Goal: Information Seeking & Learning: Learn about a topic

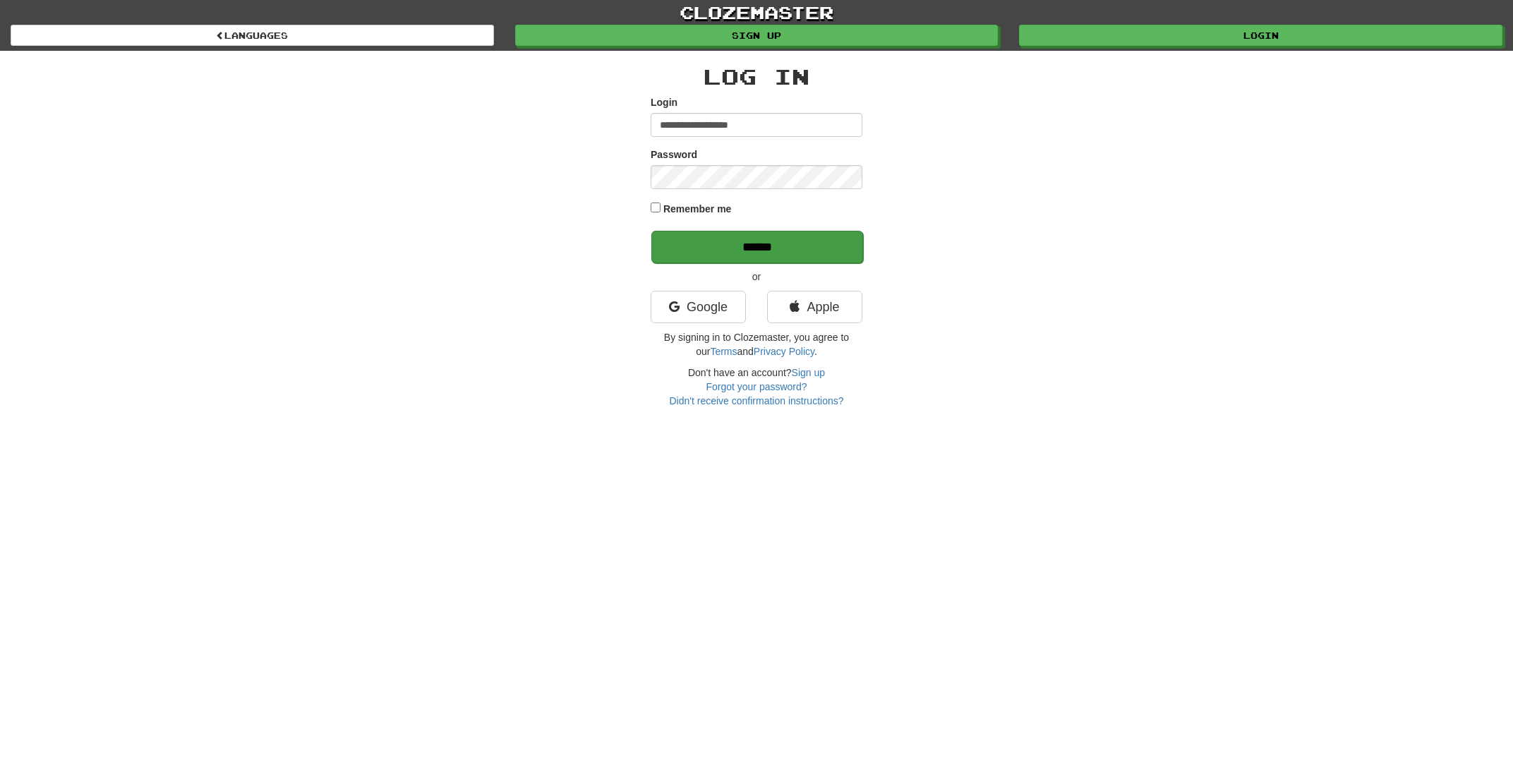
type input "**********"
click at [772, 248] on input "******" at bounding box center [757, 247] width 211 height 33
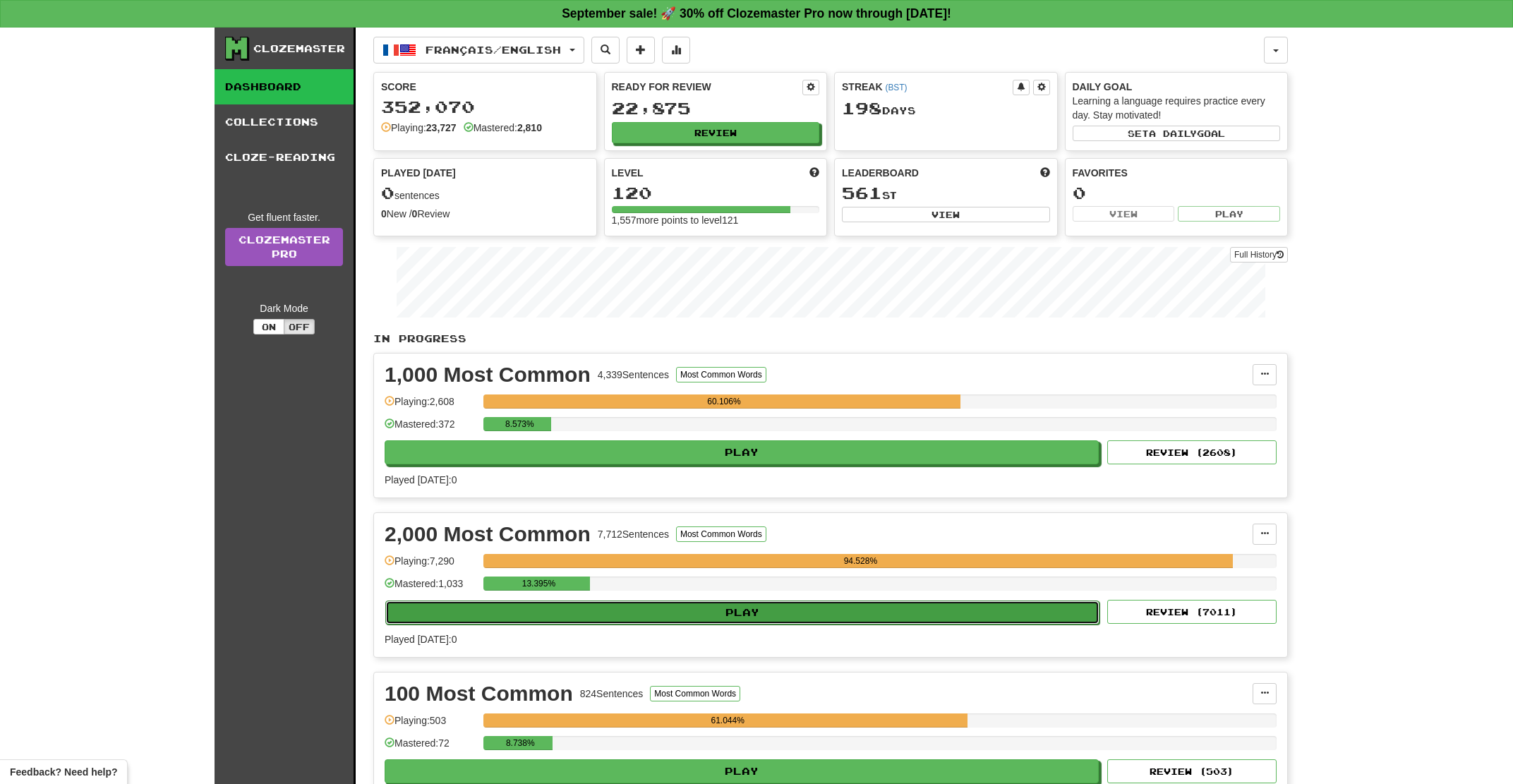
click at [593, 620] on button "Play" at bounding box center [742, 613] width 715 height 24
select select "**"
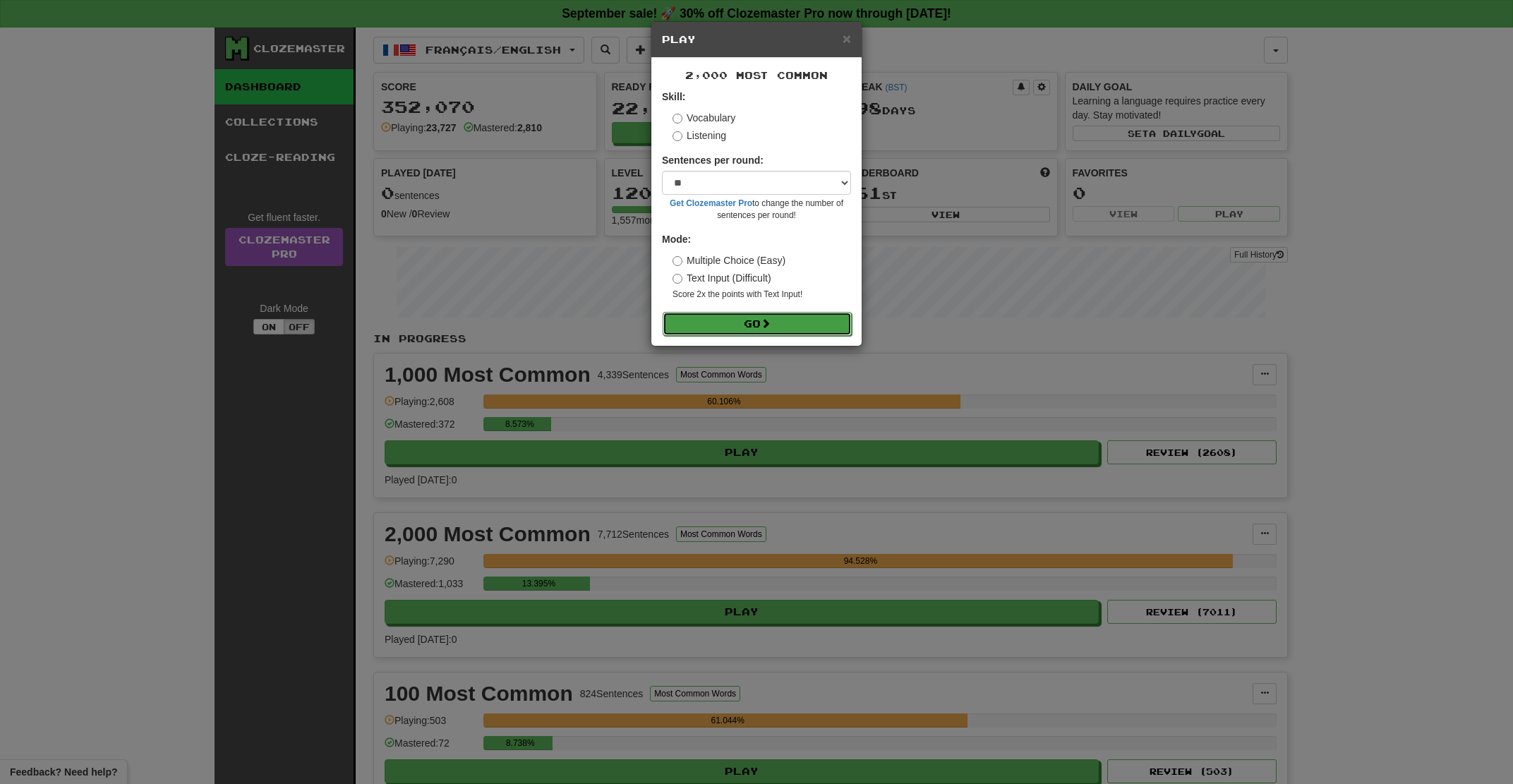
click at [722, 317] on button "Go" at bounding box center [757, 324] width 189 height 24
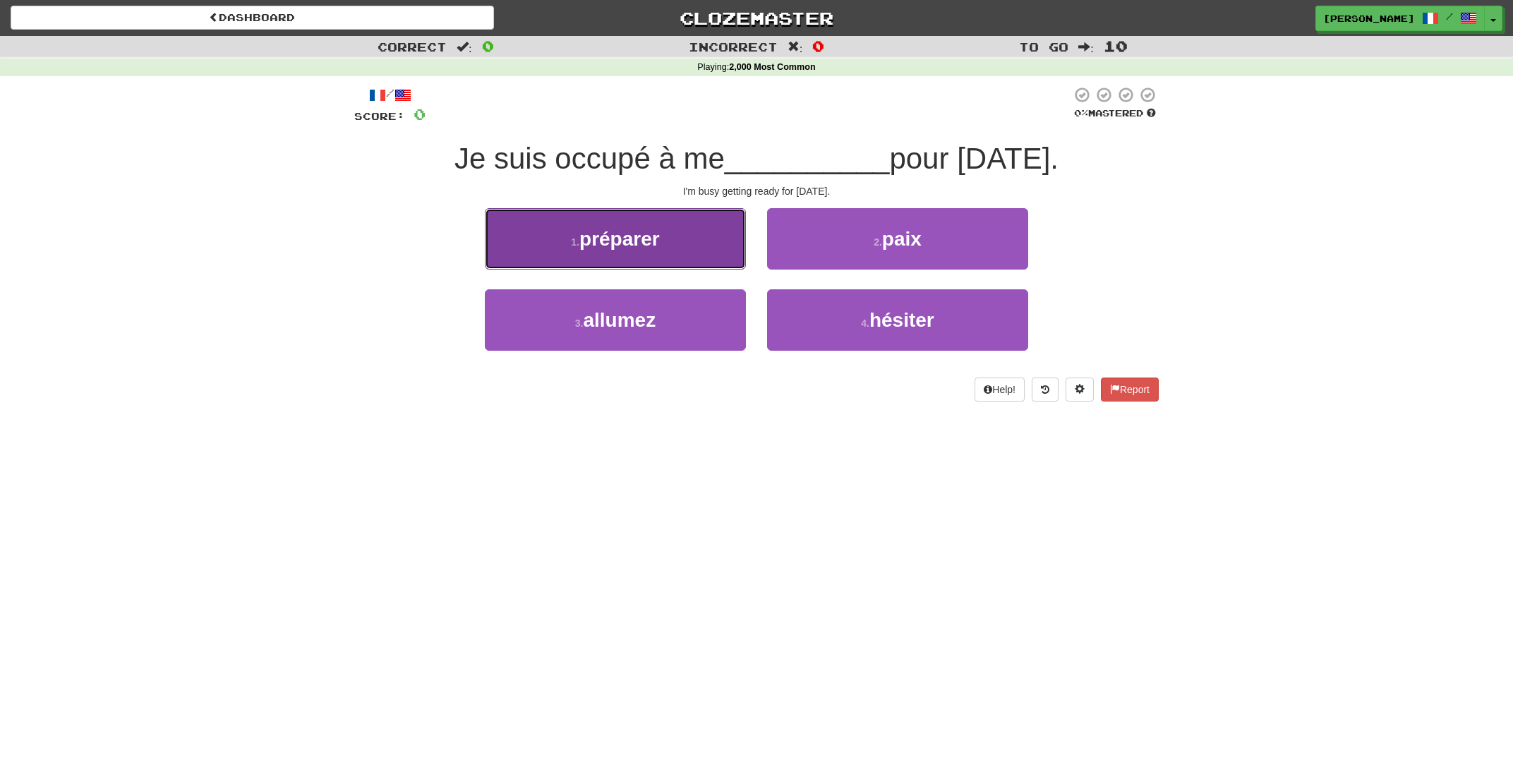
click at [666, 249] on button "1 . préparer" at bounding box center [615, 238] width 261 height 61
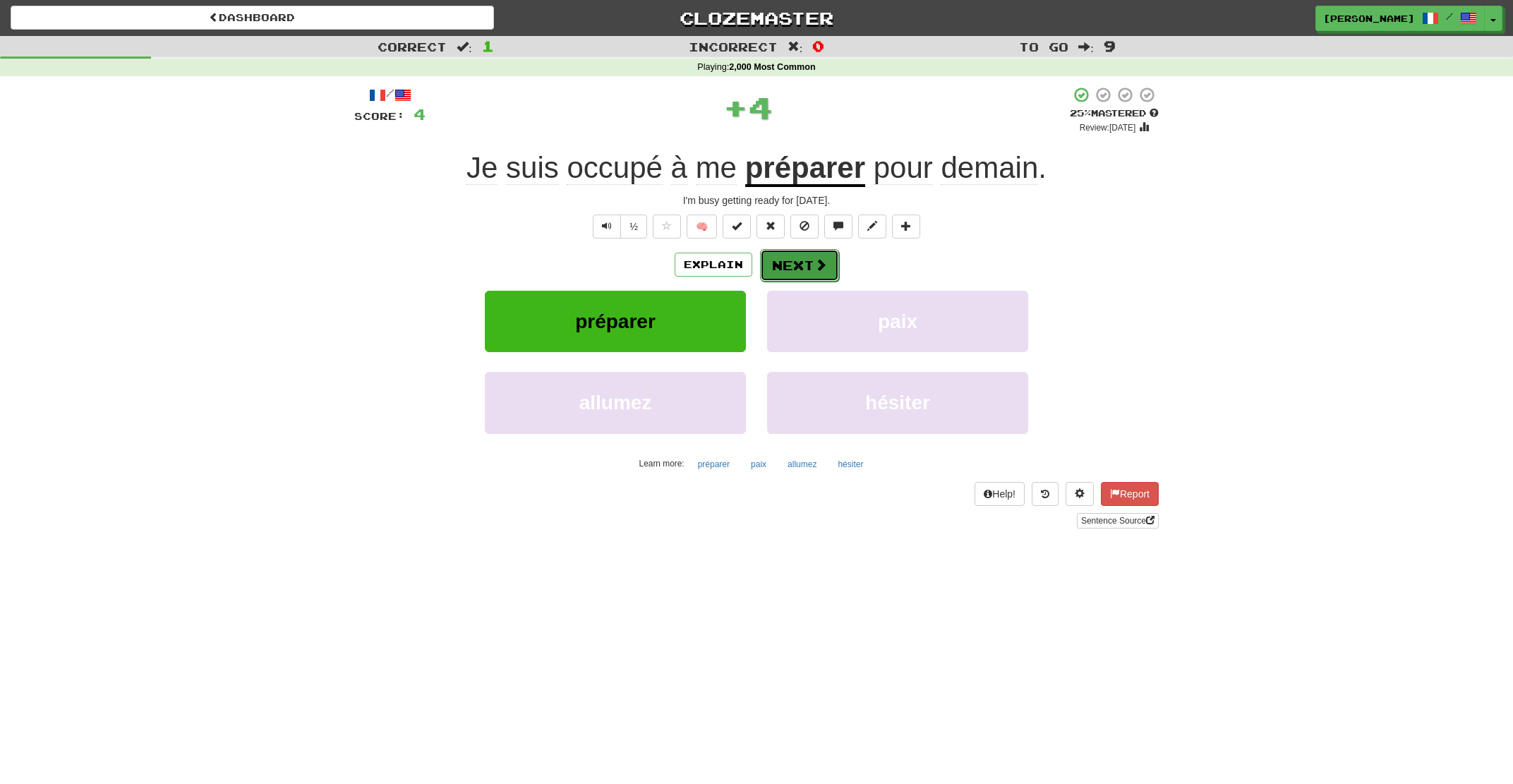
click at [826, 271] on button "Next" at bounding box center [799, 265] width 79 height 33
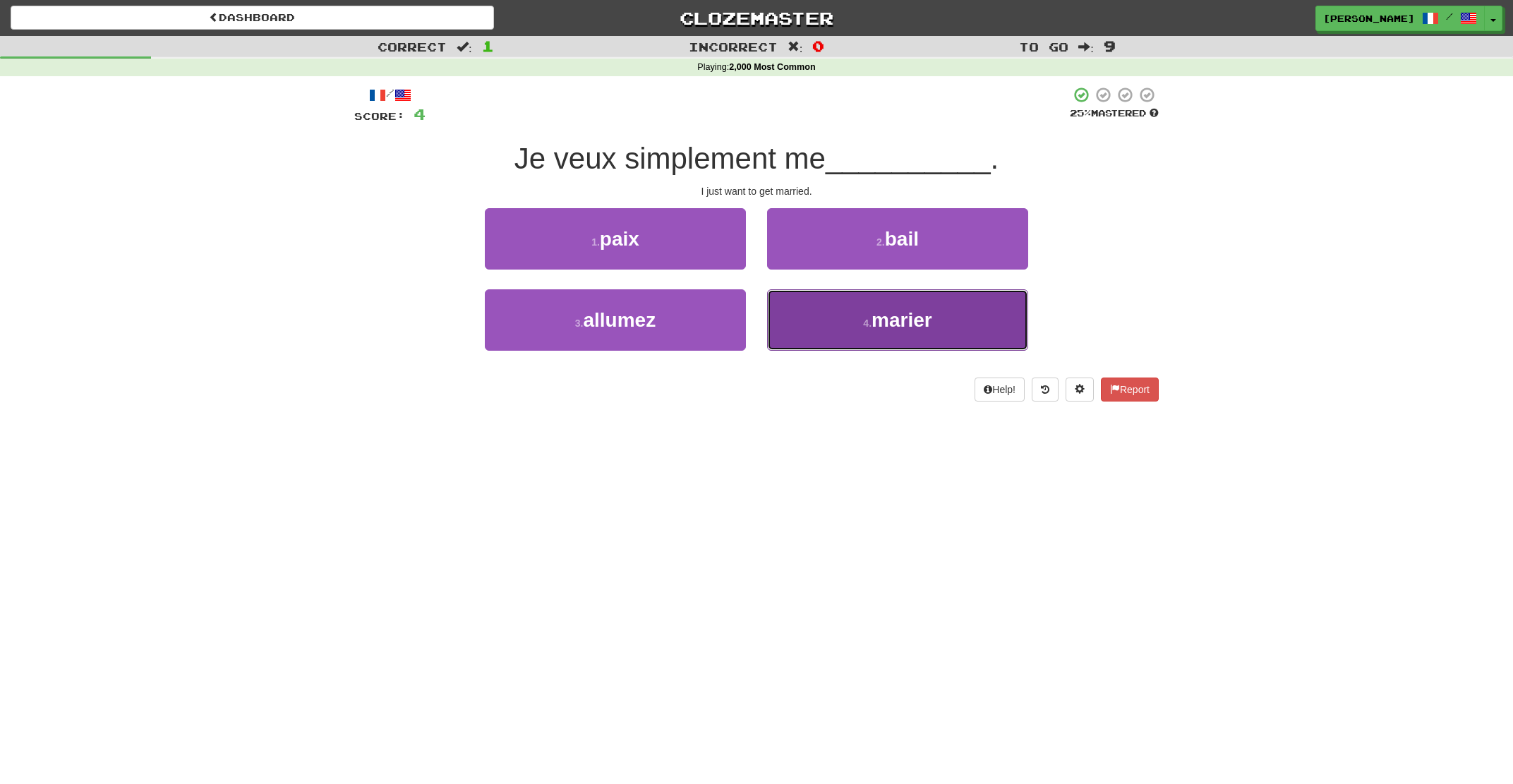
click at [925, 328] on span "marier" at bounding box center [902, 319] width 61 height 22
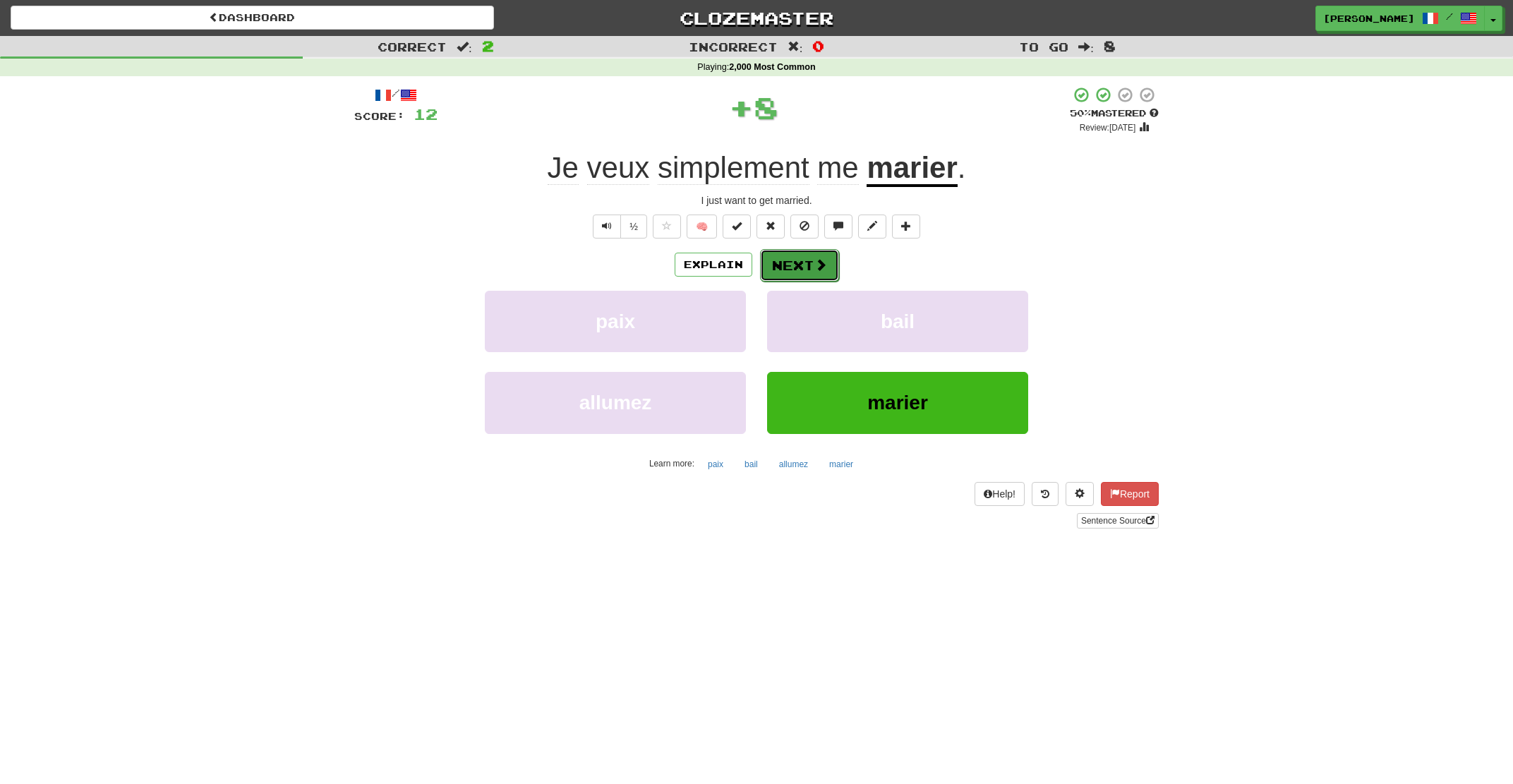
click at [763, 266] on button "Next" at bounding box center [799, 265] width 79 height 33
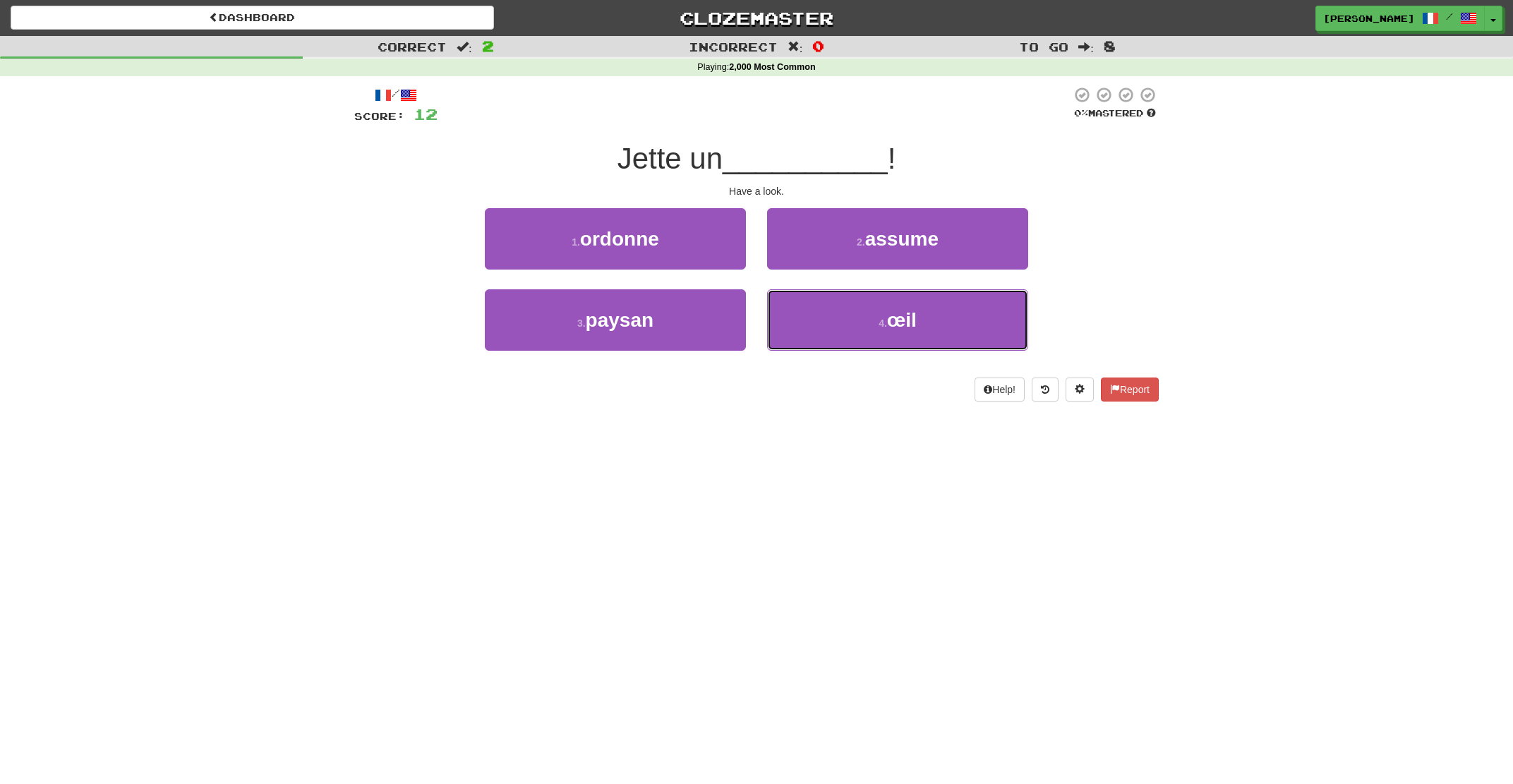
drag, startPoint x: 919, startPoint y: 319, endPoint x: 802, endPoint y: 284, distance: 122.1
click at [919, 320] on button "4 . œil" at bounding box center [898, 319] width 261 height 61
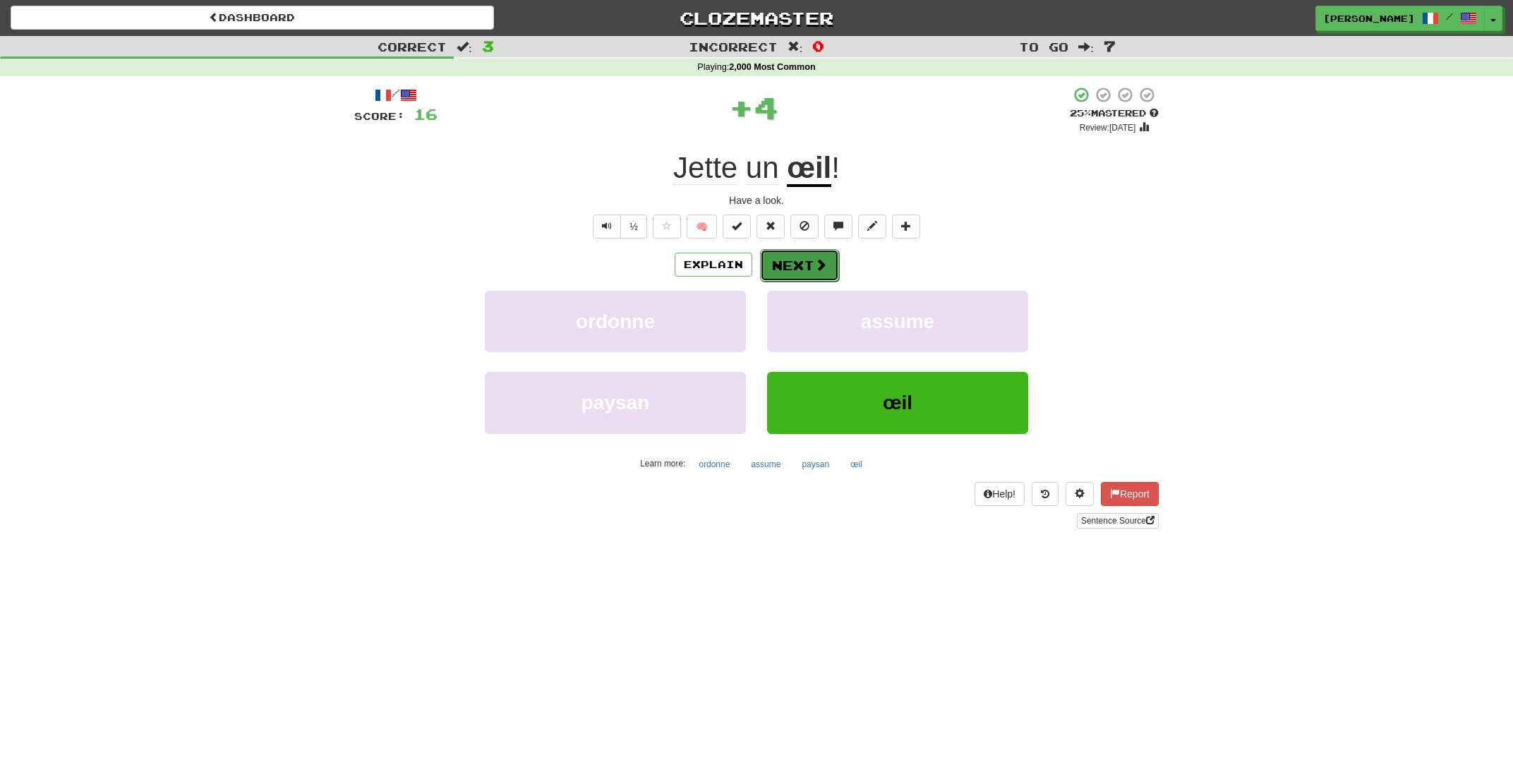
click at [790, 263] on button "Next" at bounding box center [799, 265] width 79 height 33
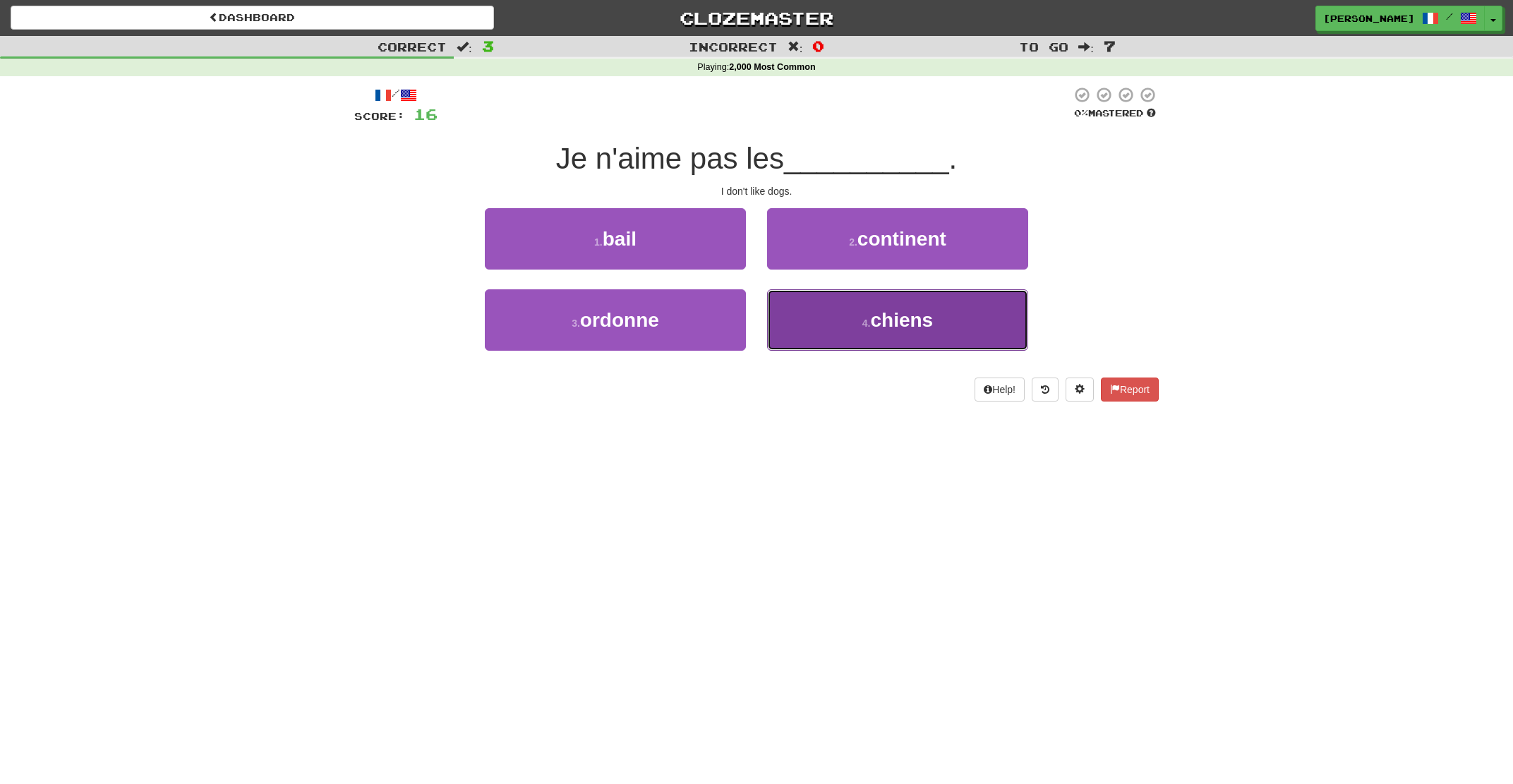
click at [899, 336] on button "4 . chiens" at bounding box center [898, 319] width 261 height 61
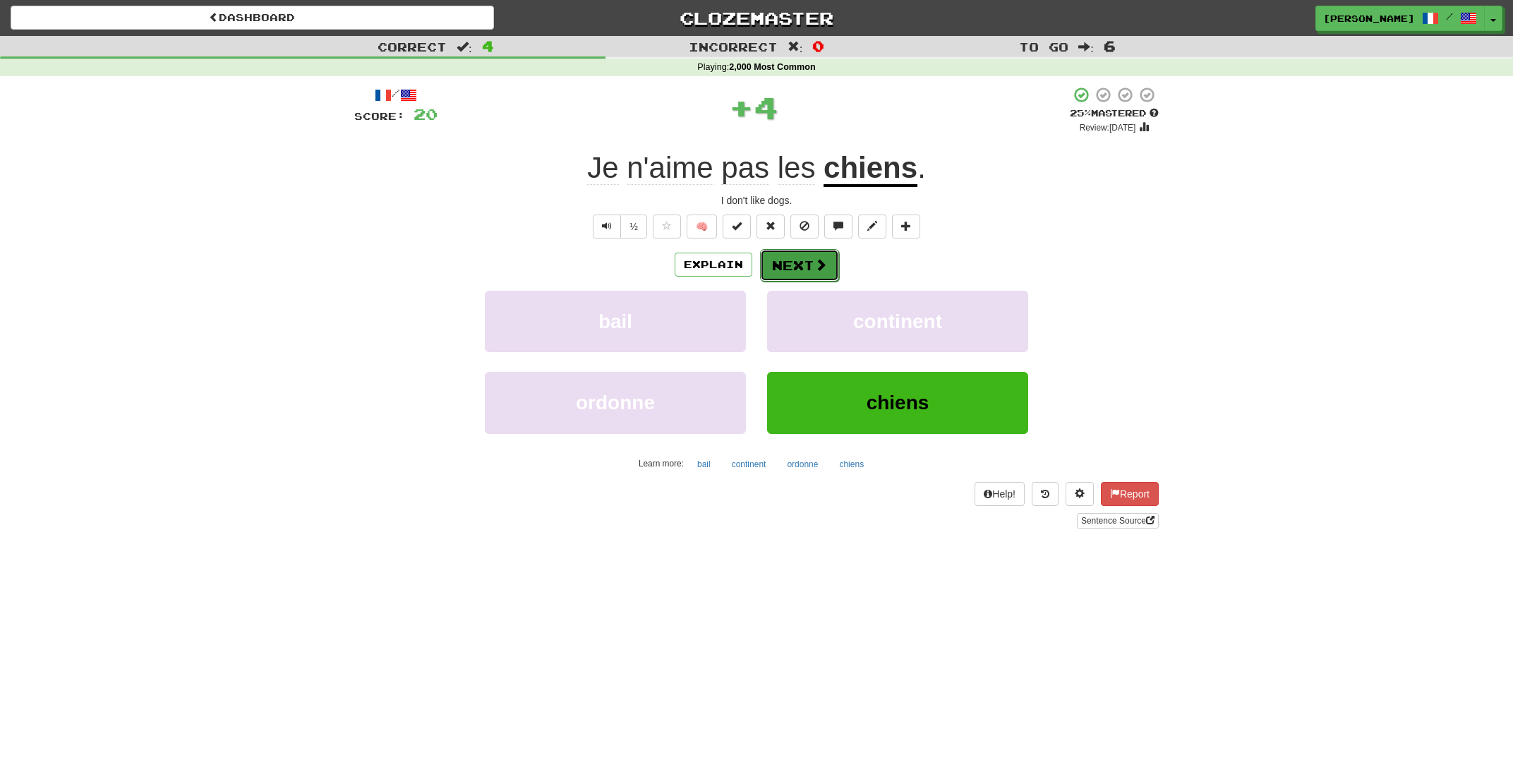
click at [811, 271] on button "Next" at bounding box center [799, 265] width 79 height 33
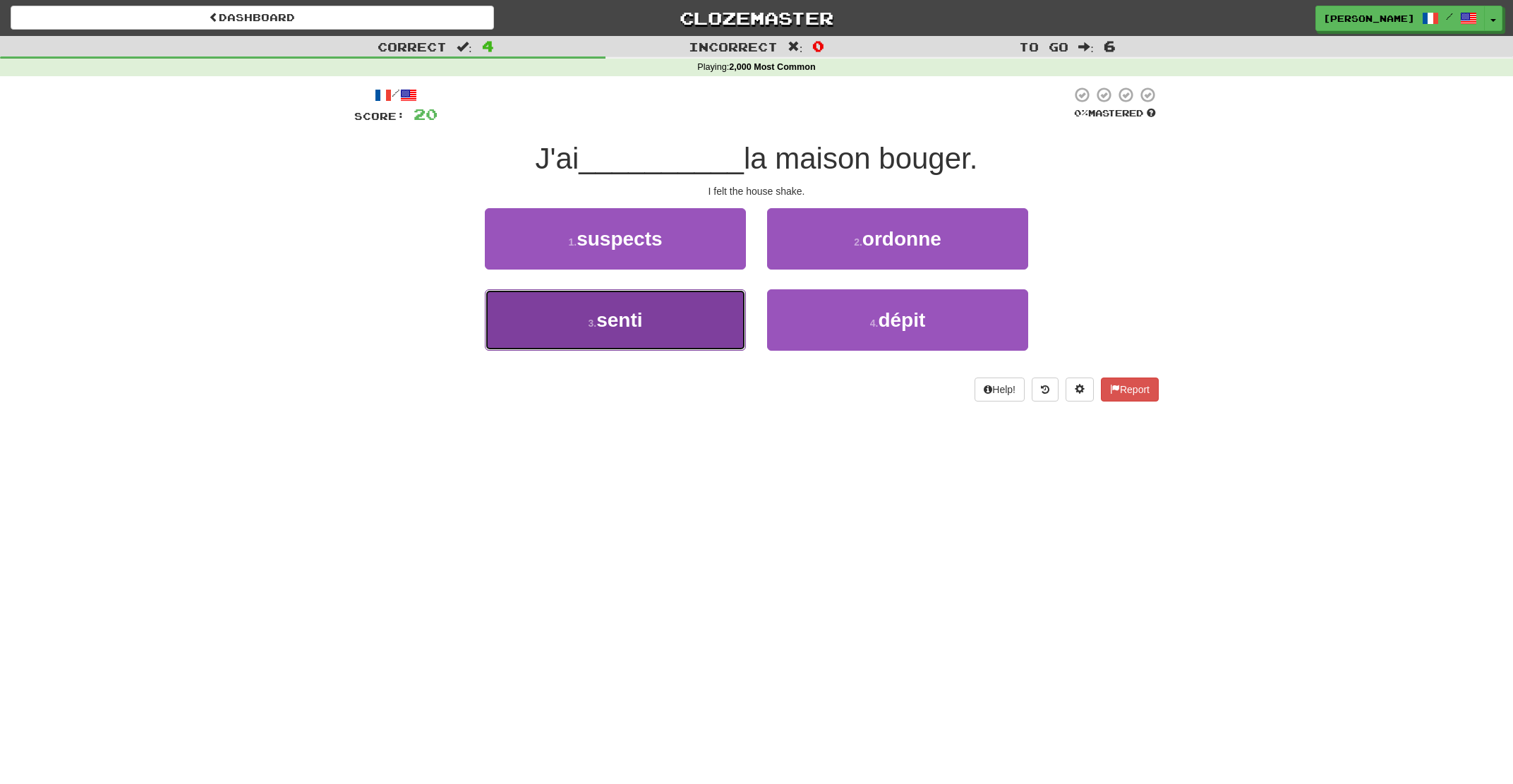
click at [694, 305] on button "3 . senti" at bounding box center [615, 319] width 261 height 61
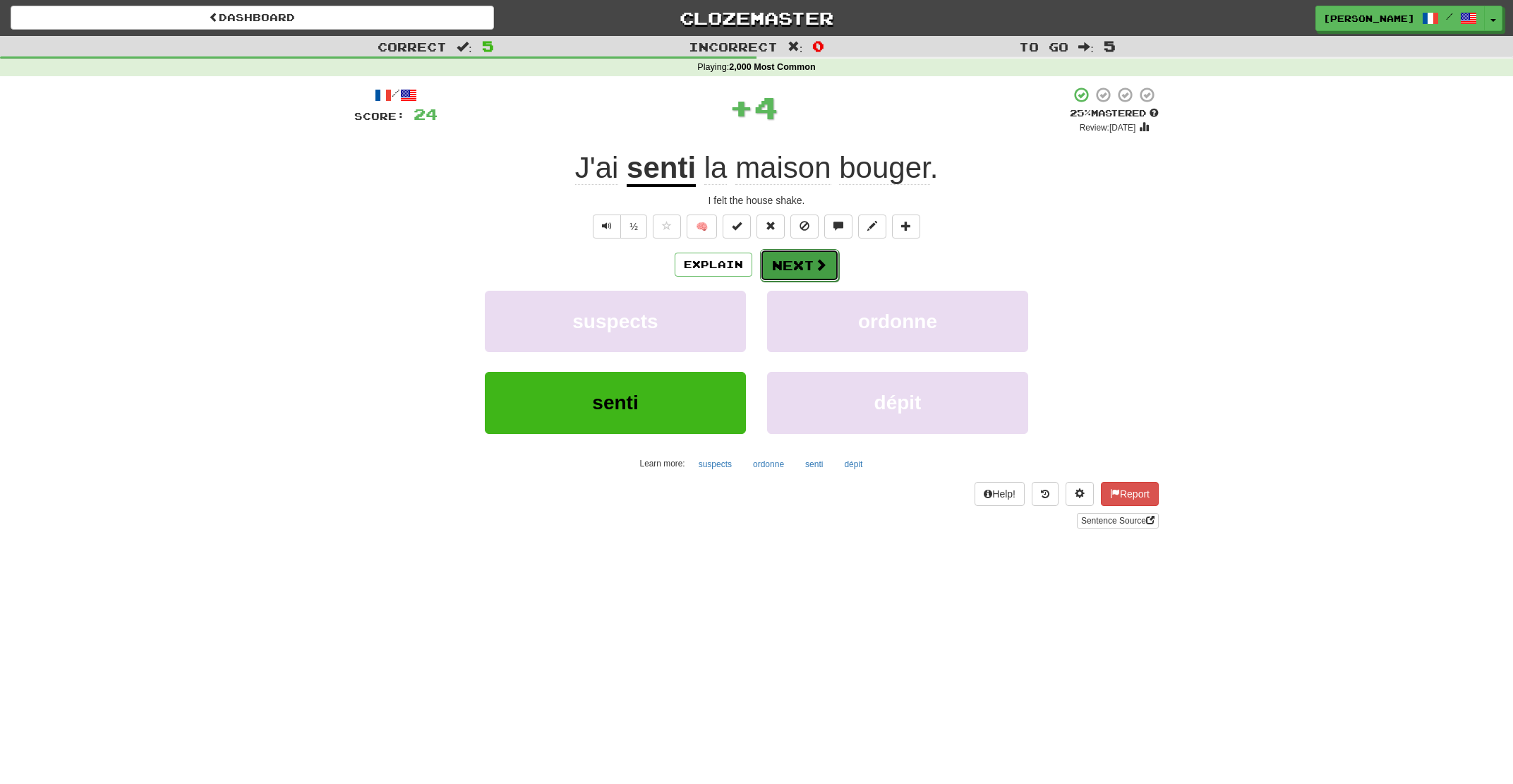
click at [807, 259] on button "Next" at bounding box center [799, 265] width 79 height 33
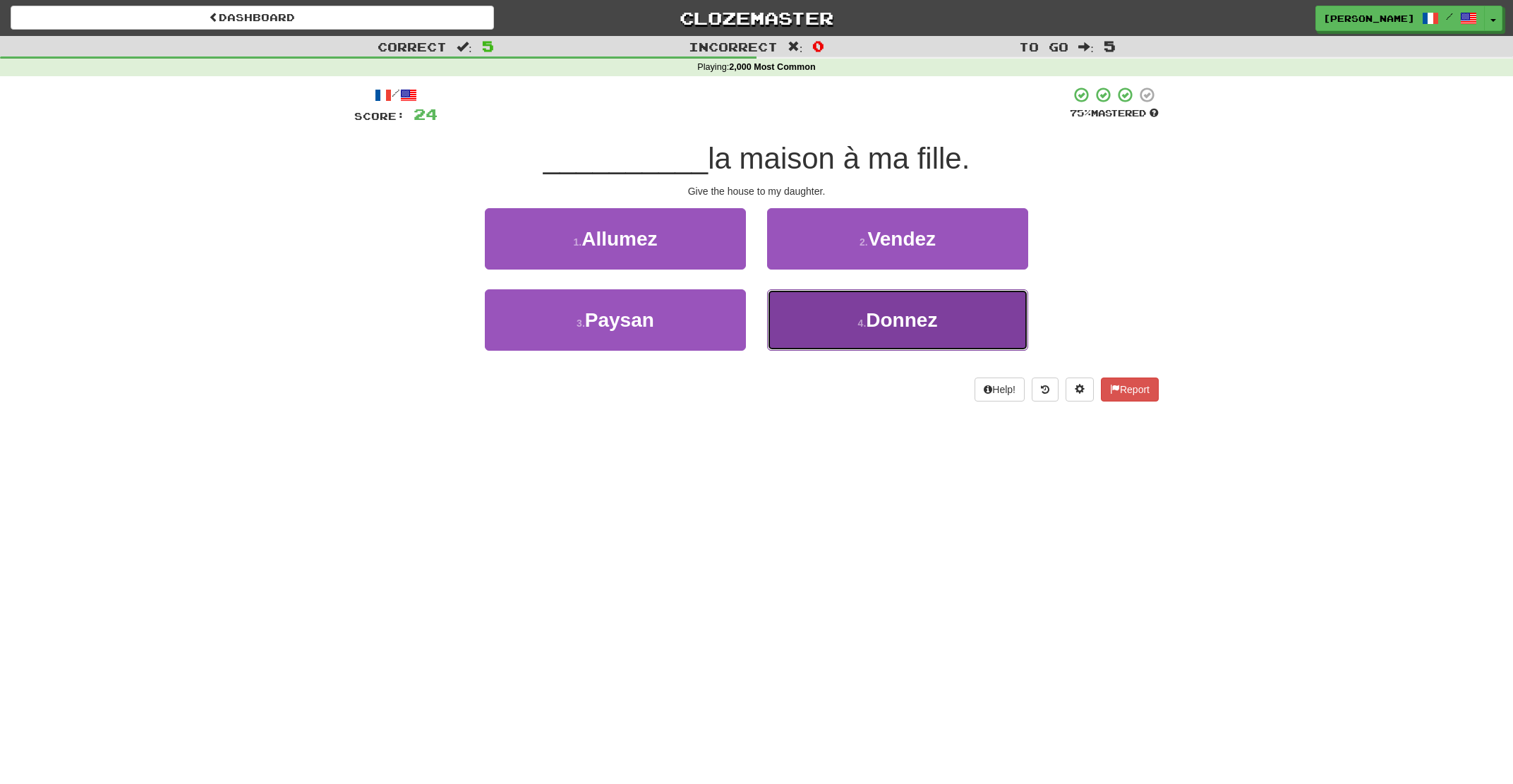
click at [844, 314] on button "4 . Donnez" at bounding box center [898, 319] width 261 height 61
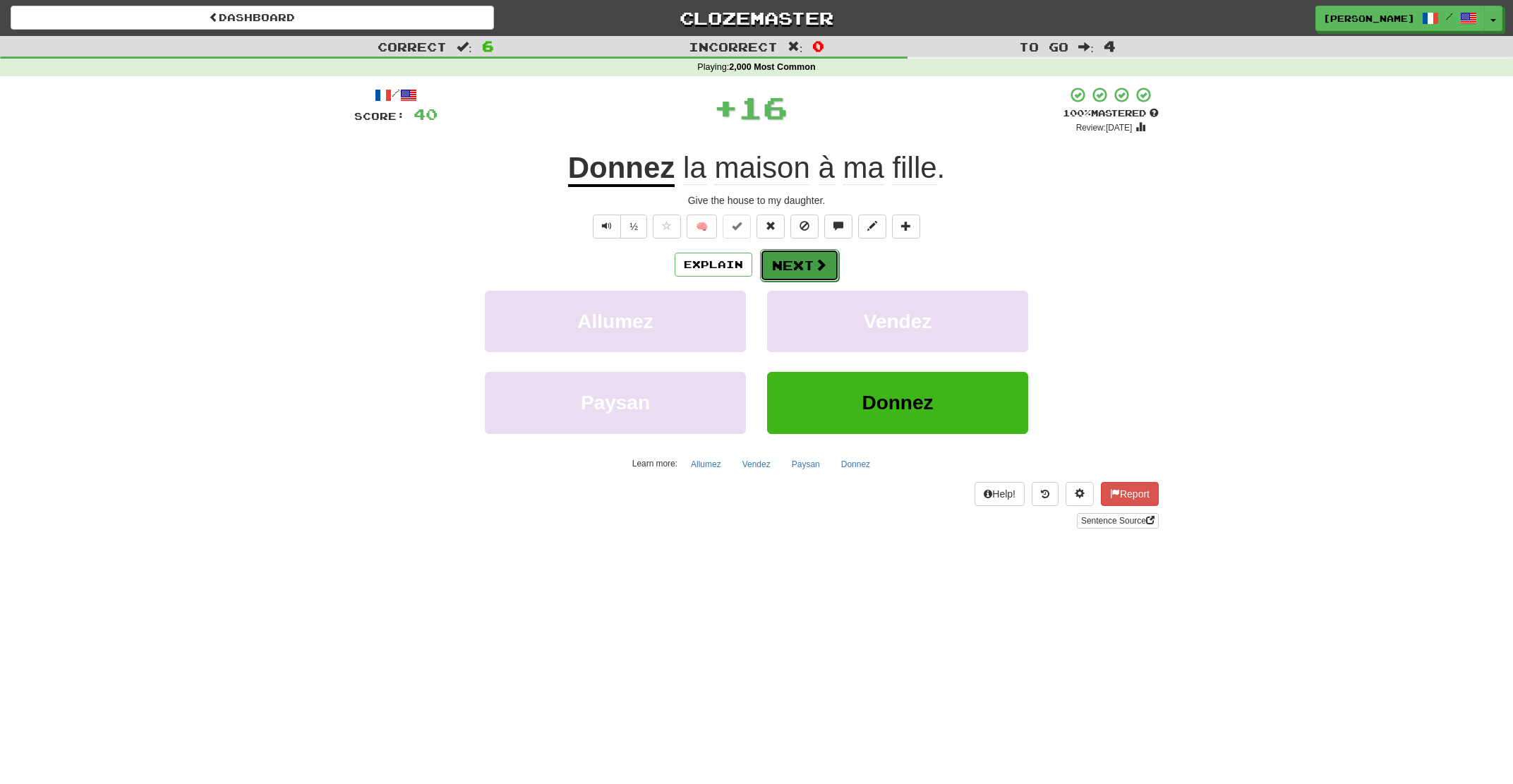
click at [797, 269] on button "Next" at bounding box center [799, 265] width 79 height 33
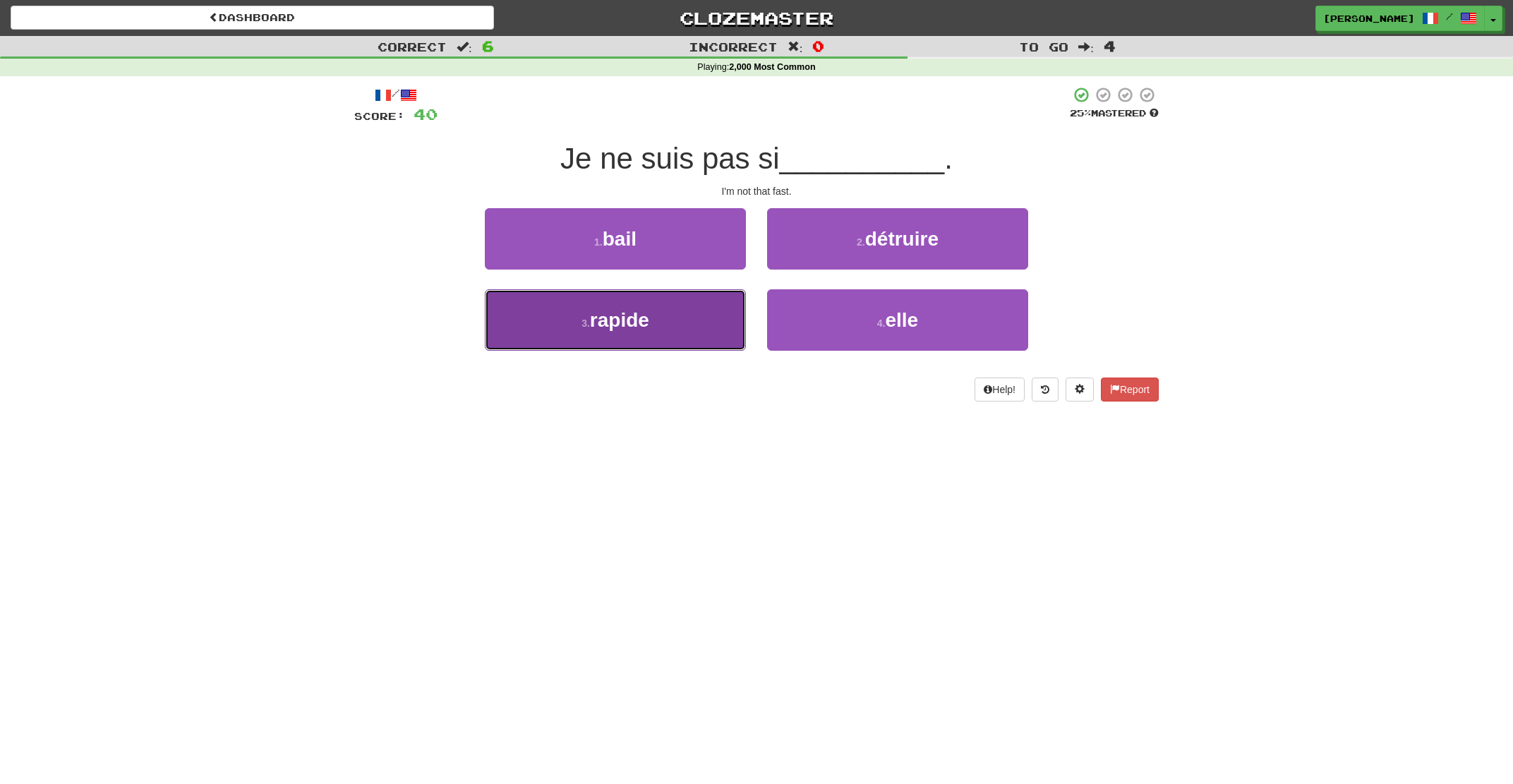
click at [705, 311] on button "3 . rapide" at bounding box center [615, 319] width 261 height 61
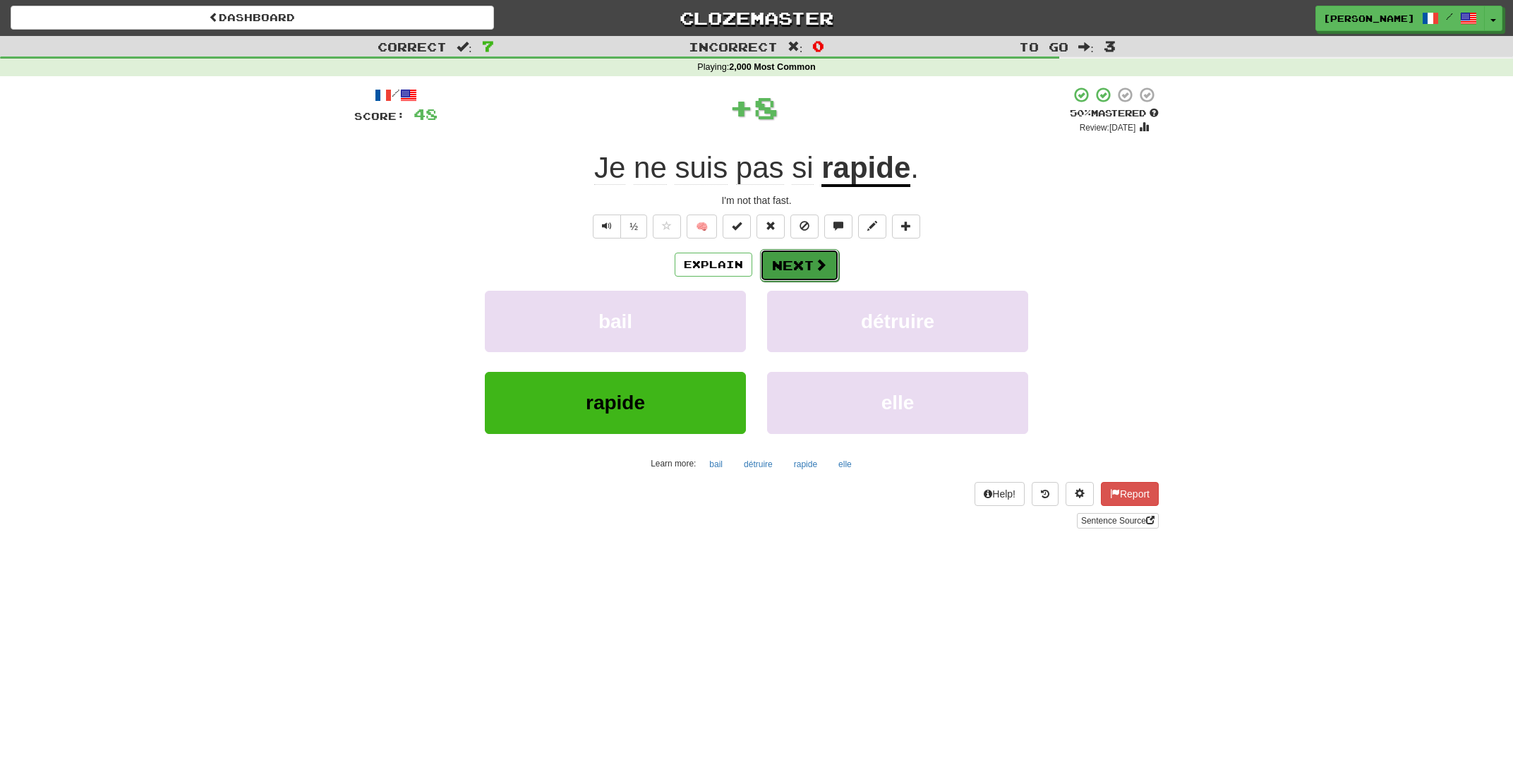
click at [810, 264] on button "Next" at bounding box center [799, 265] width 79 height 33
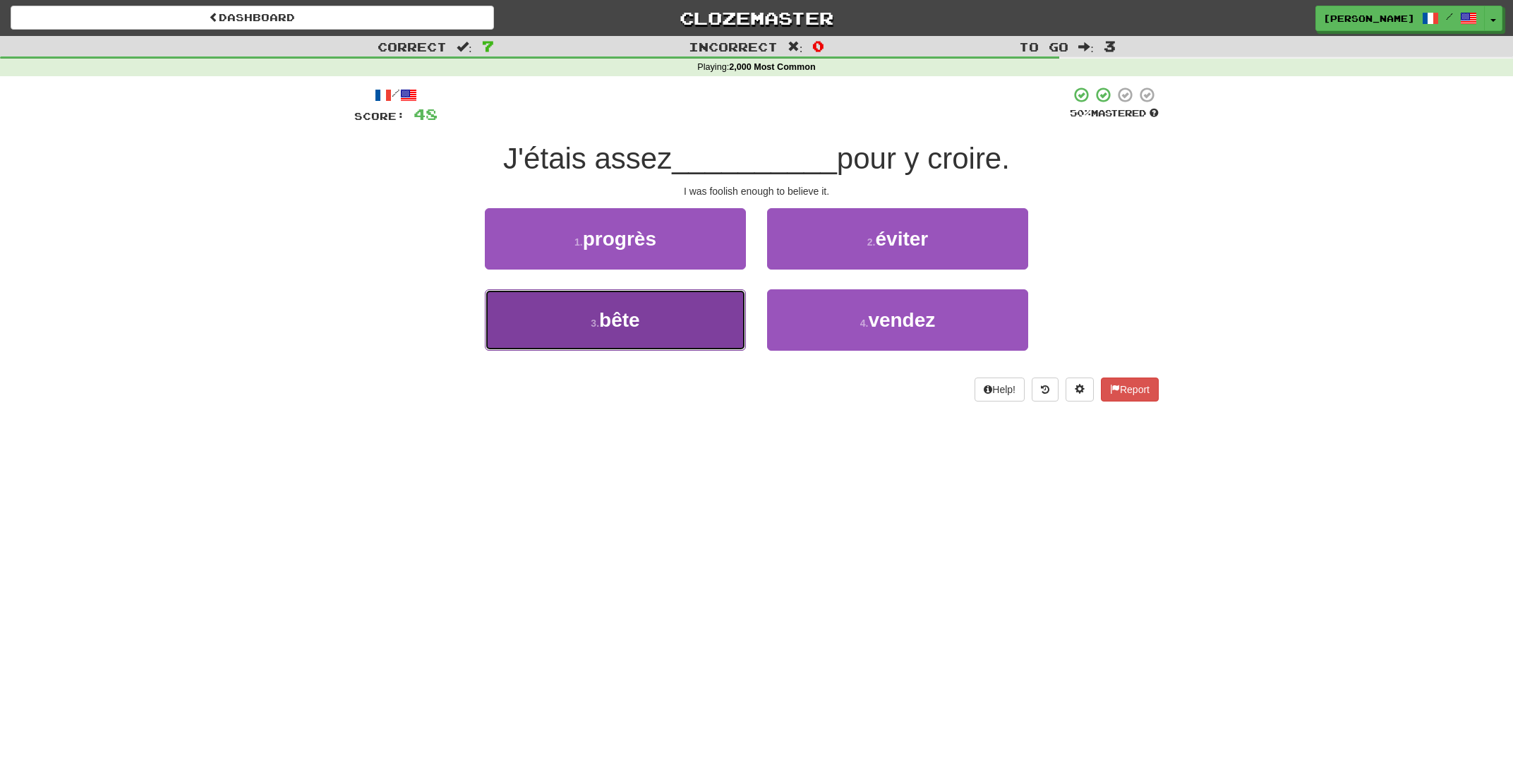
click at [657, 312] on button "3 . bête" at bounding box center [615, 319] width 261 height 61
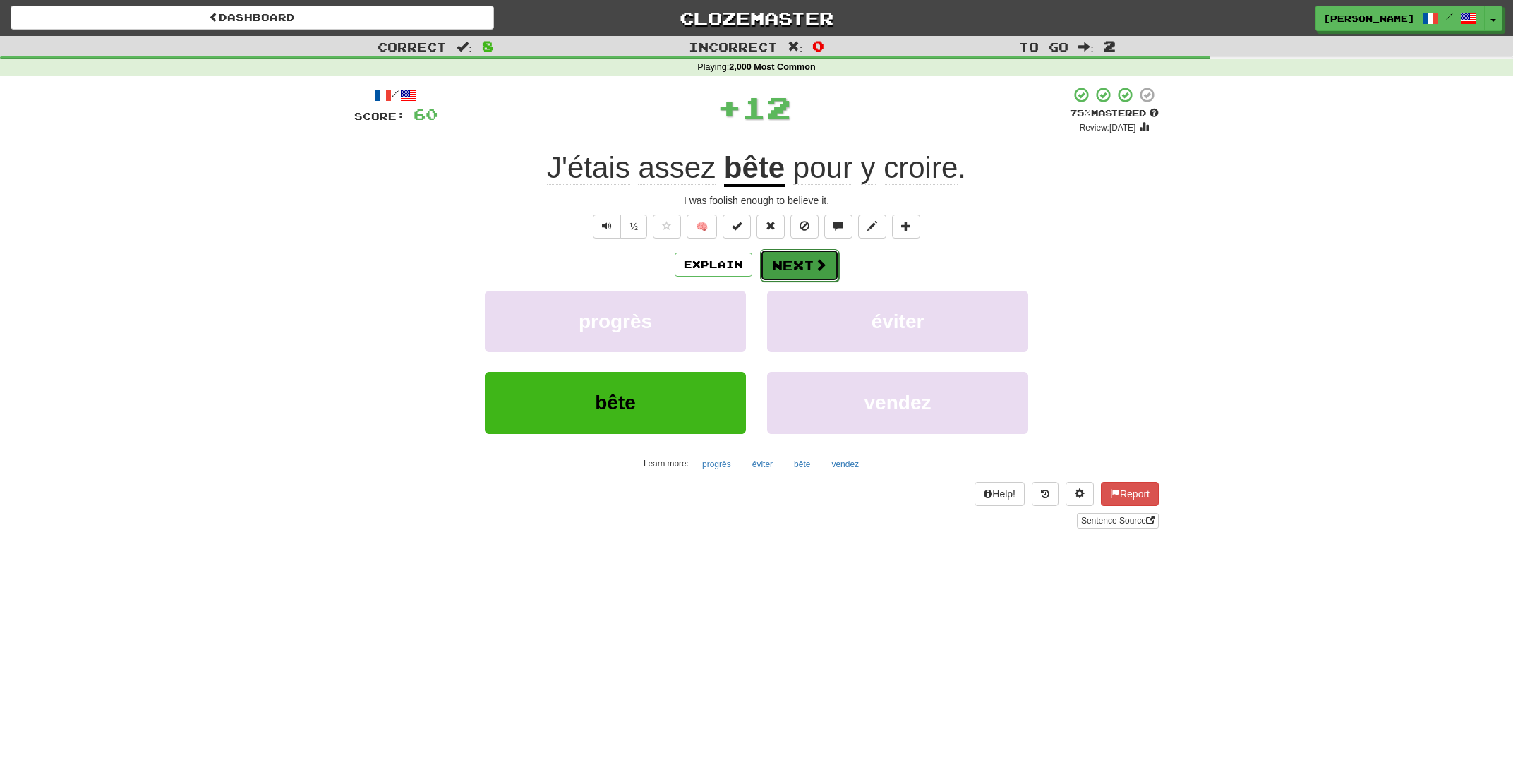
click at [781, 274] on button "Next" at bounding box center [799, 265] width 79 height 33
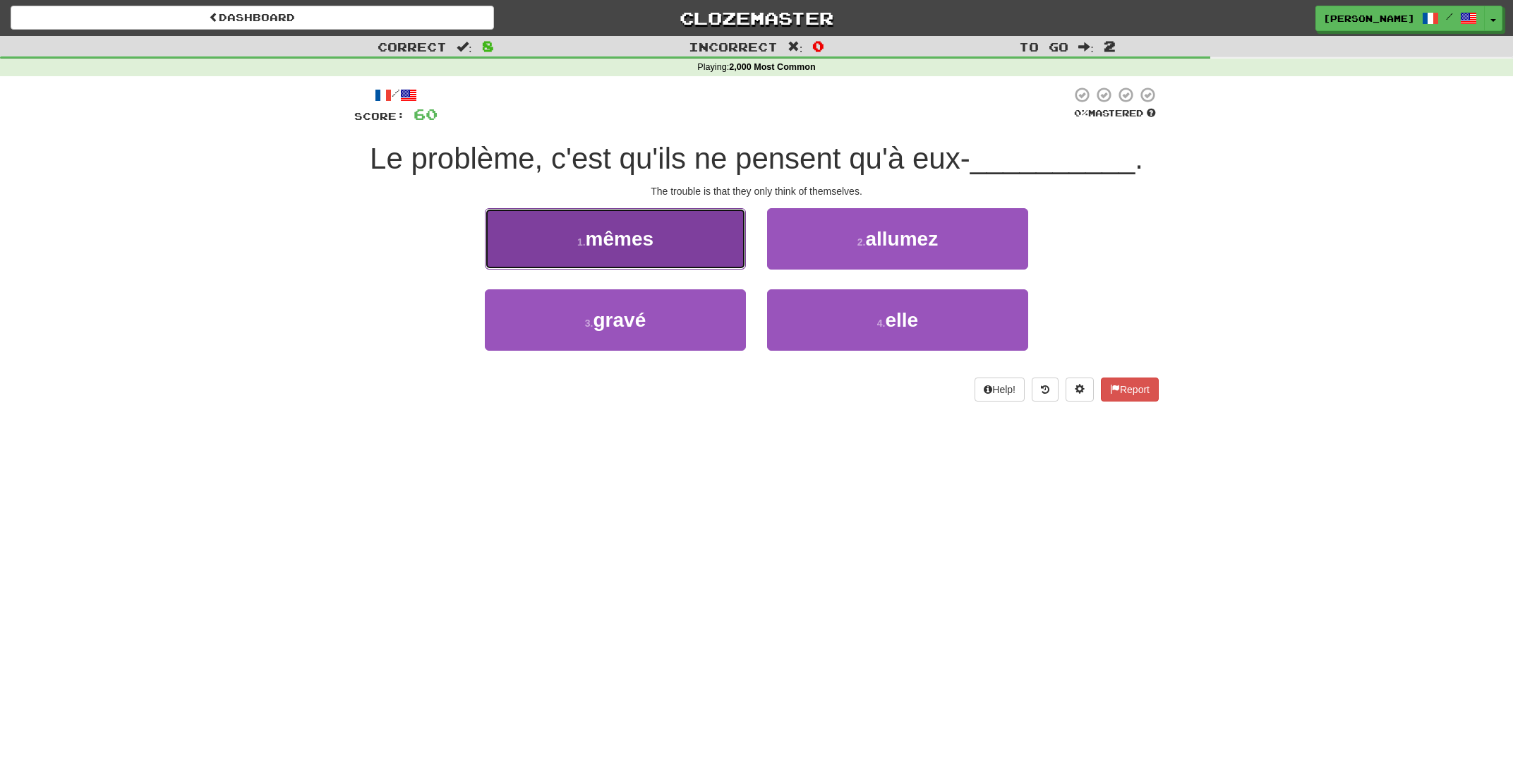
click at [643, 243] on span "mêmes" at bounding box center [620, 238] width 69 height 22
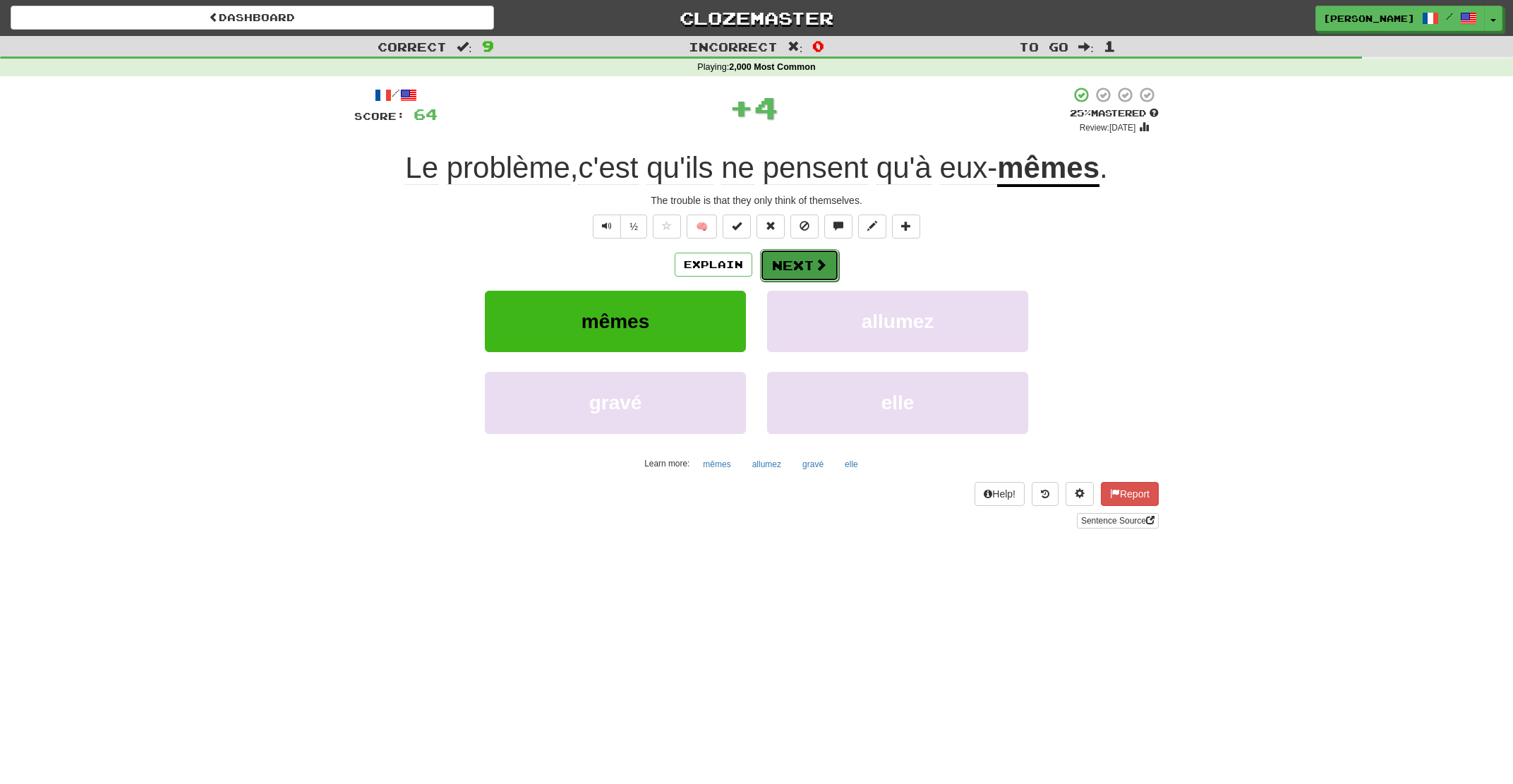
click at [780, 266] on button "Next" at bounding box center [799, 265] width 79 height 33
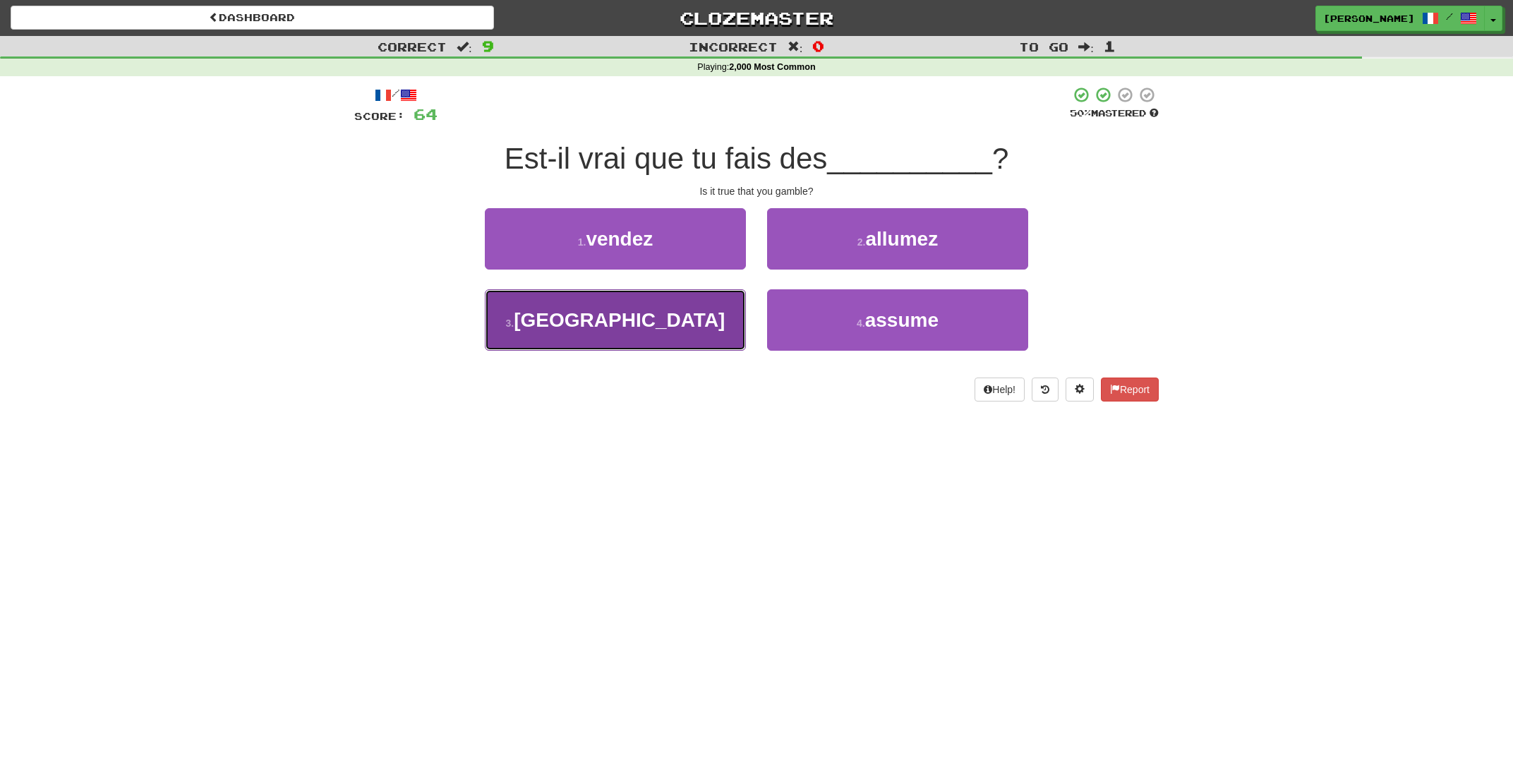
click at [621, 331] on span "paris" at bounding box center [619, 319] width 211 height 22
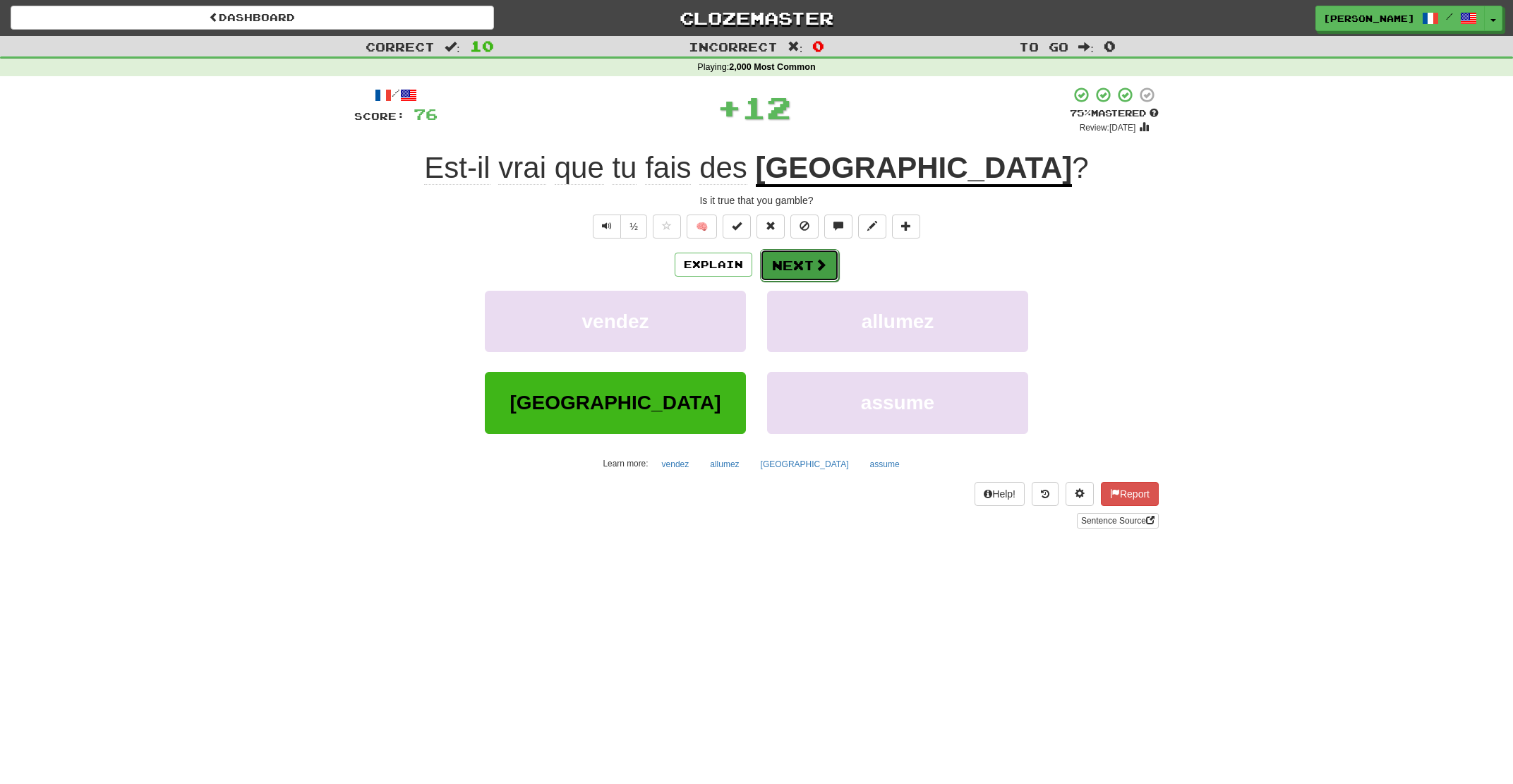
click at [820, 268] on span at bounding box center [821, 265] width 13 height 13
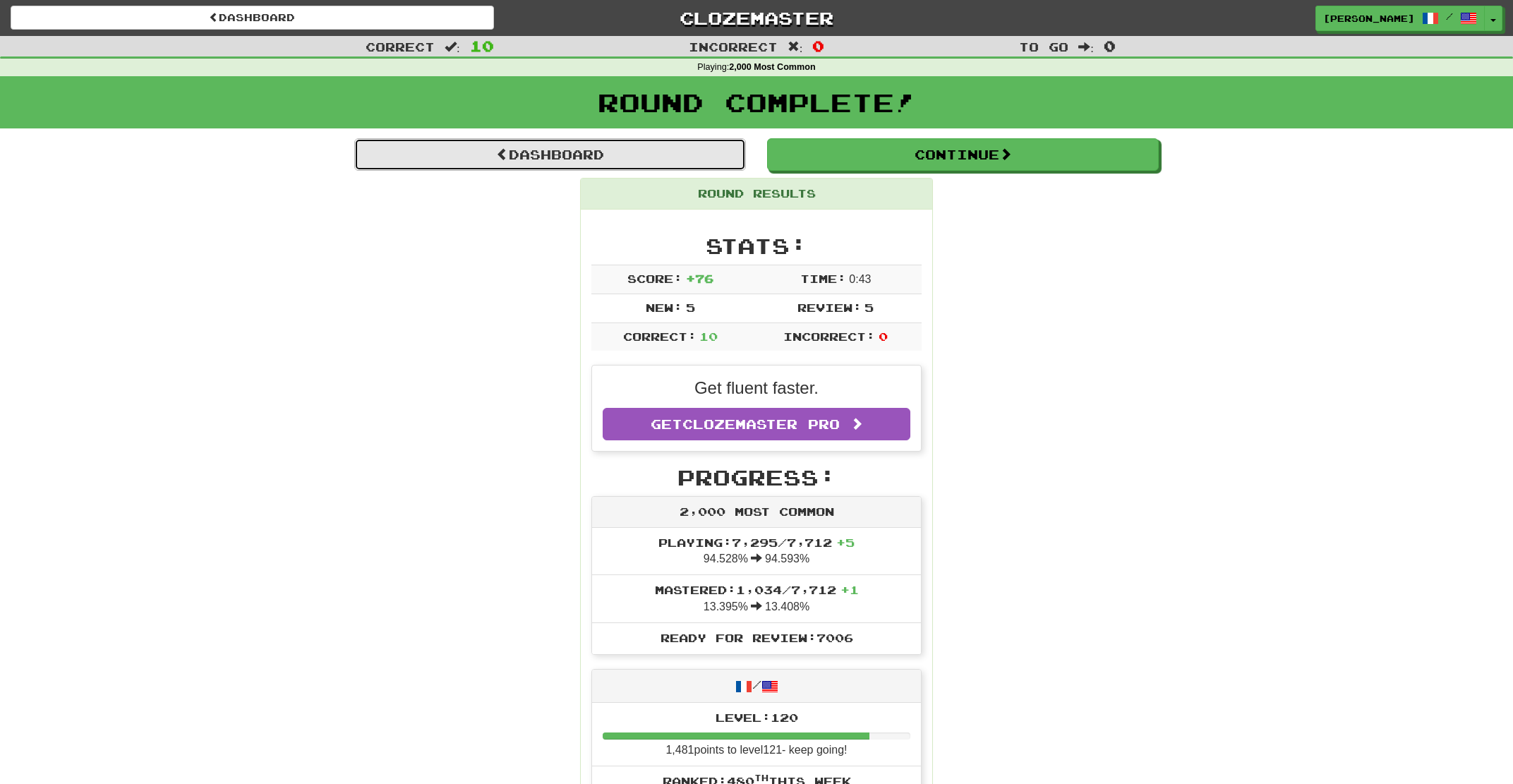
click at [539, 158] on link "Dashboard" at bounding box center [549, 154] width 392 height 33
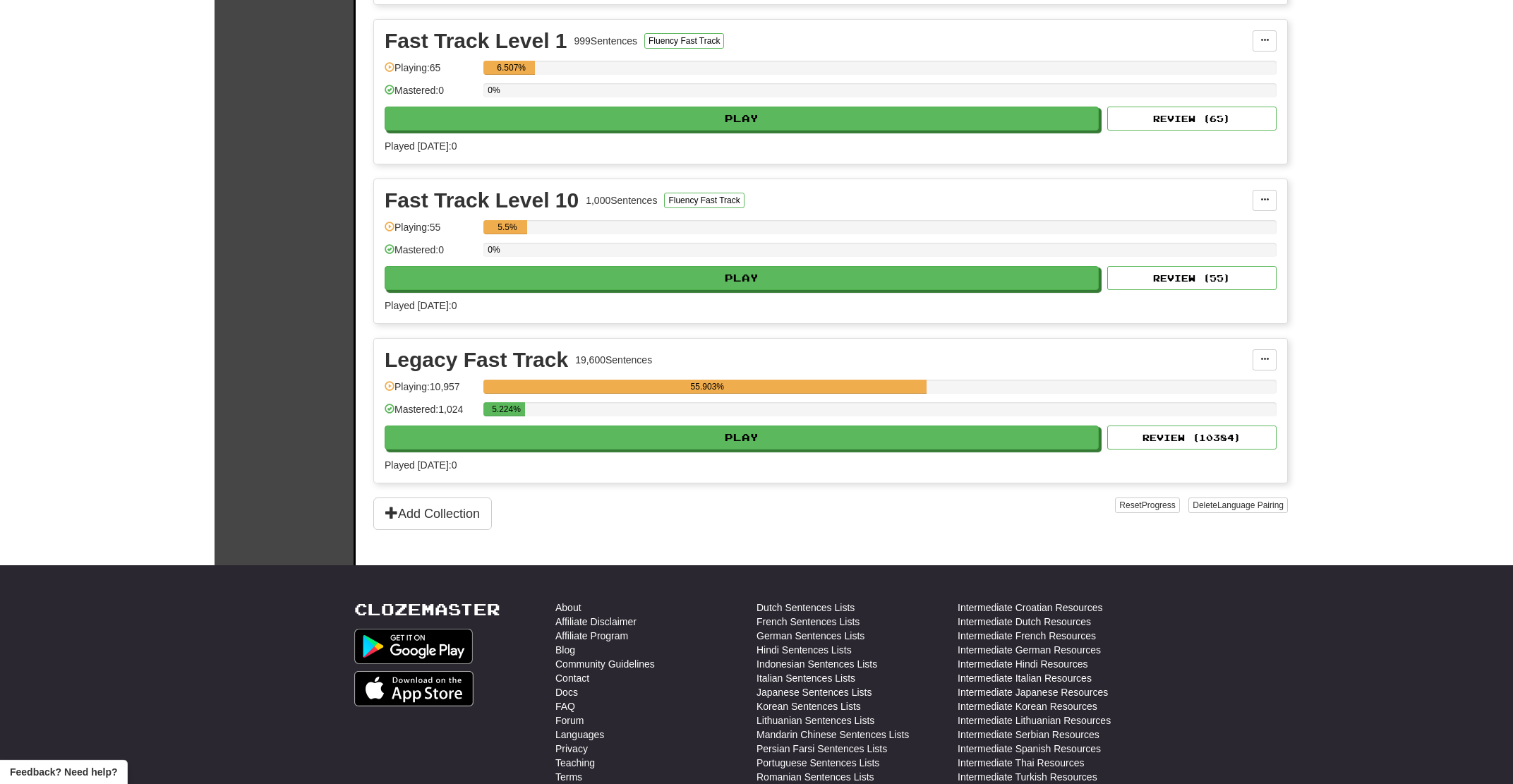
scroll to position [1134, 0]
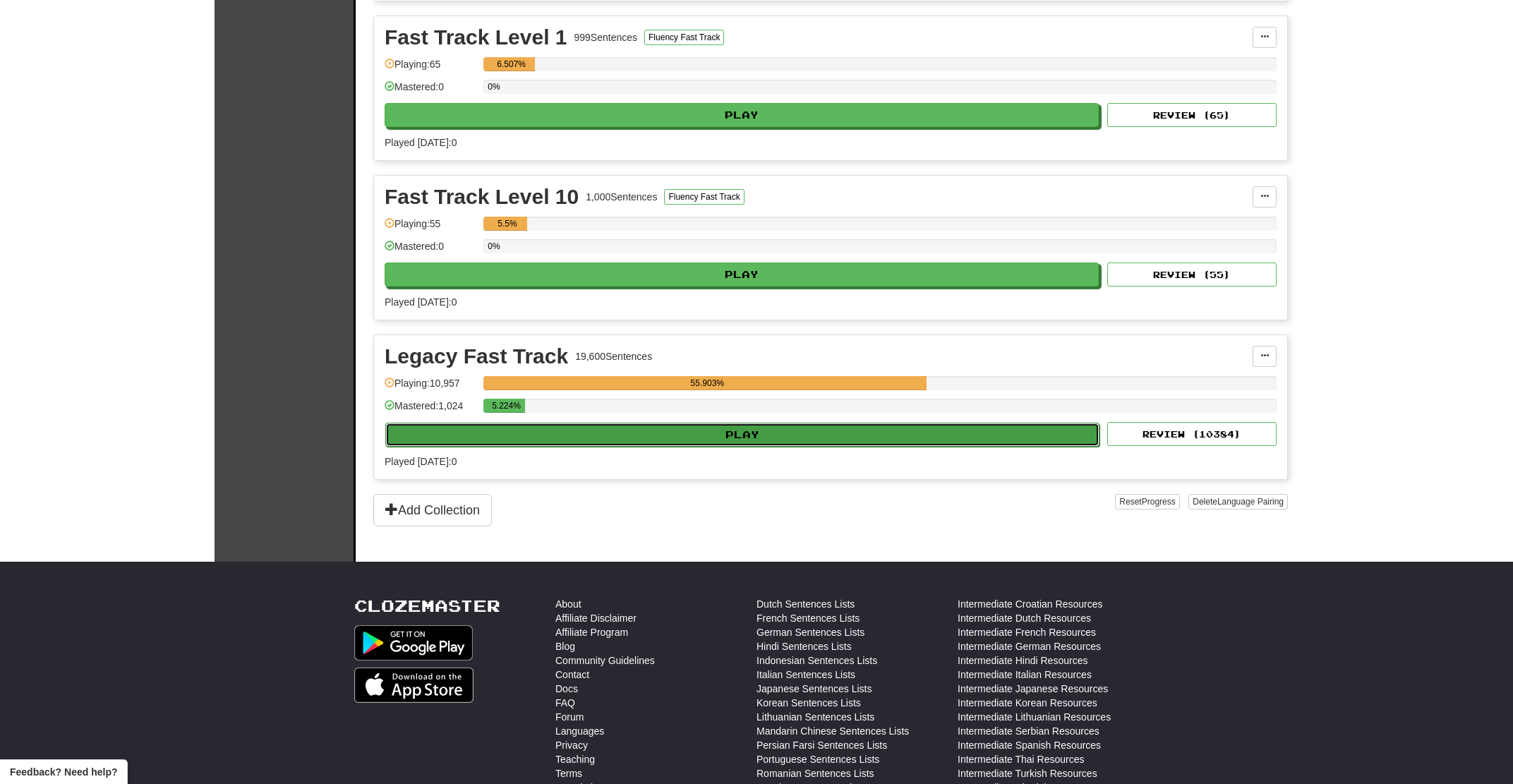
click at [629, 441] on button "Play" at bounding box center [742, 435] width 715 height 24
select select "**"
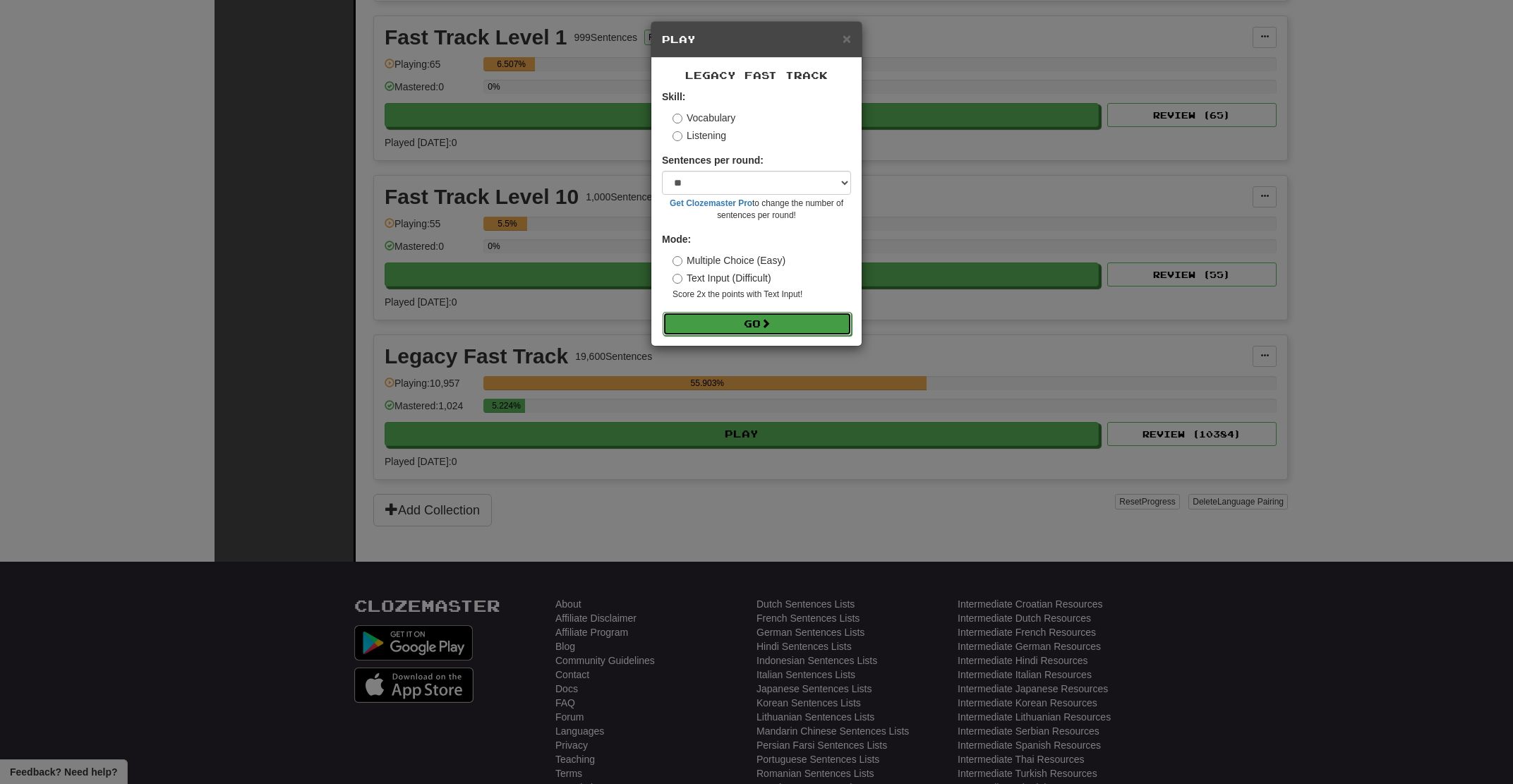
click at [763, 324] on button "Go" at bounding box center [757, 324] width 189 height 24
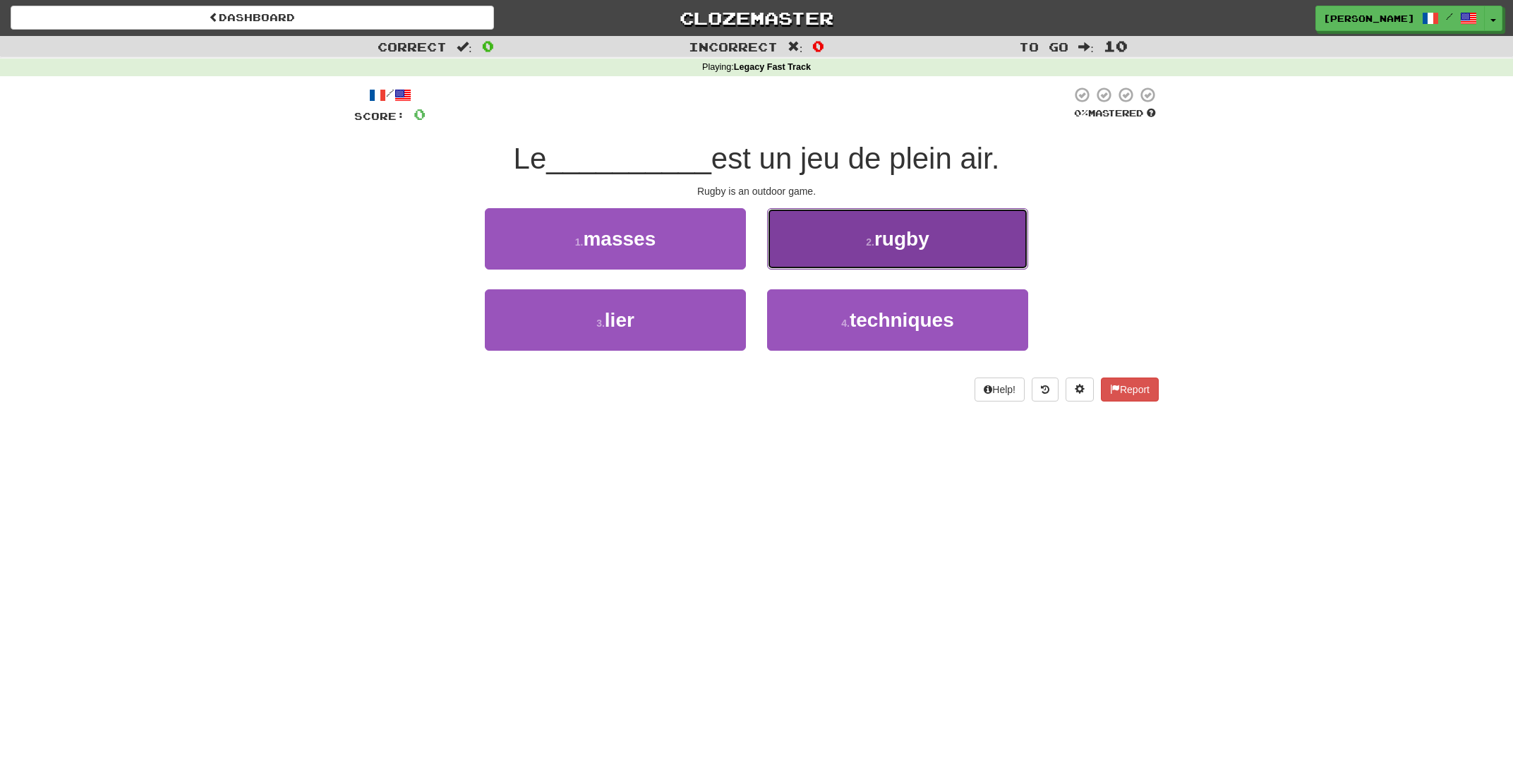
click at [886, 236] on span "rugby" at bounding box center [902, 238] width 55 height 22
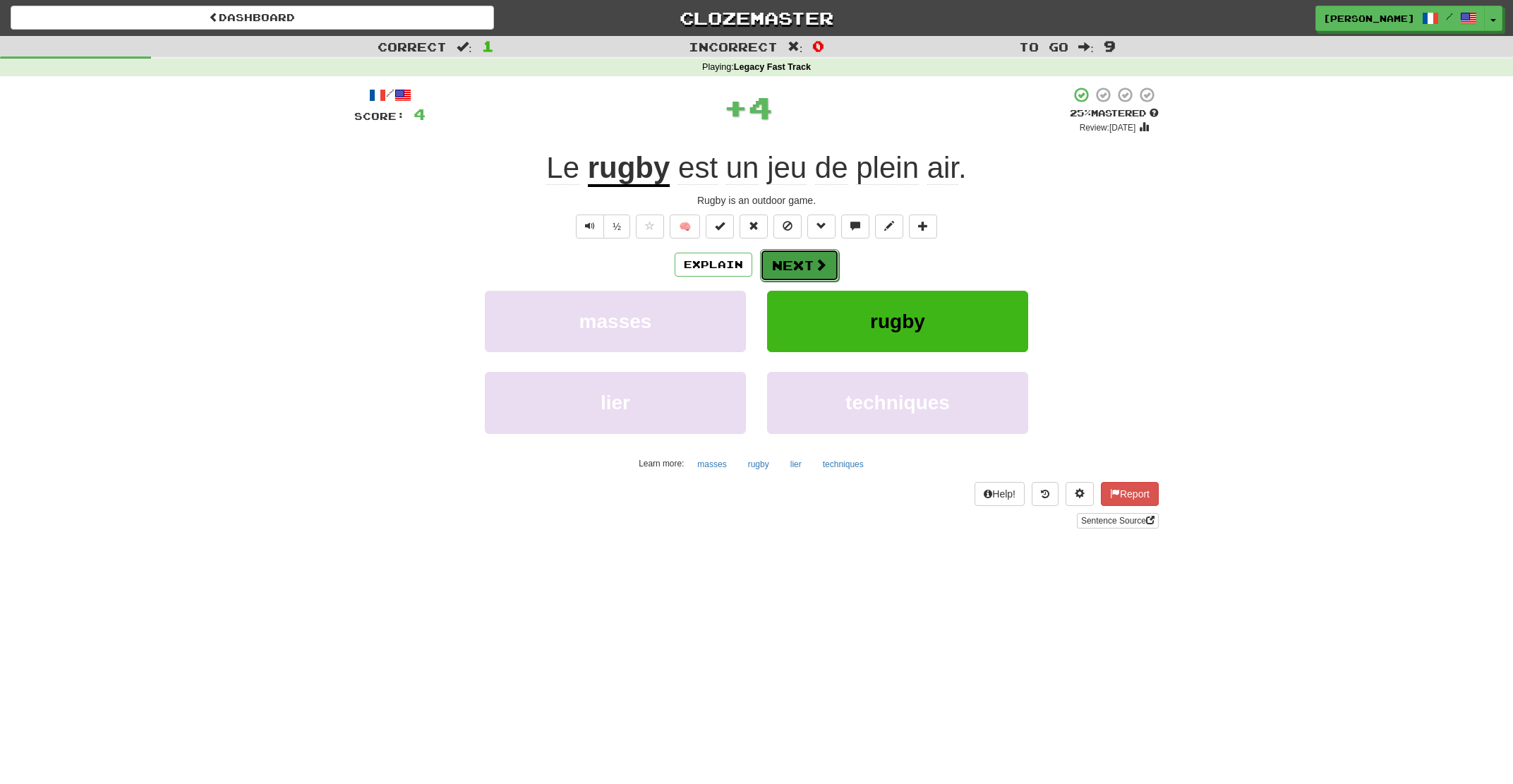
click at [791, 266] on button "Next" at bounding box center [799, 265] width 79 height 33
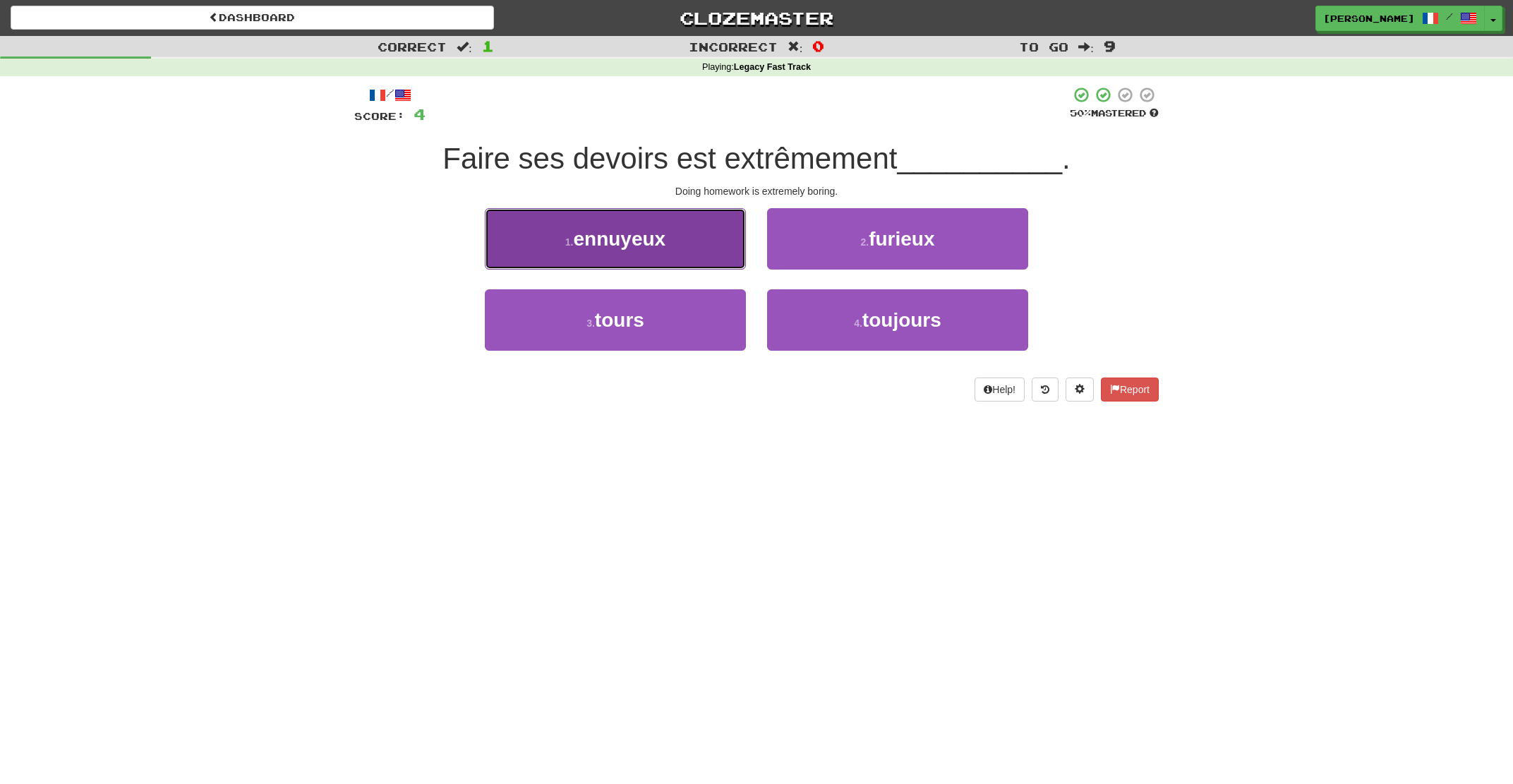
click at [691, 223] on button "1 . ennuyeux" at bounding box center [615, 238] width 261 height 61
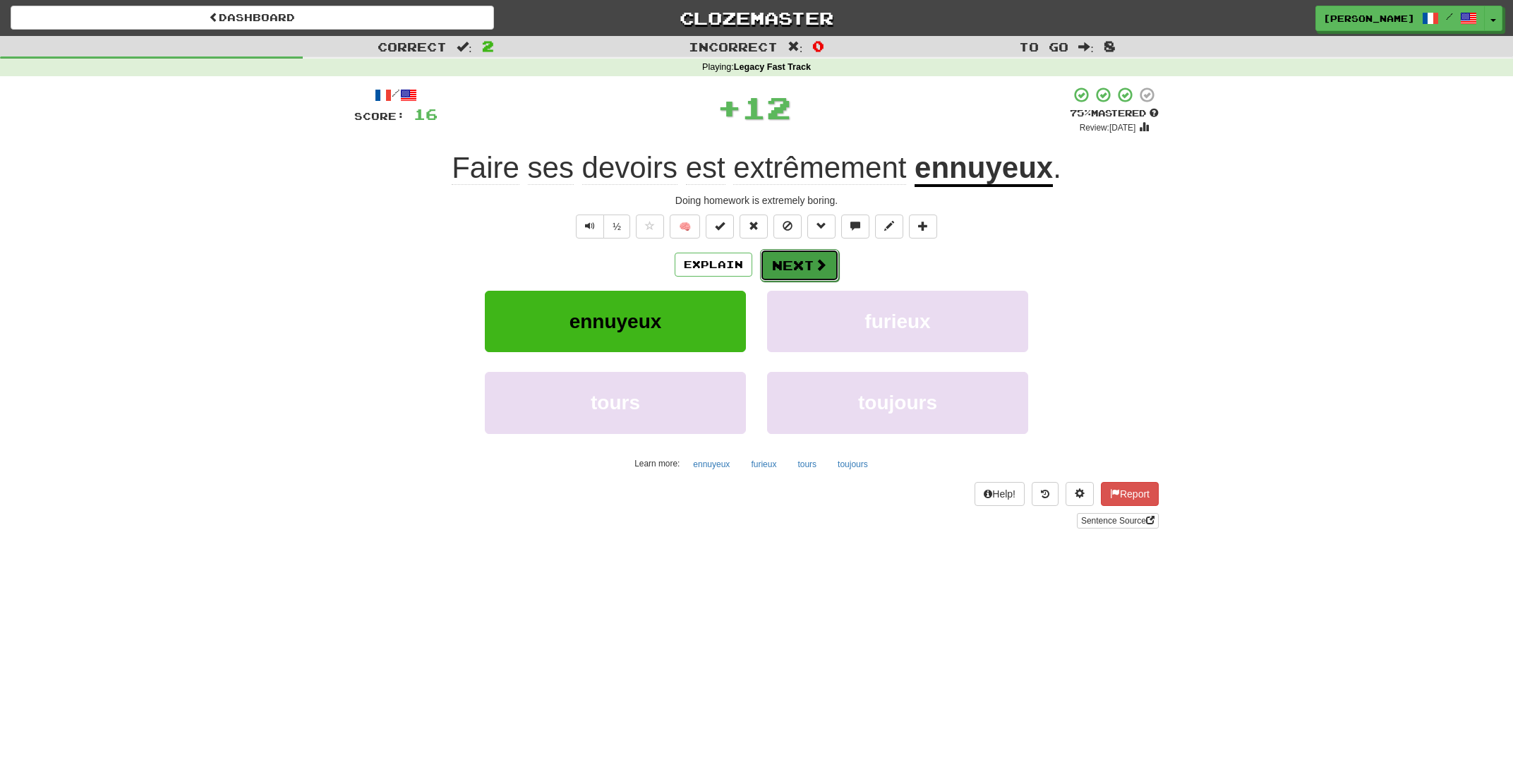
click at [803, 263] on button "Next" at bounding box center [799, 265] width 79 height 33
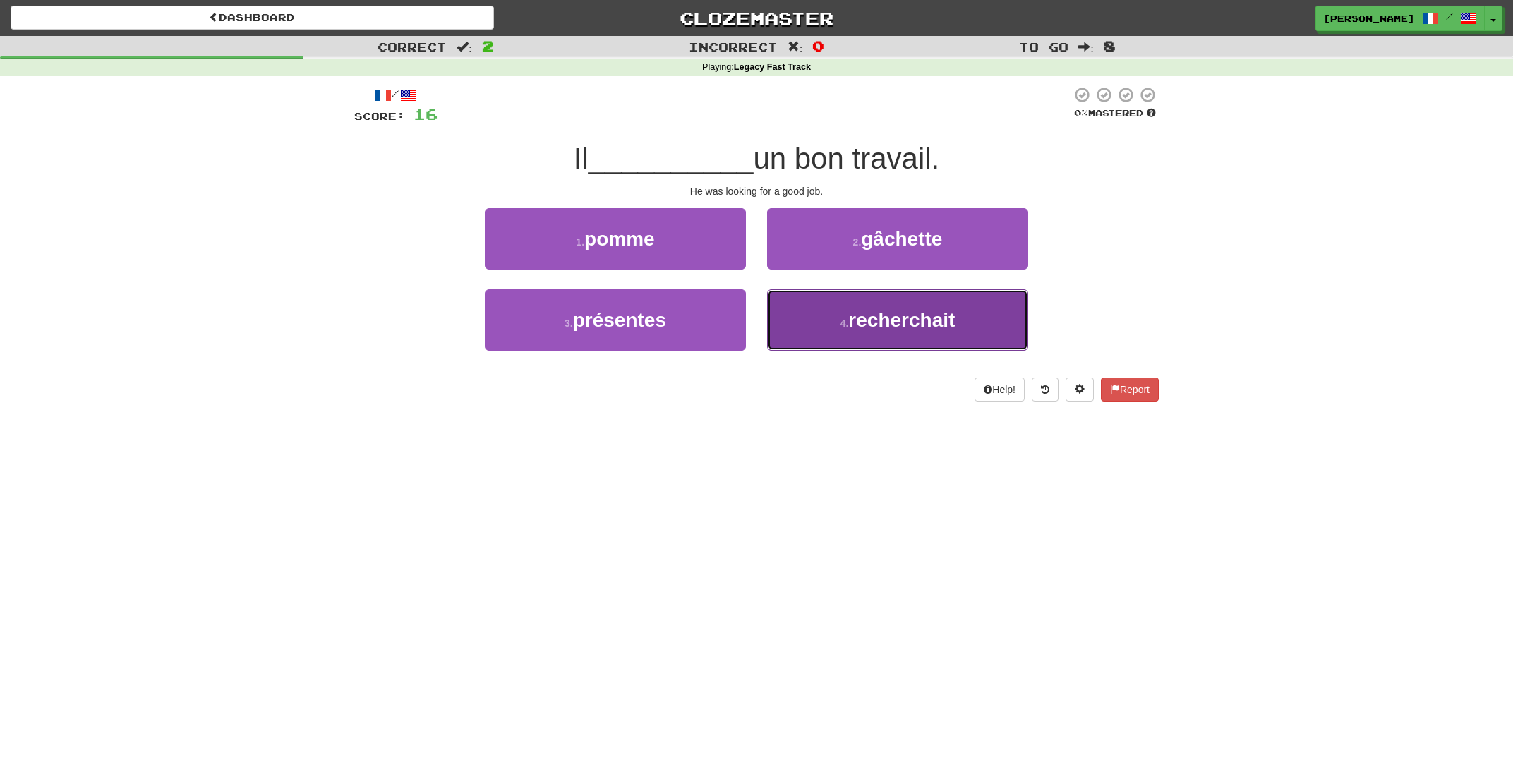
click at [859, 324] on span "recherchait" at bounding box center [901, 319] width 106 height 22
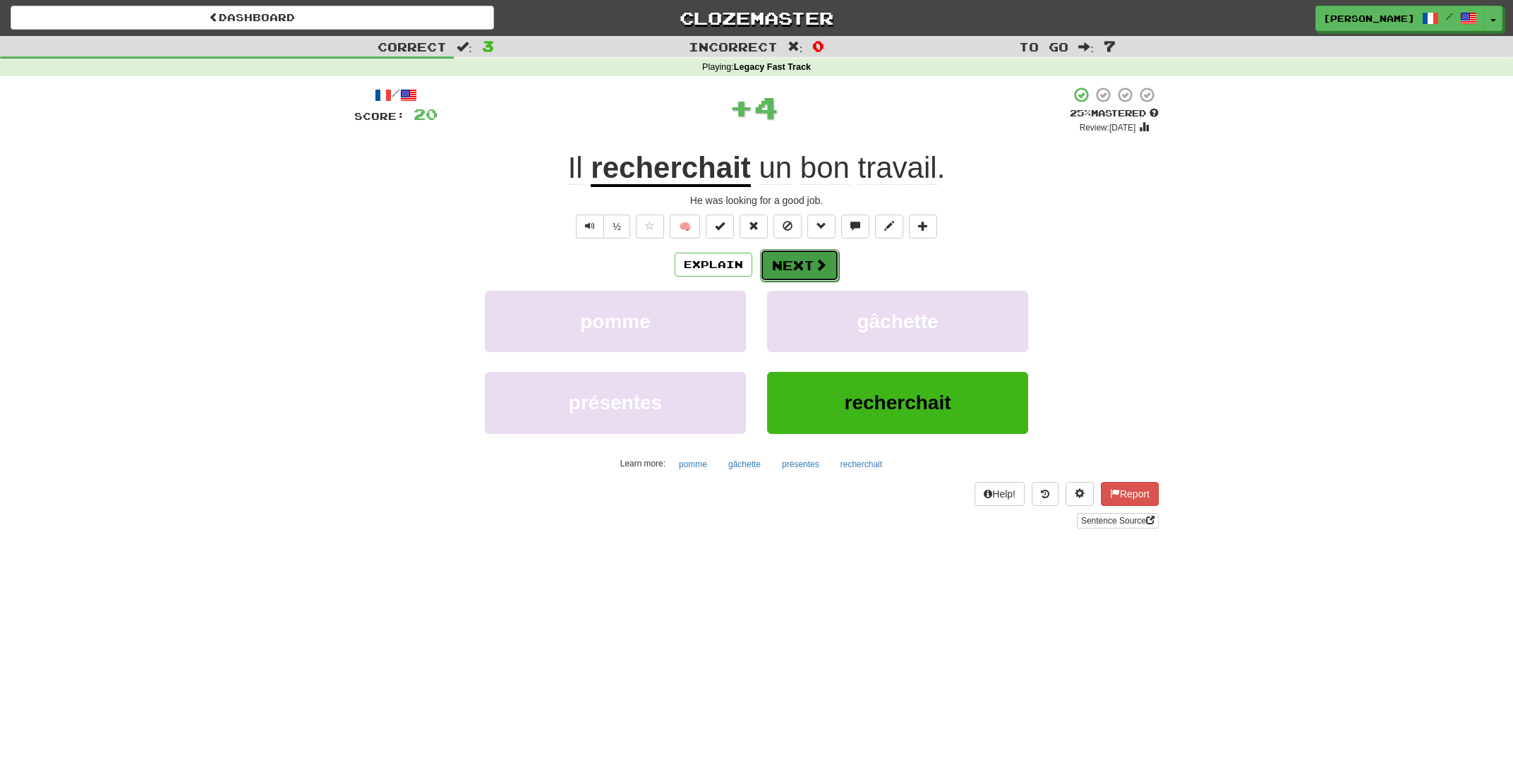
click at [811, 269] on button "Next" at bounding box center [799, 265] width 79 height 33
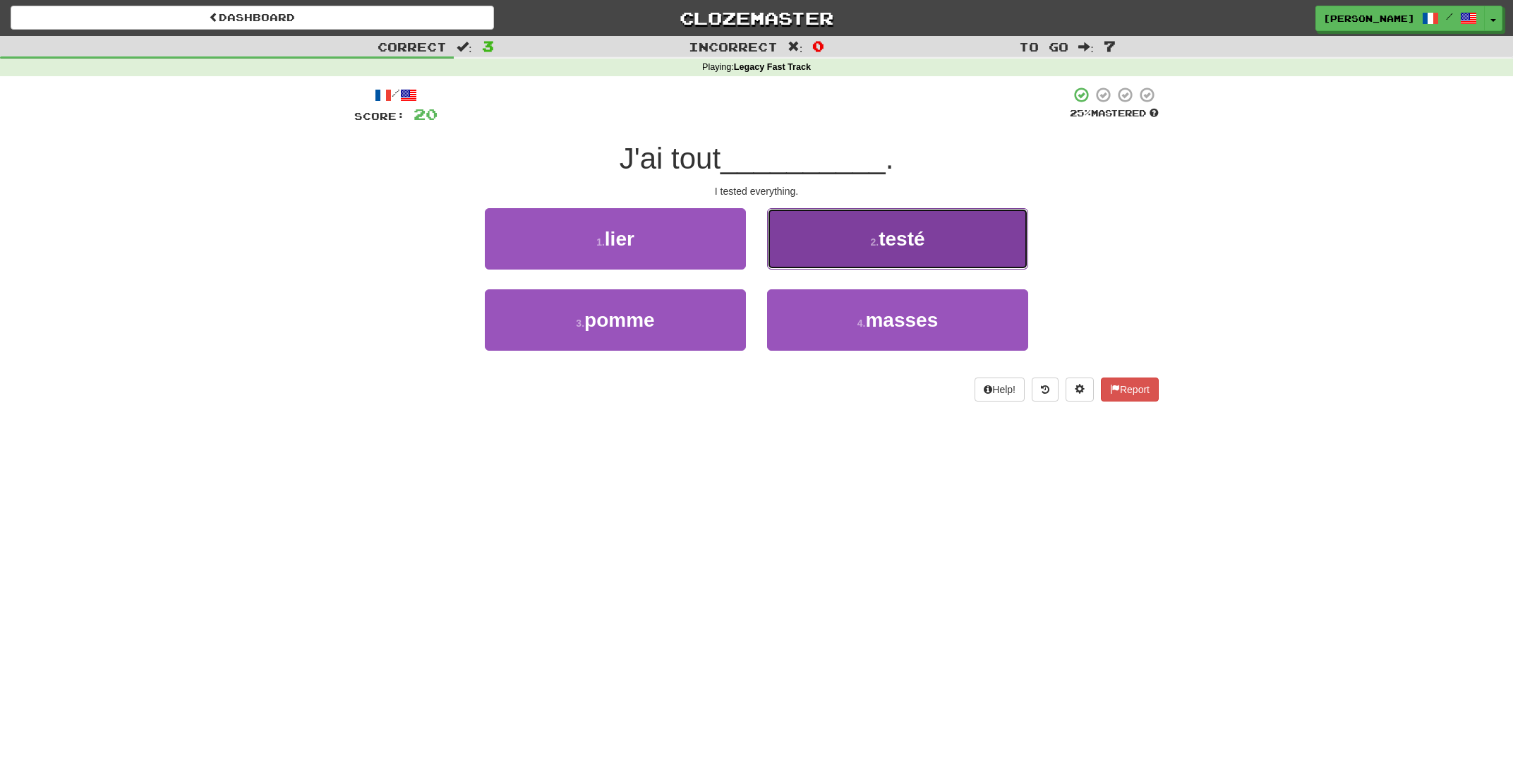
click at [875, 246] on small "2 ." at bounding box center [874, 242] width 8 height 11
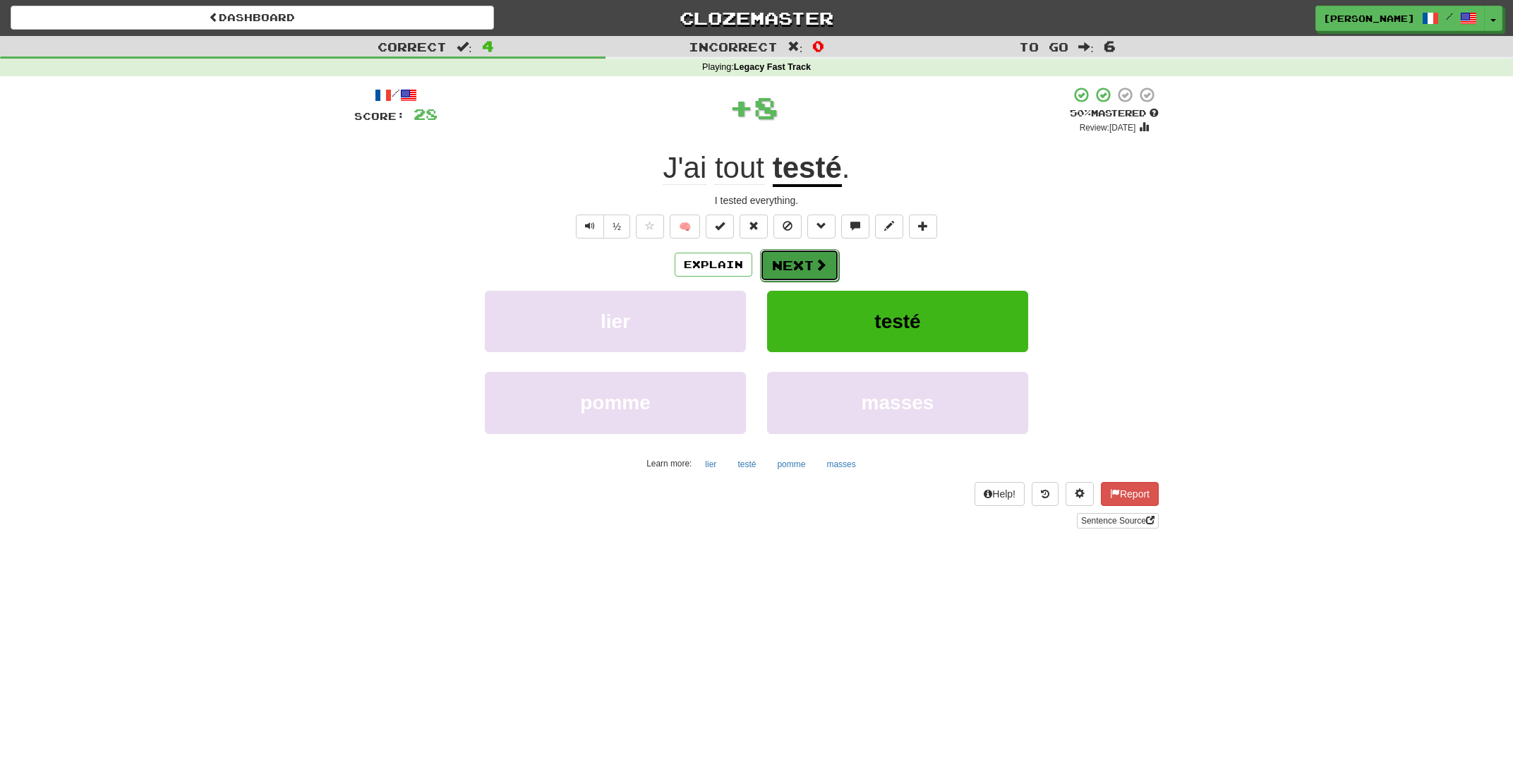
click at [826, 258] on button "Next" at bounding box center [799, 265] width 79 height 33
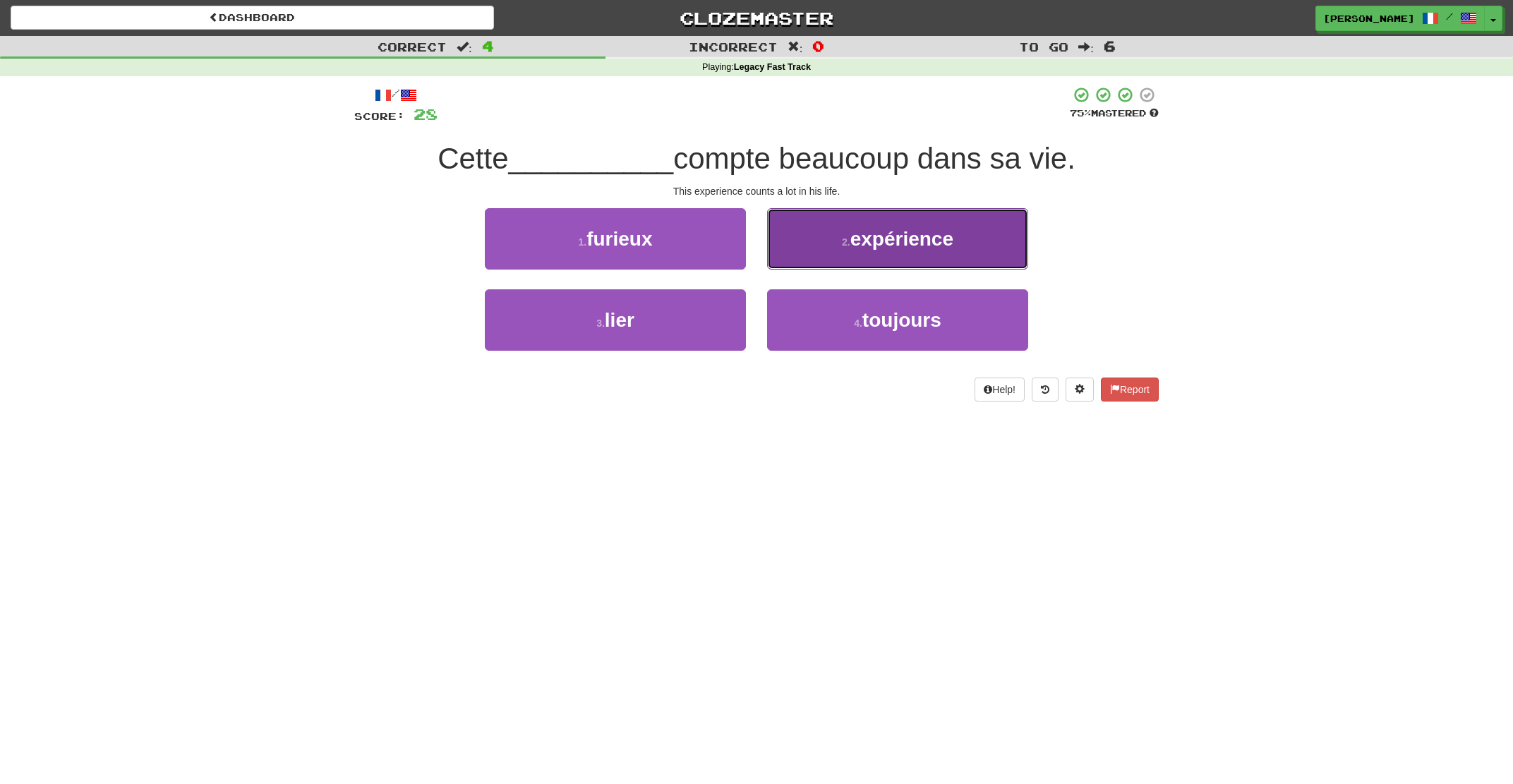
click at [824, 260] on button "2 . expérience" at bounding box center [898, 238] width 261 height 61
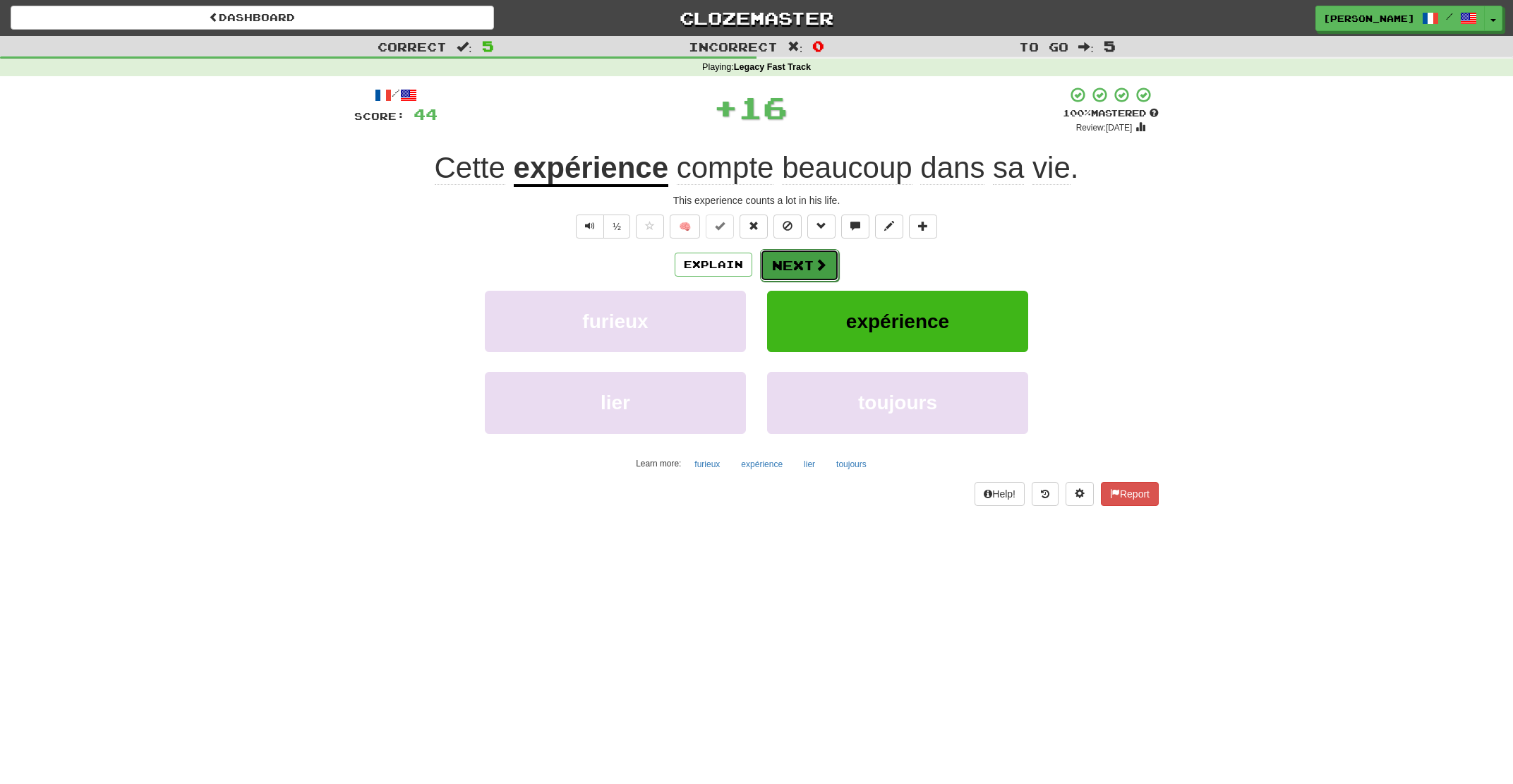
click at [802, 263] on button "Next" at bounding box center [799, 265] width 79 height 33
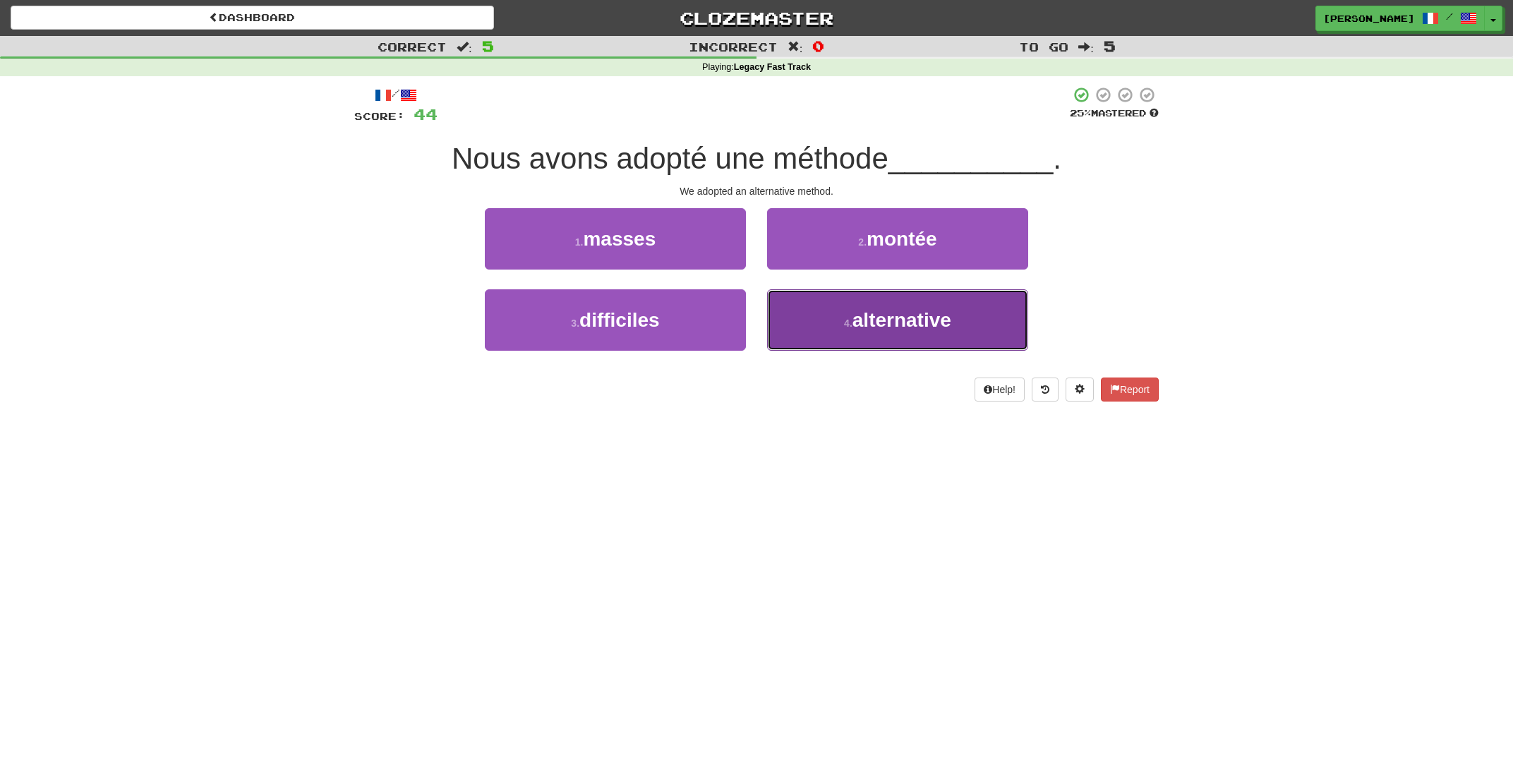
drag, startPoint x: 826, startPoint y: 325, endPoint x: 817, endPoint y: 303, distance: 23.8
click at [825, 325] on button "4 . alternative" at bounding box center [898, 319] width 261 height 61
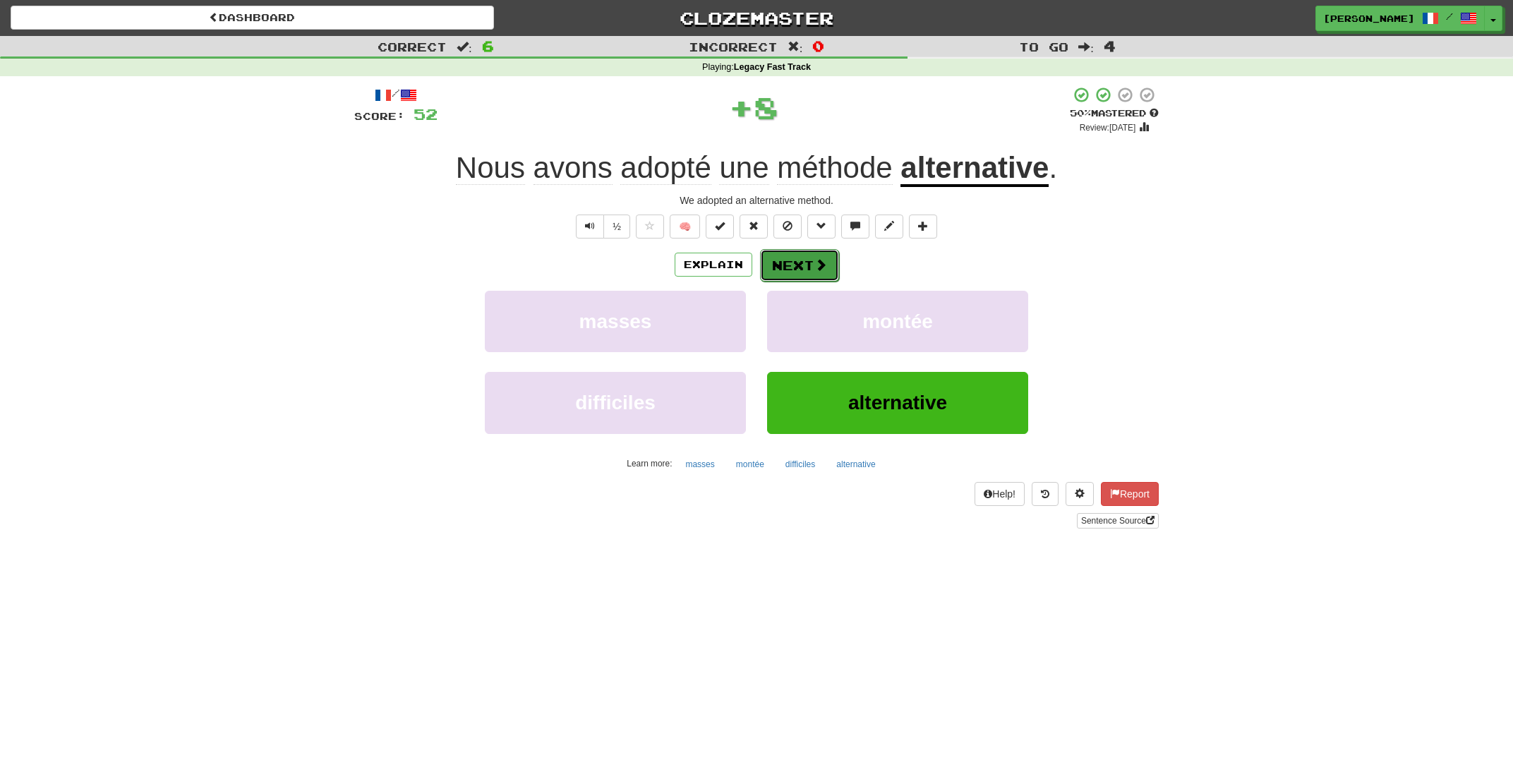
click at [809, 265] on button "Next" at bounding box center [799, 265] width 79 height 33
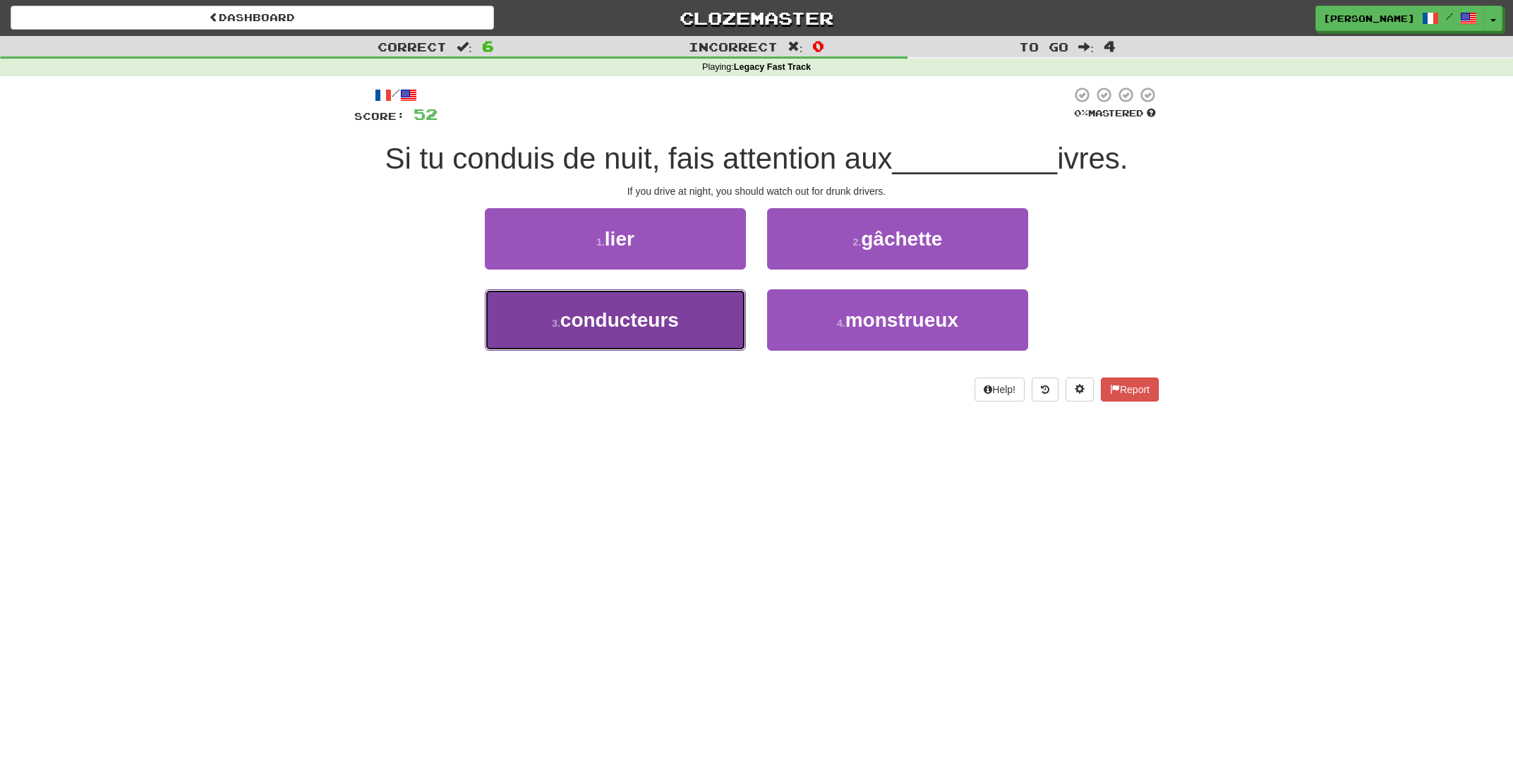
click at [707, 319] on button "3 . conducteurs" at bounding box center [615, 319] width 261 height 61
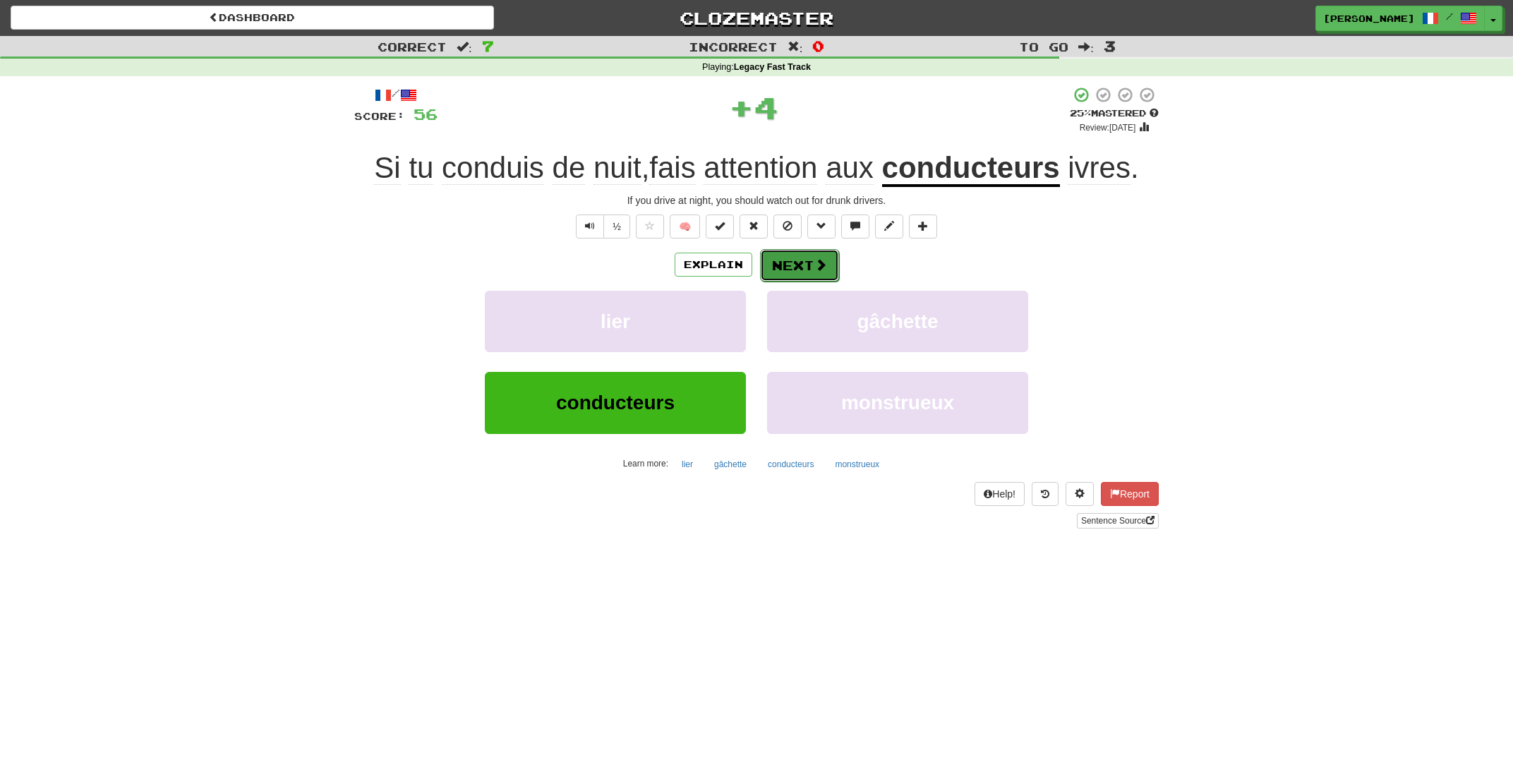
click at [808, 269] on button "Next" at bounding box center [799, 265] width 79 height 33
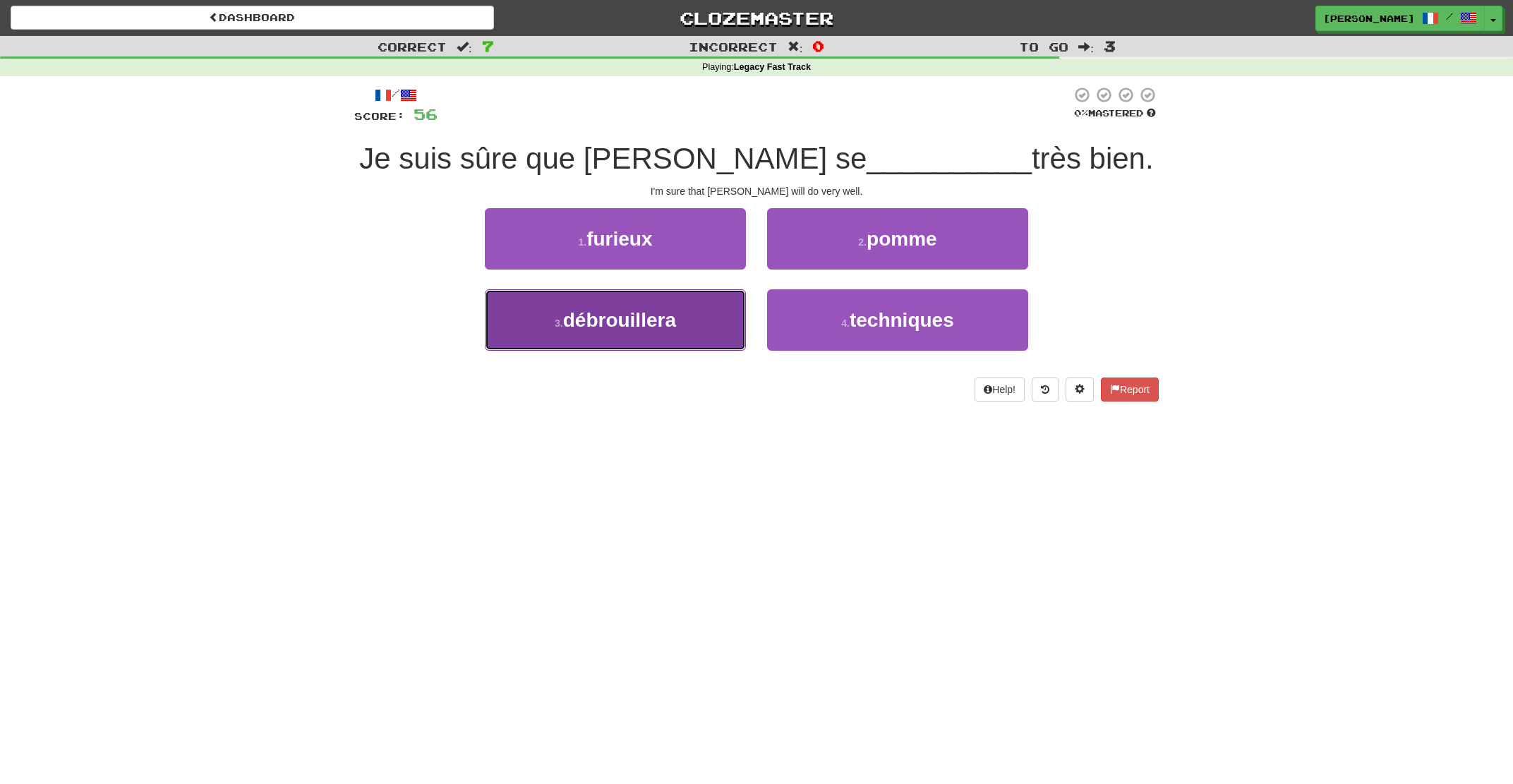
click at [731, 315] on button "3 . débrouillera" at bounding box center [615, 319] width 261 height 61
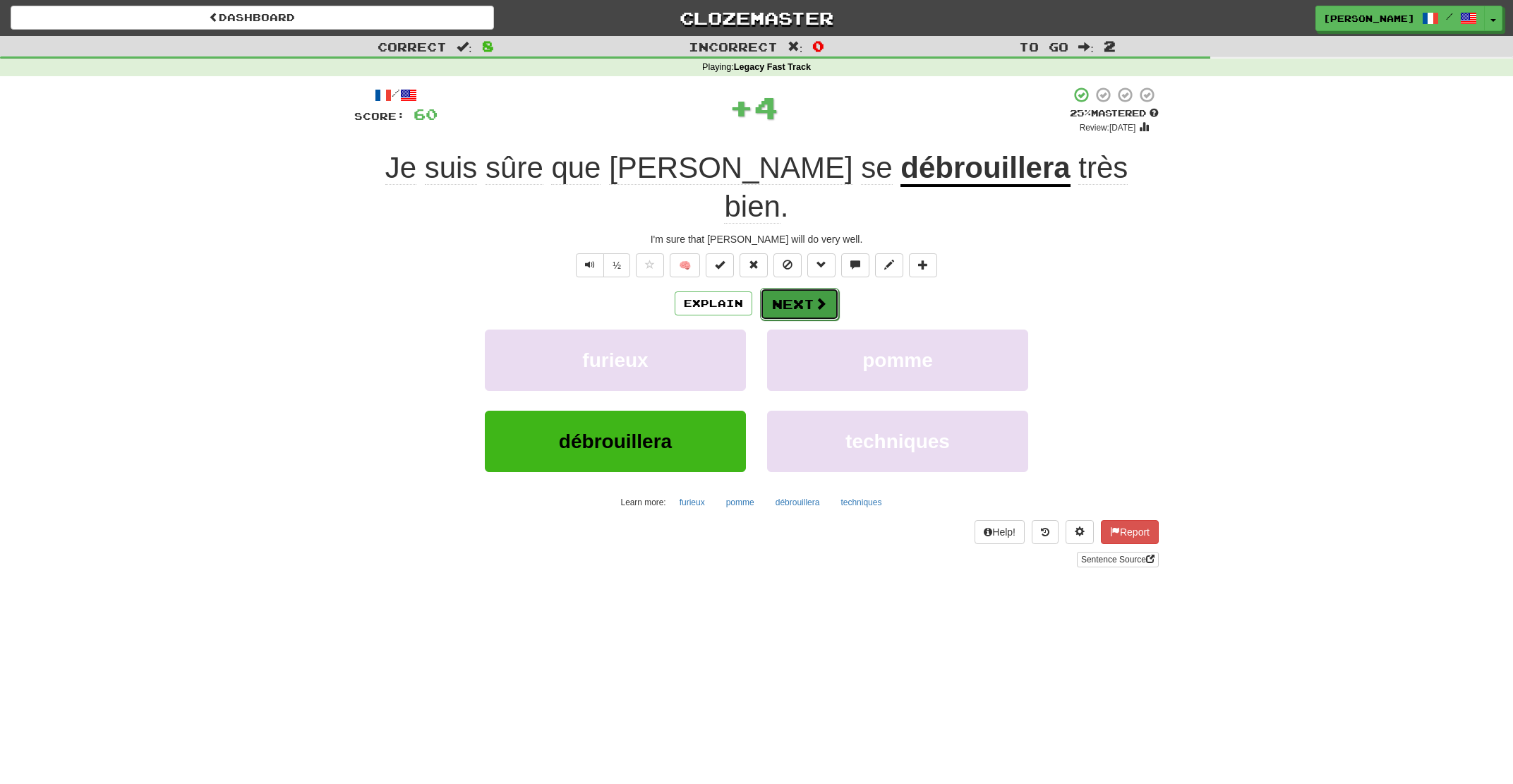
click at [811, 288] on button "Next" at bounding box center [799, 304] width 79 height 33
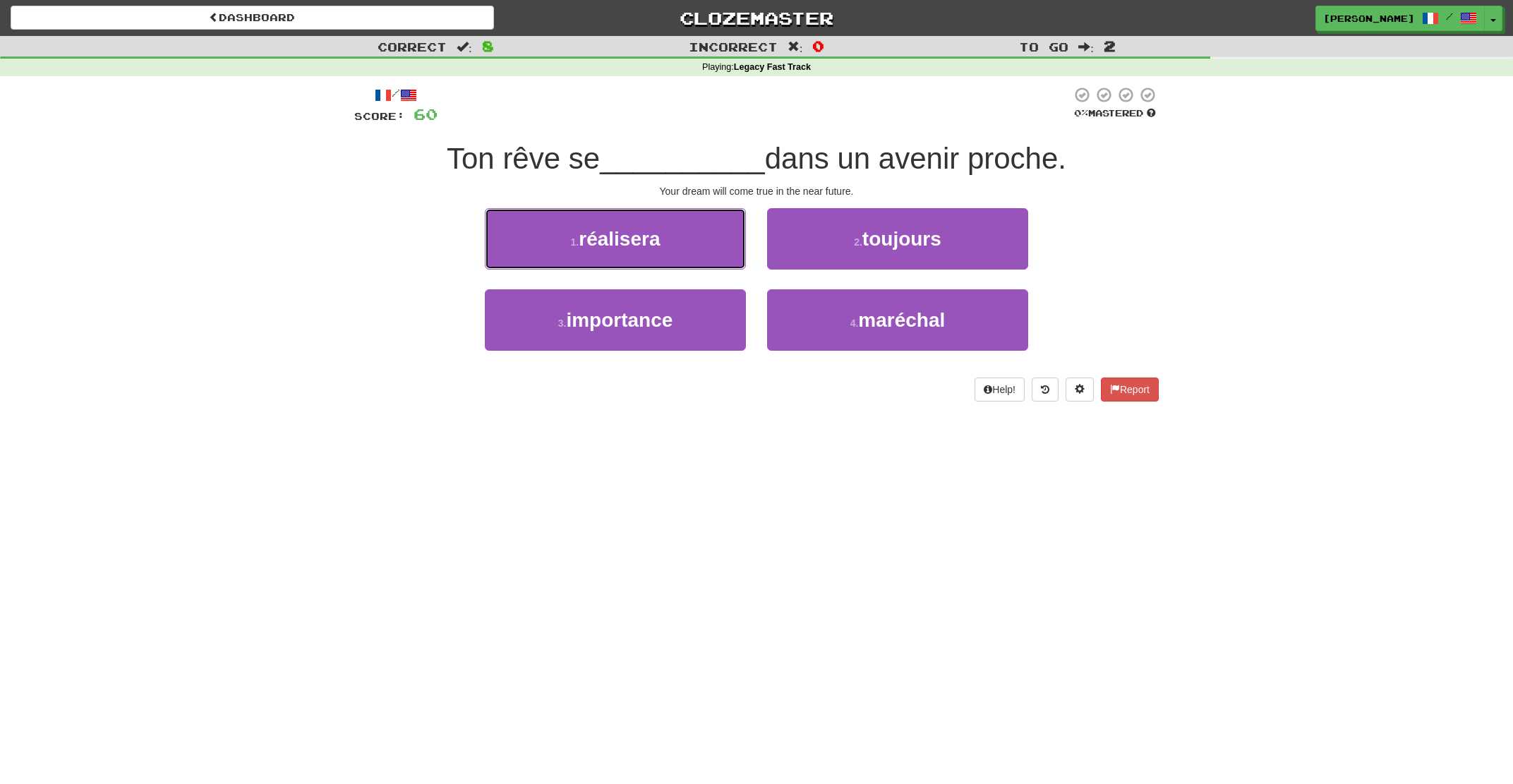
click at [714, 246] on button "1 . réalisera" at bounding box center [615, 238] width 261 height 61
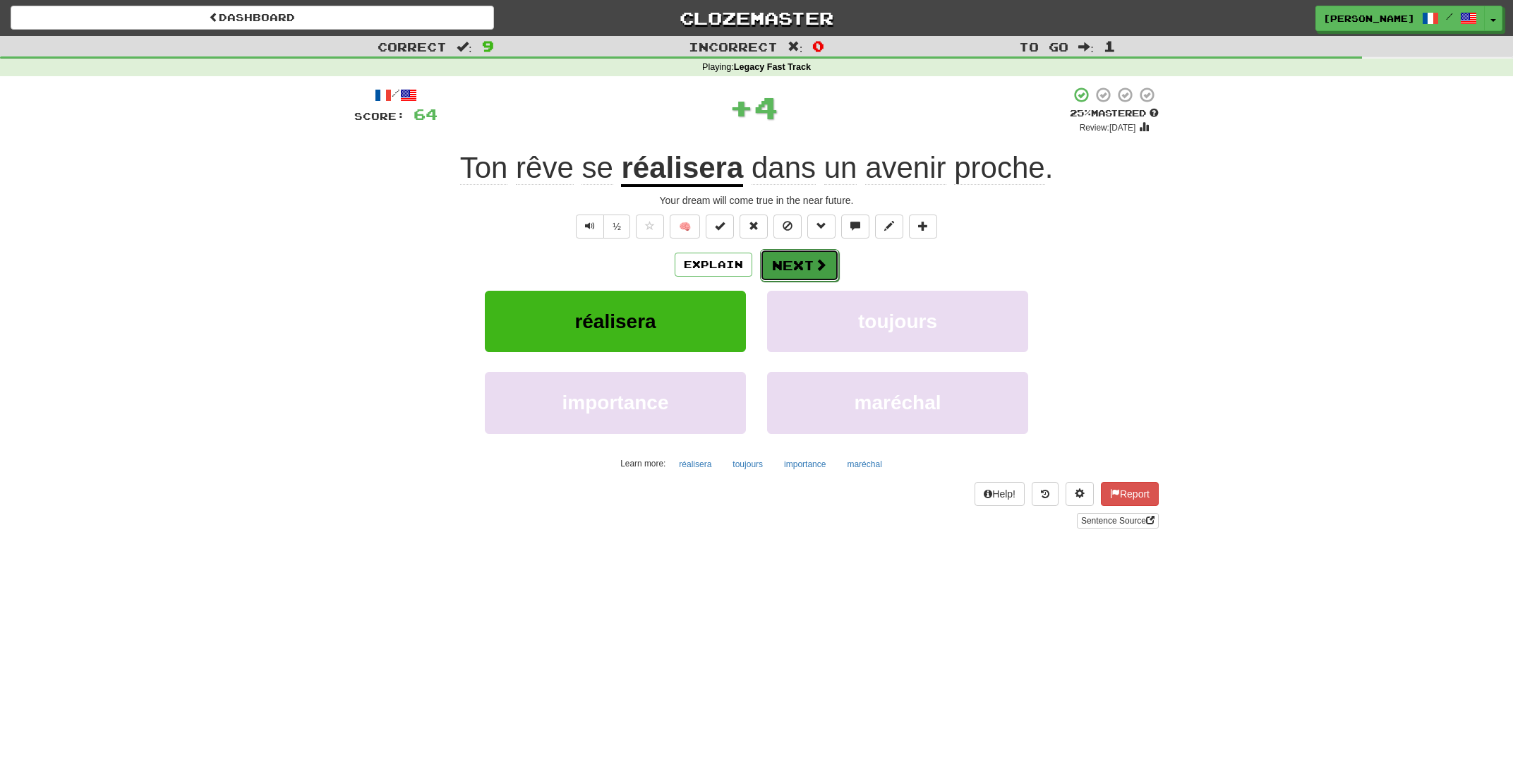
click at [835, 266] on button "Next" at bounding box center [799, 265] width 79 height 33
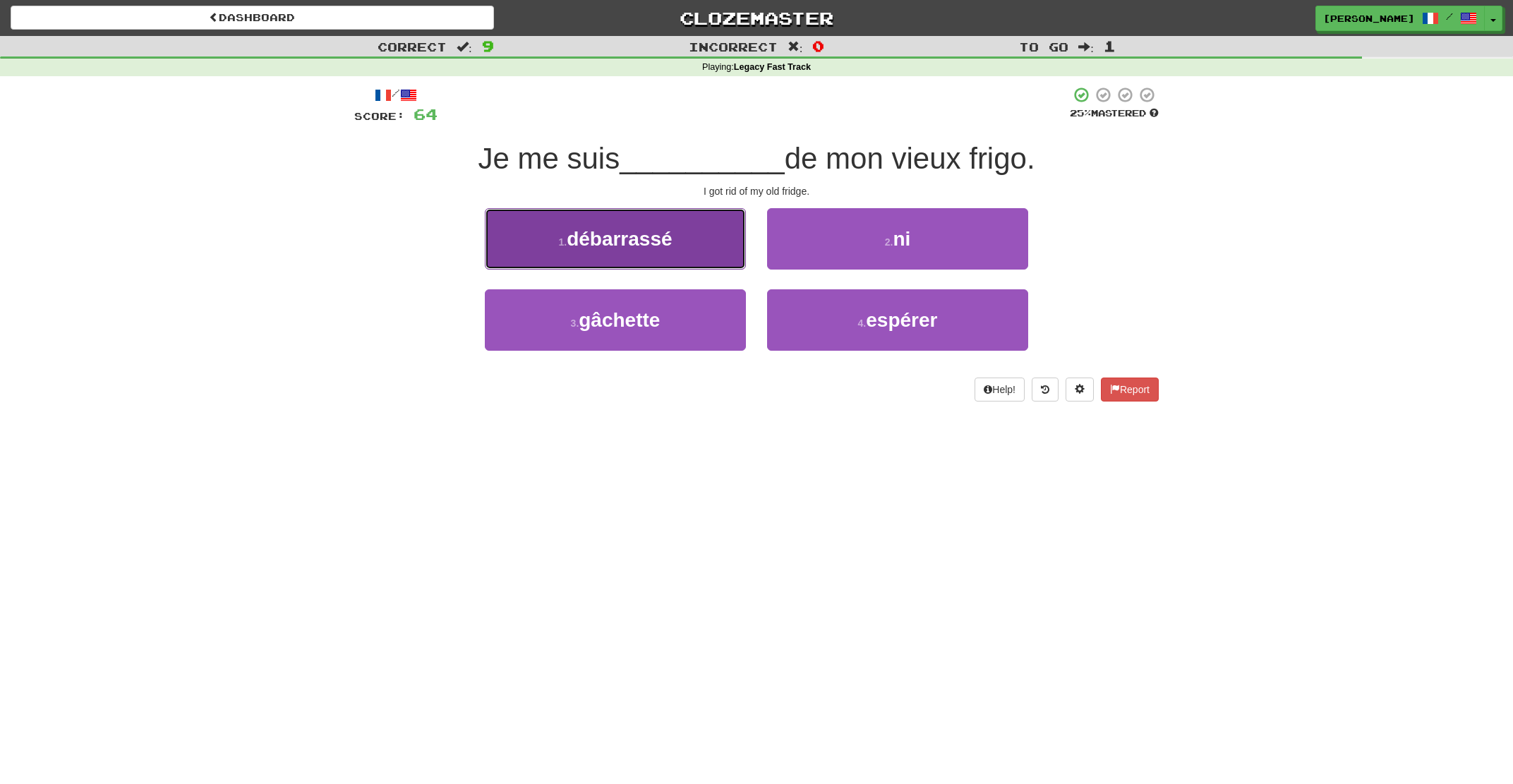
click at [690, 245] on button "1 . débarrassé" at bounding box center [615, 238] width 261 height 61
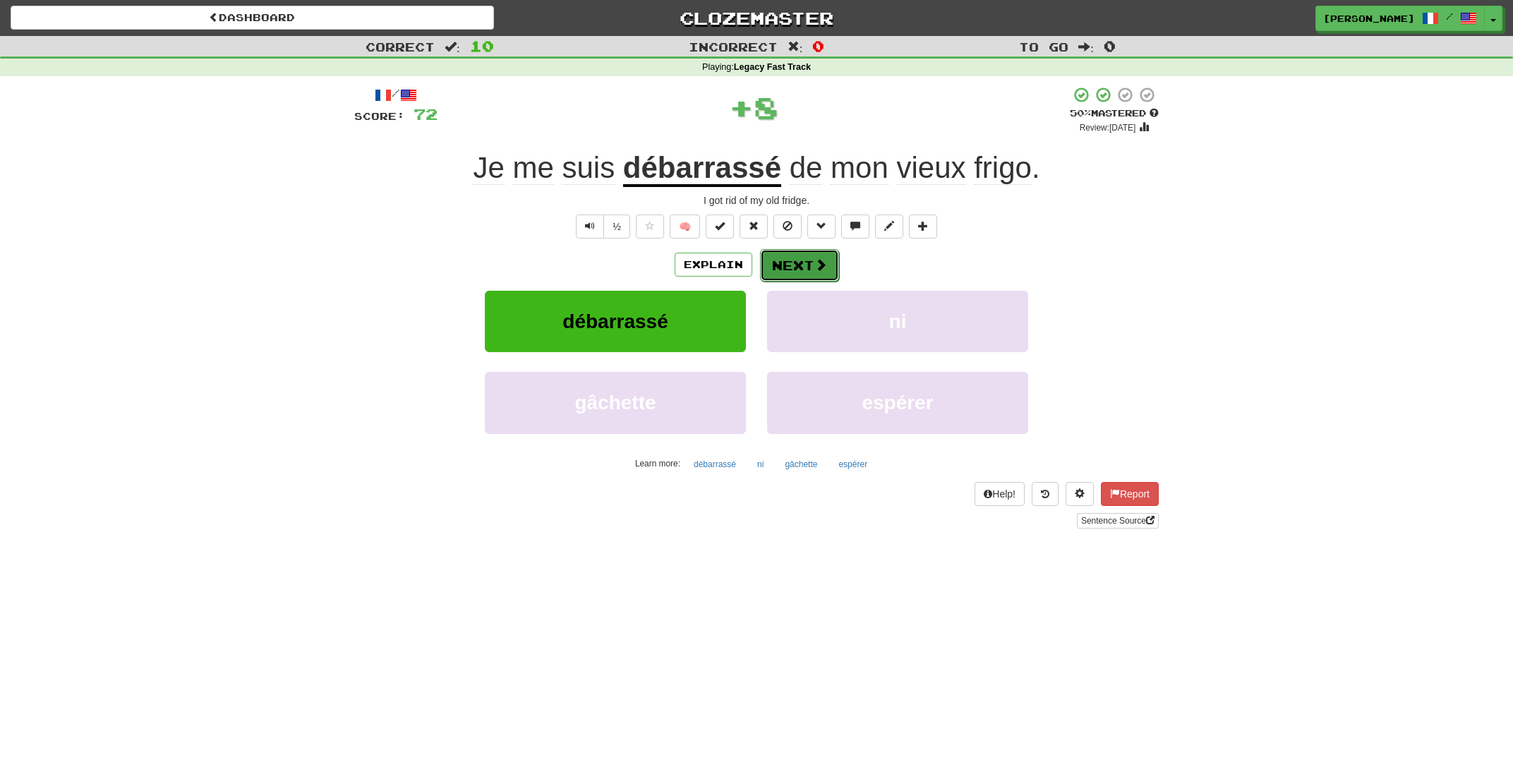
click at [816, 254] on button "Next" at bounding box center [799, 265] width 79 height 33
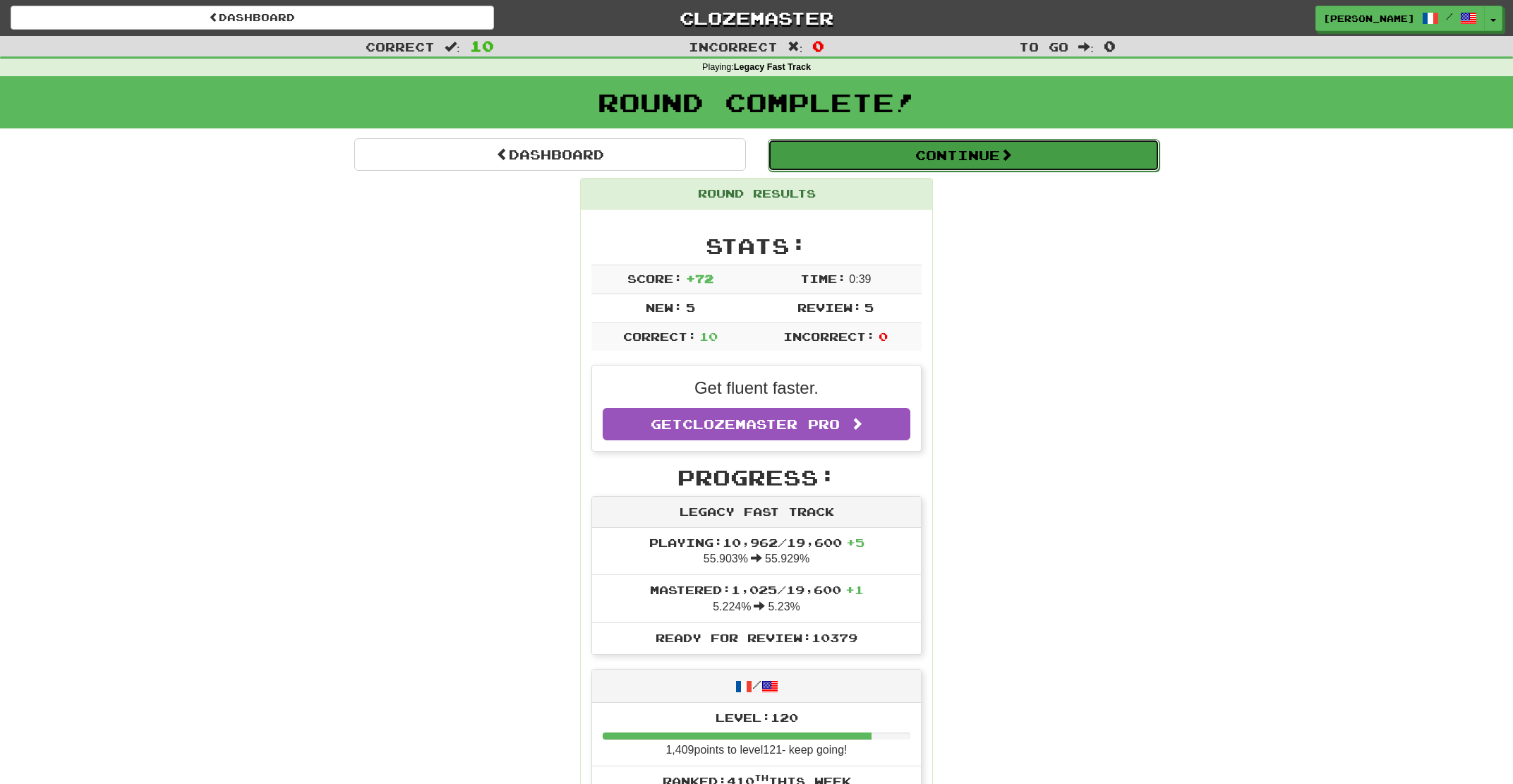
click at [957, 155] on button "Continue" at bounding box center [964, 155] width 392 height 33
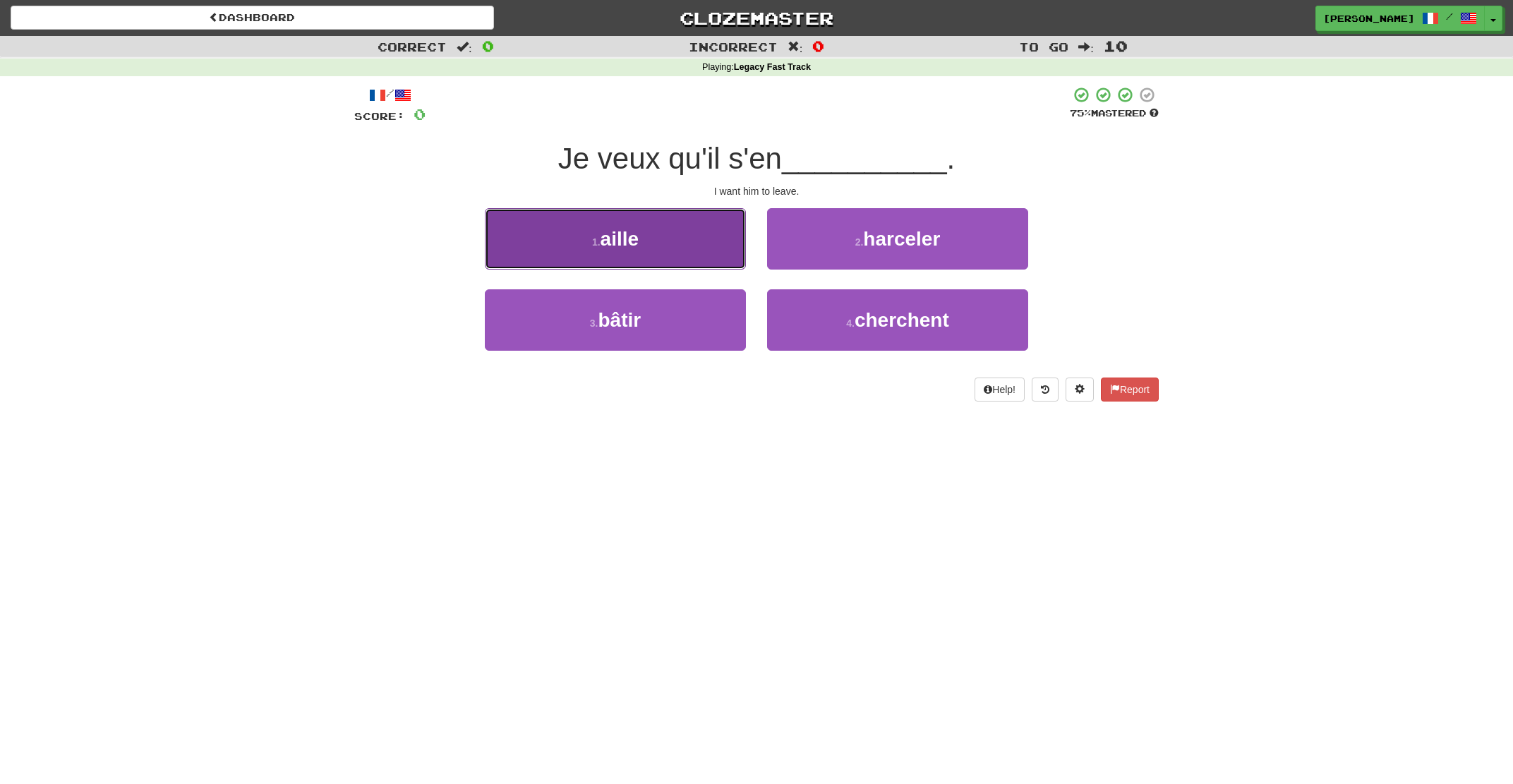
click at [717, 254] on button "1 . aille" at bounding box center [615, 238] width 261 height 61
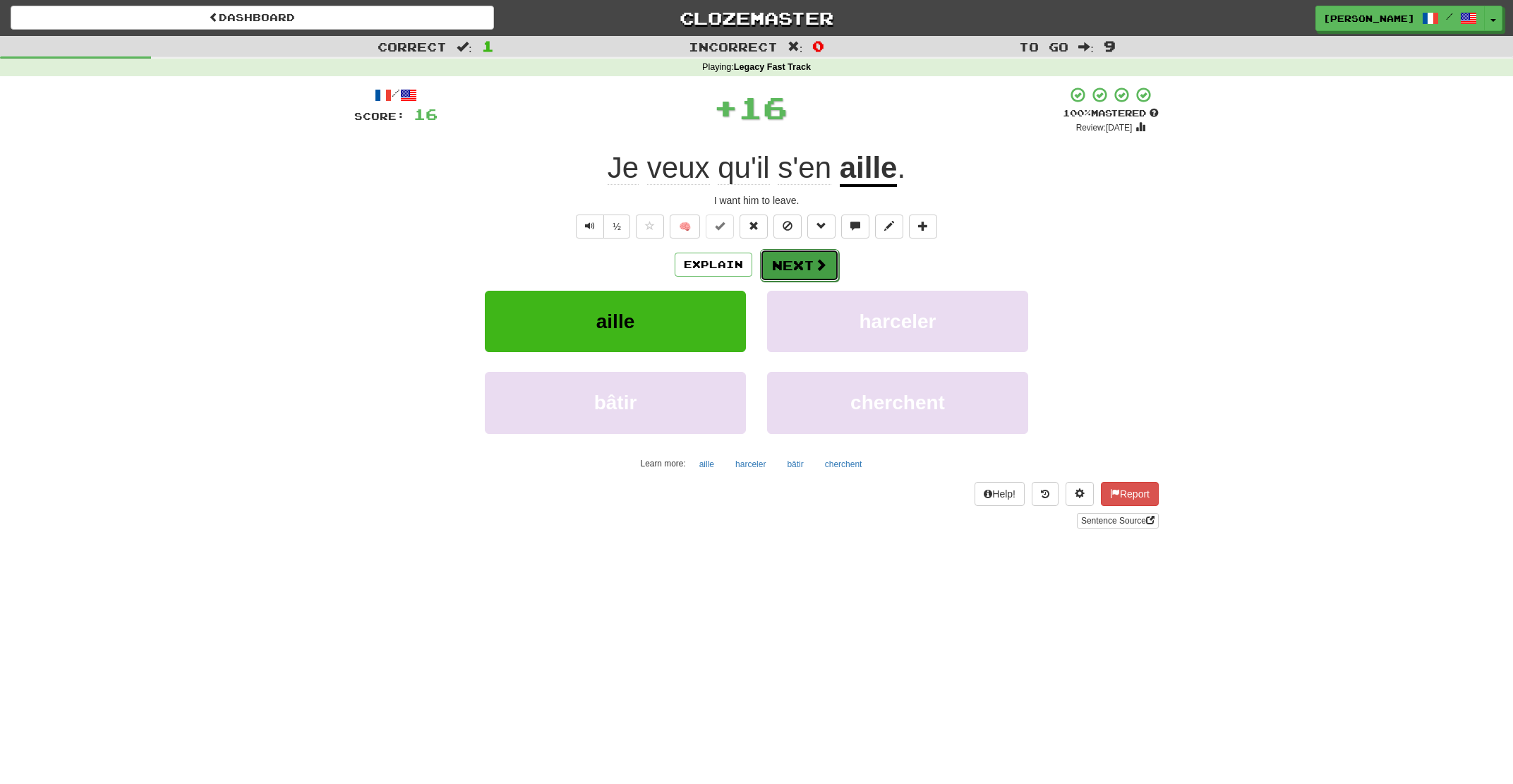
click at [795, 255] on button "Next" at bounding box center [799, 265] width 79 height 33
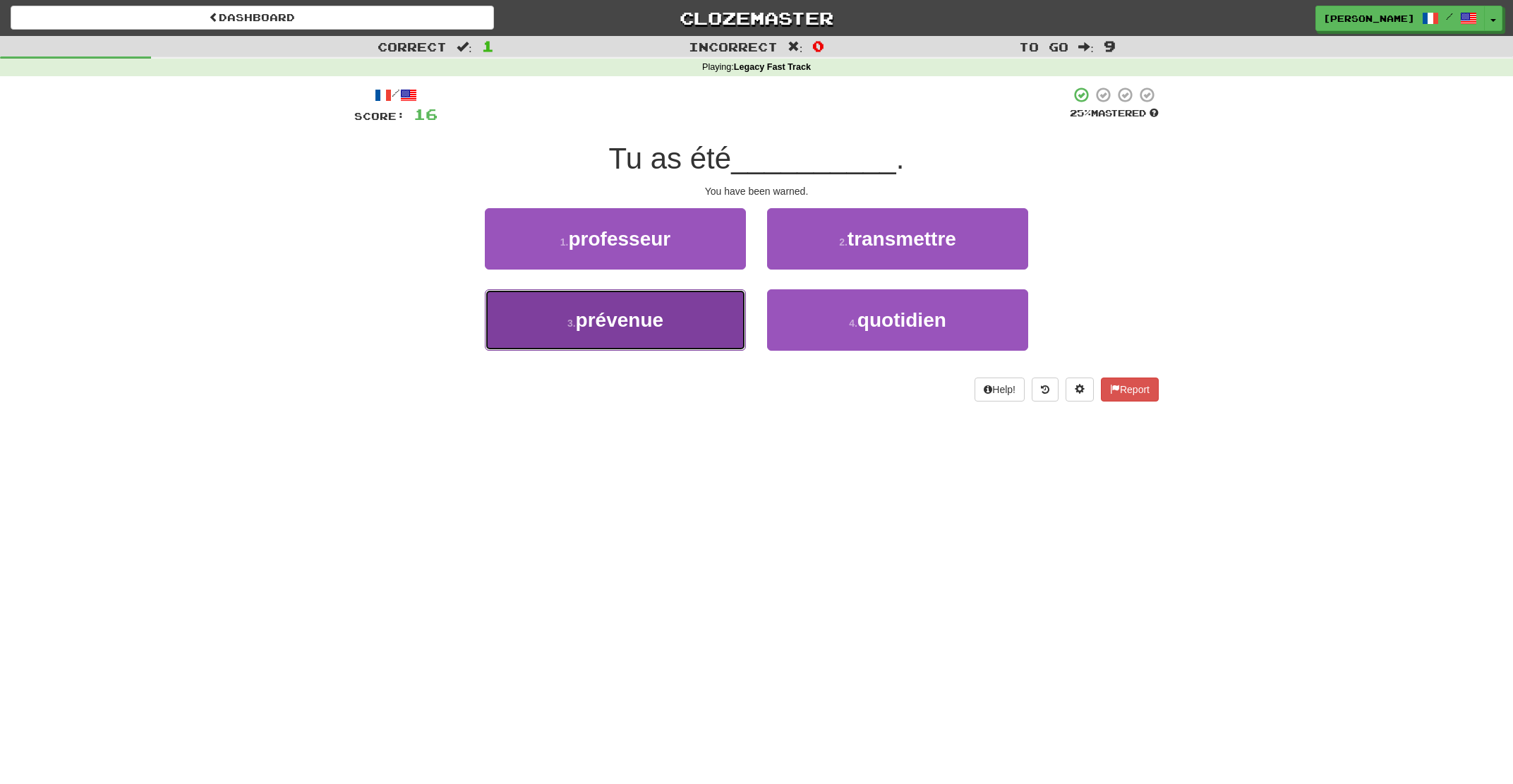
click at [683, 306] on button "3 . prévenue" at bounding box center [615, 319] width 261 height 61
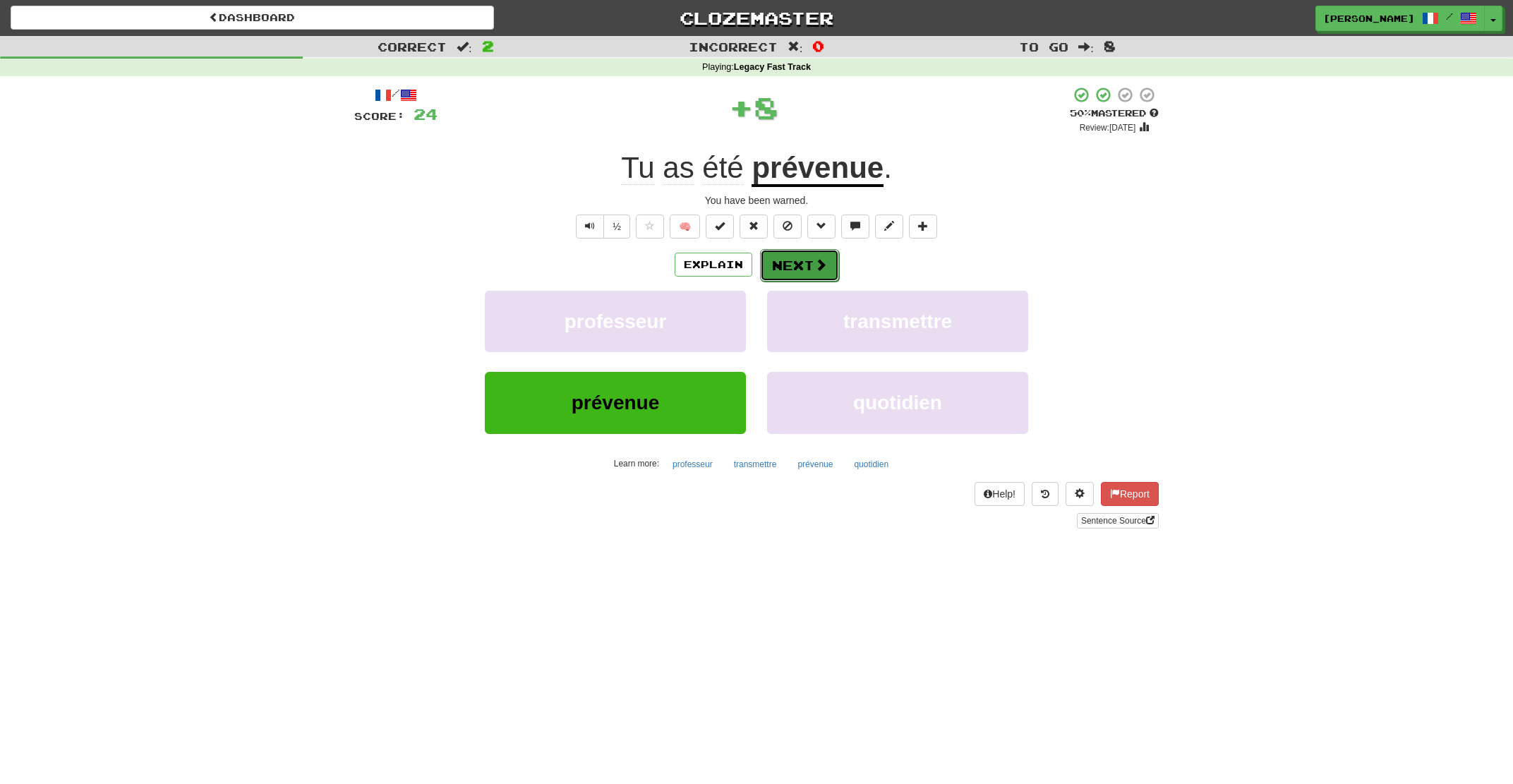
click at [771, 269] on button "Next" at bounding box center [799, 265] width 79 height 33
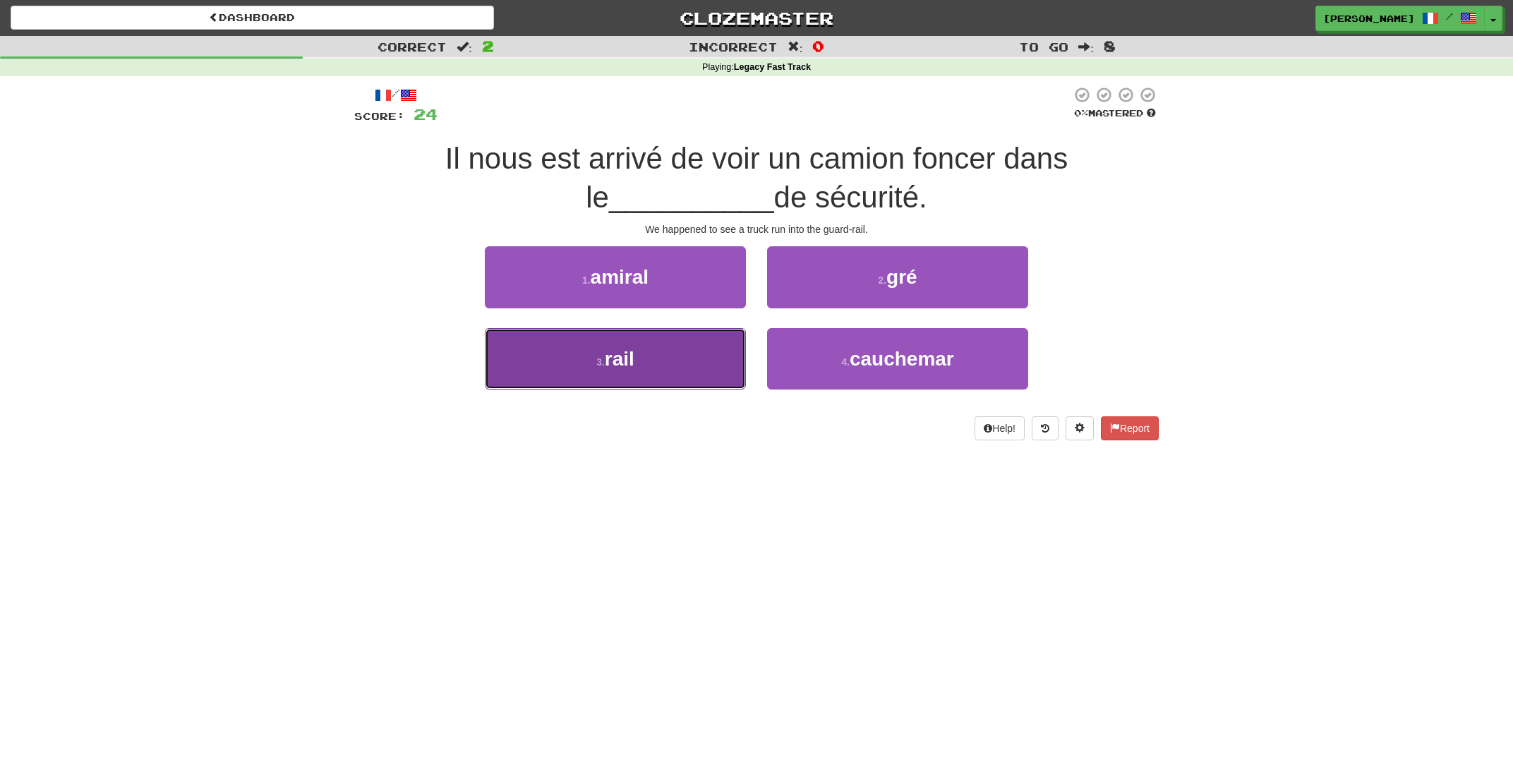
click at [688, 362] on button "3 . rail" at bounding box center [615, 358] width 261 height 61
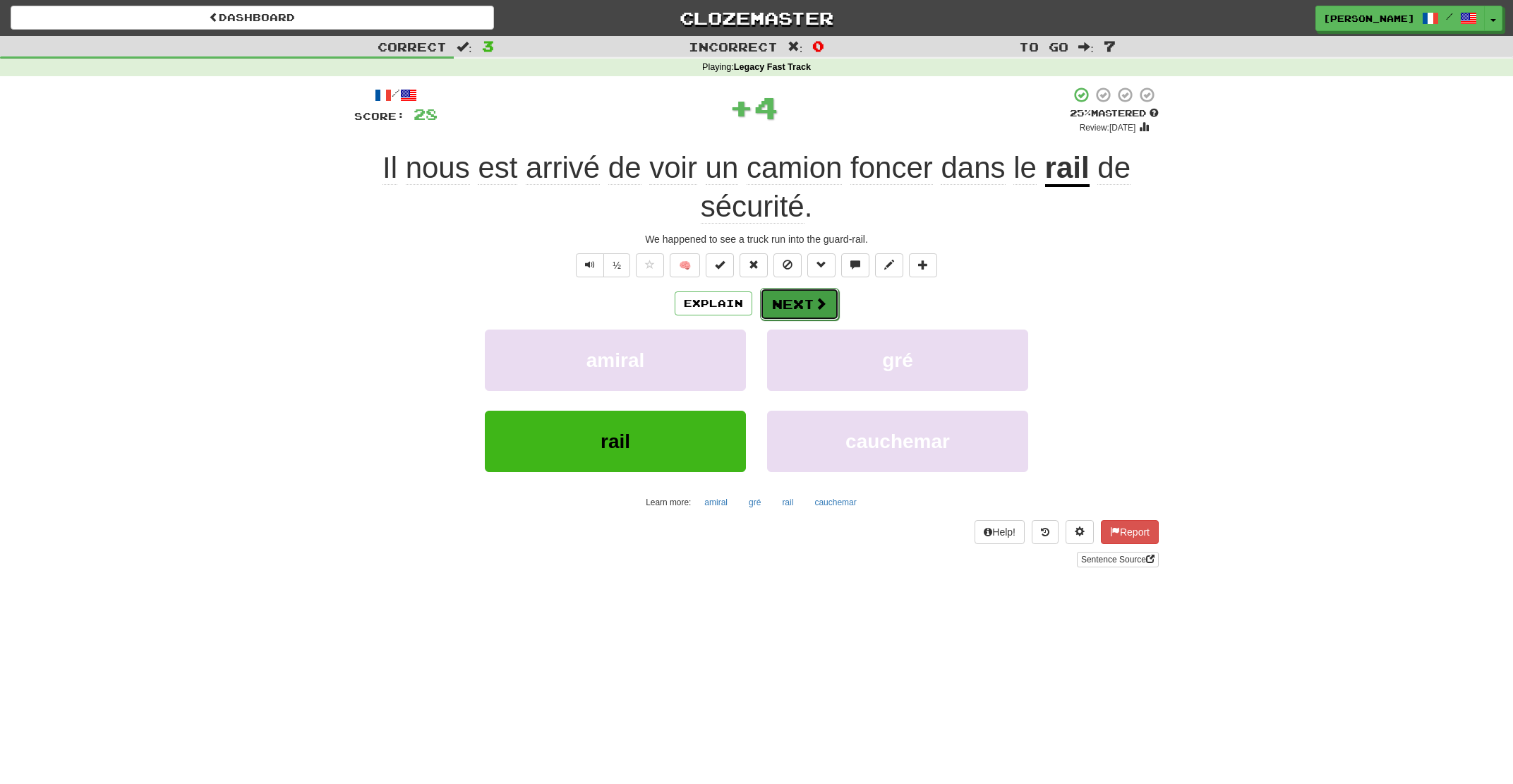
click at [799, 302] on button "Next" at bounding box center [799, 304] width 79 height 33
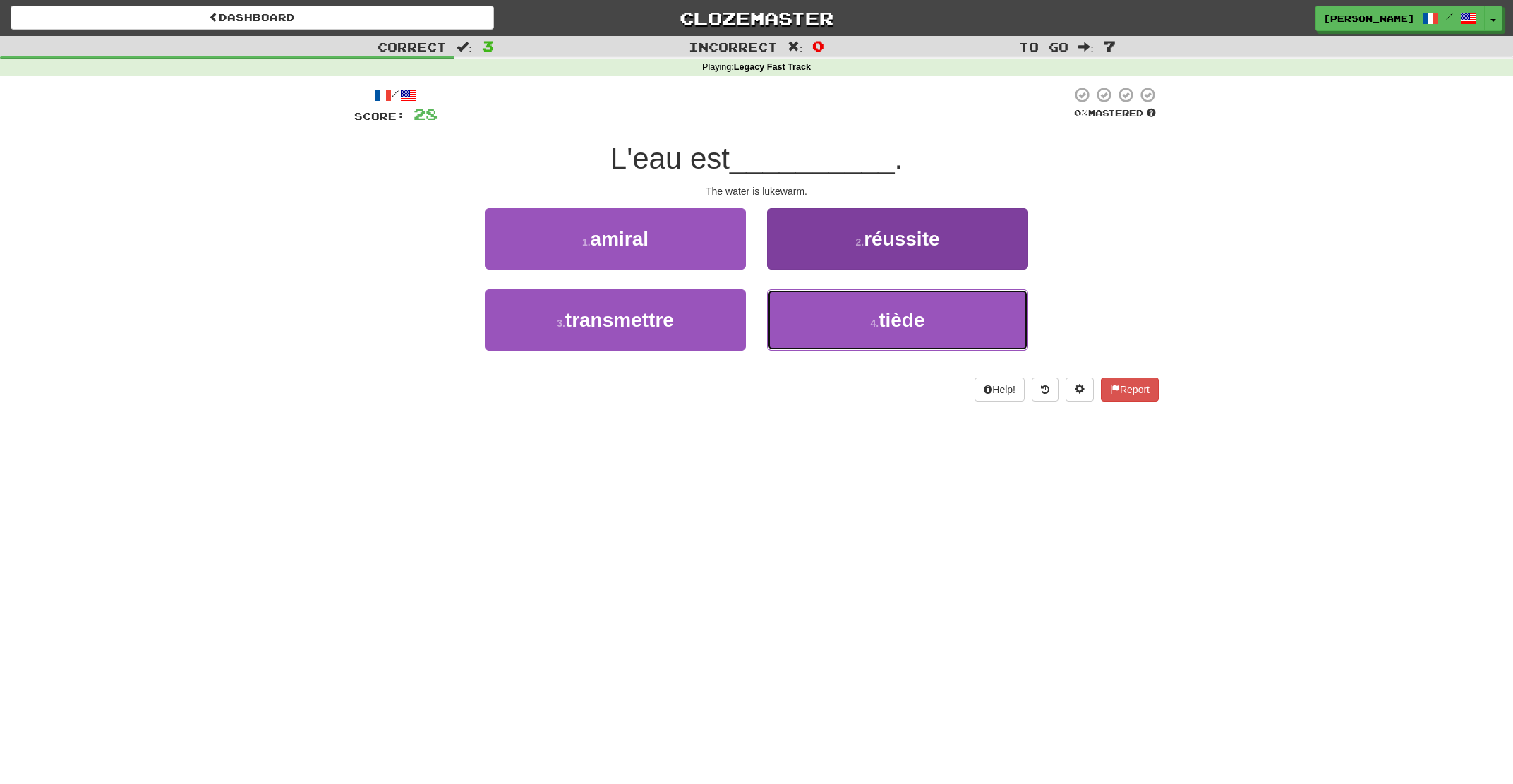
drag, startPoint x: 819, startPoint y: 319, endPoint x: 805, endPoint y: 301, distance: 22.8
click at [818, 319] on button "4 . tiède" at bounding box center [898, 319] width 261 height 61
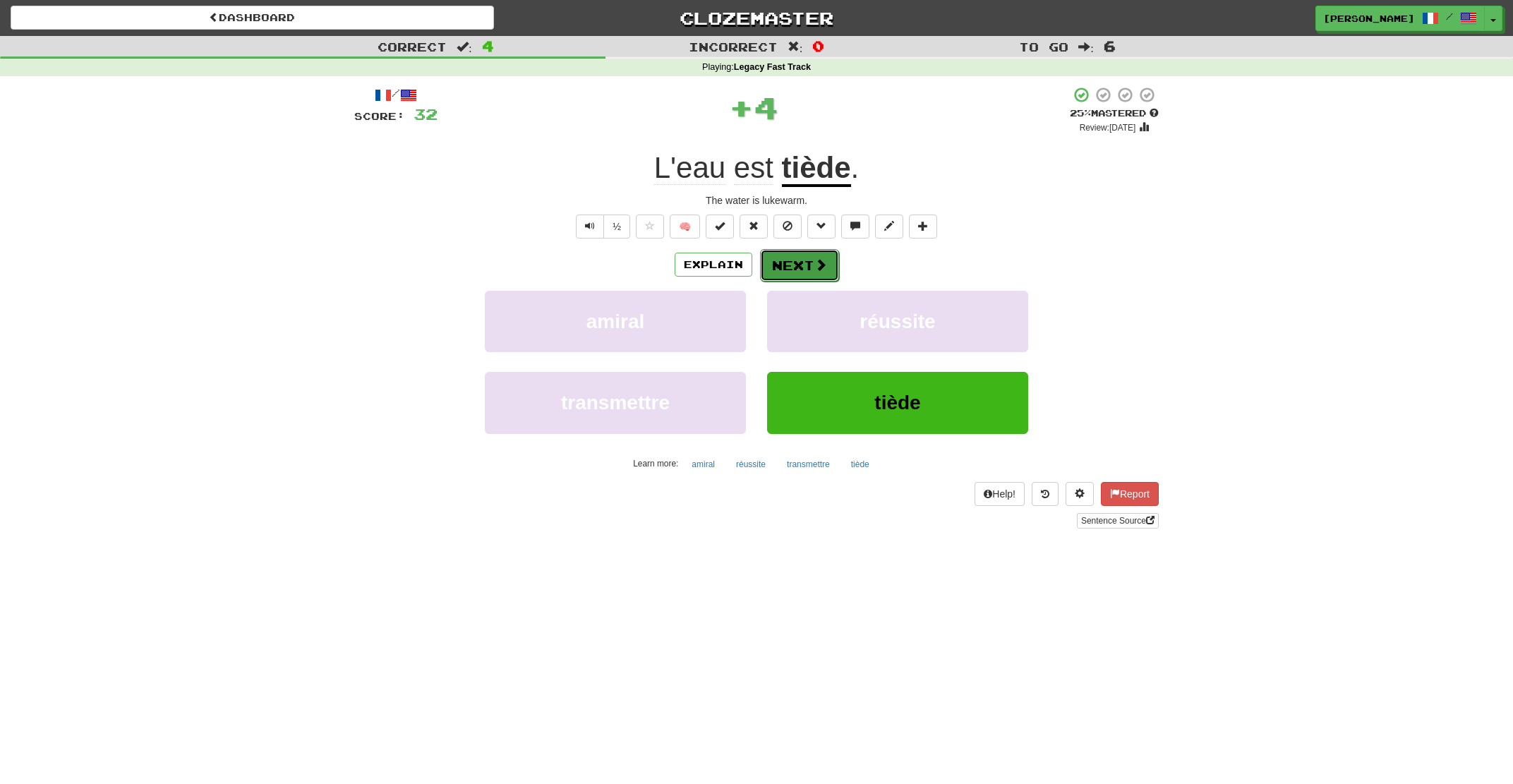
click at [797, 269] on button "Next" at bounding box center [799, 265] width 79 height 33
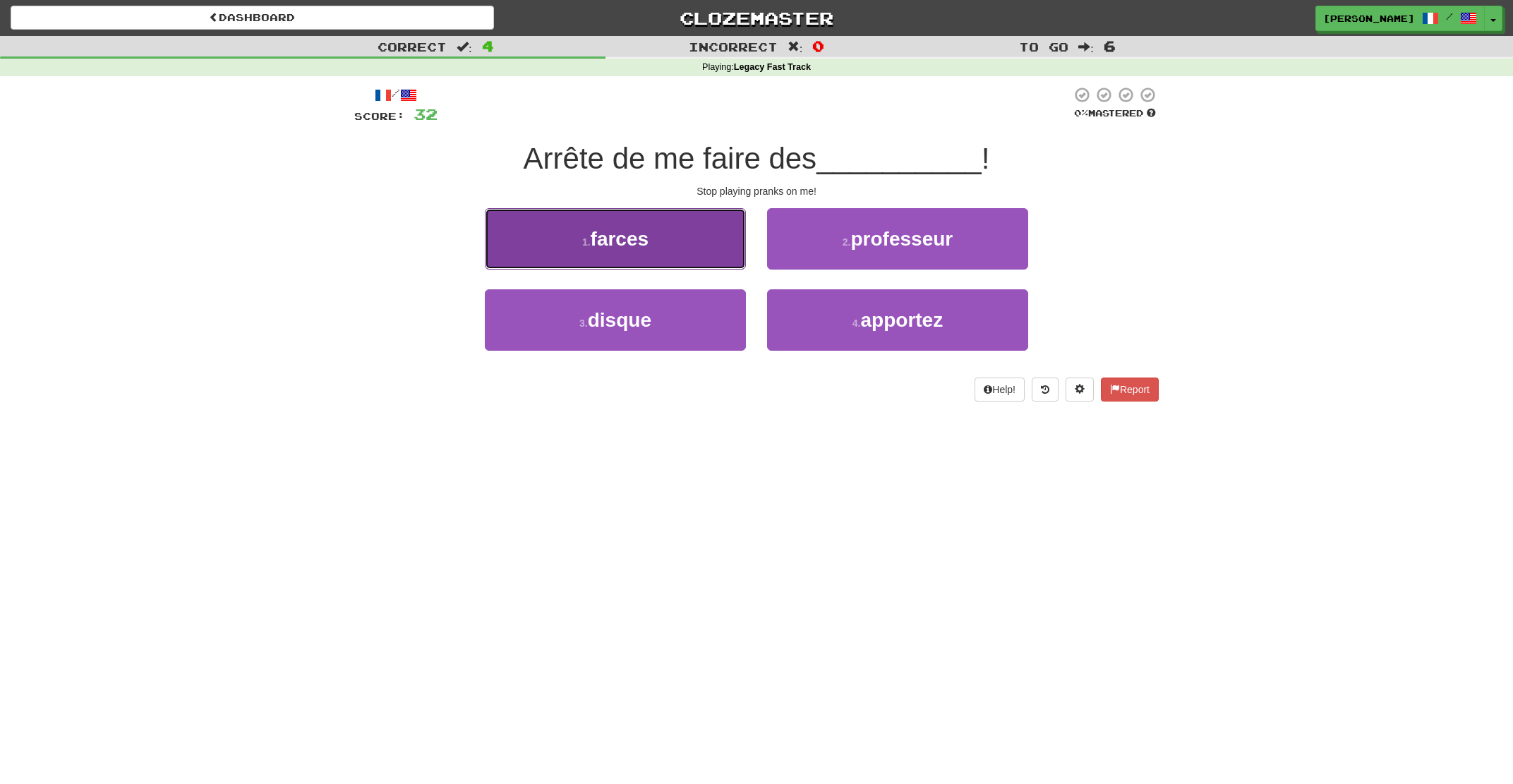
click at [702, 237] on button "1 . farces" at bounding box center [615, 238] width 261 height 61
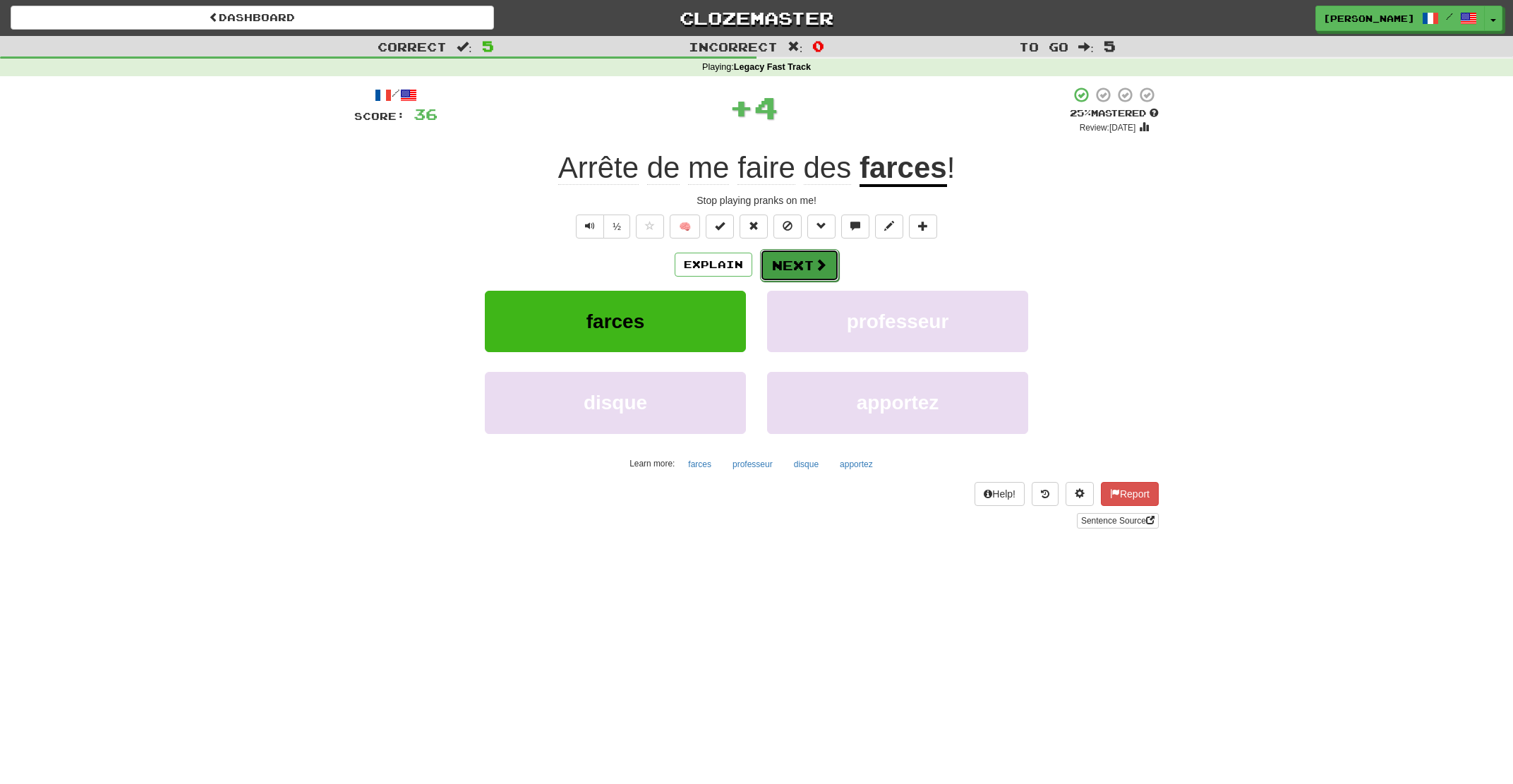
click at [797, 261] on button "Next" at bounding box center [799, 265] width 79 height 33
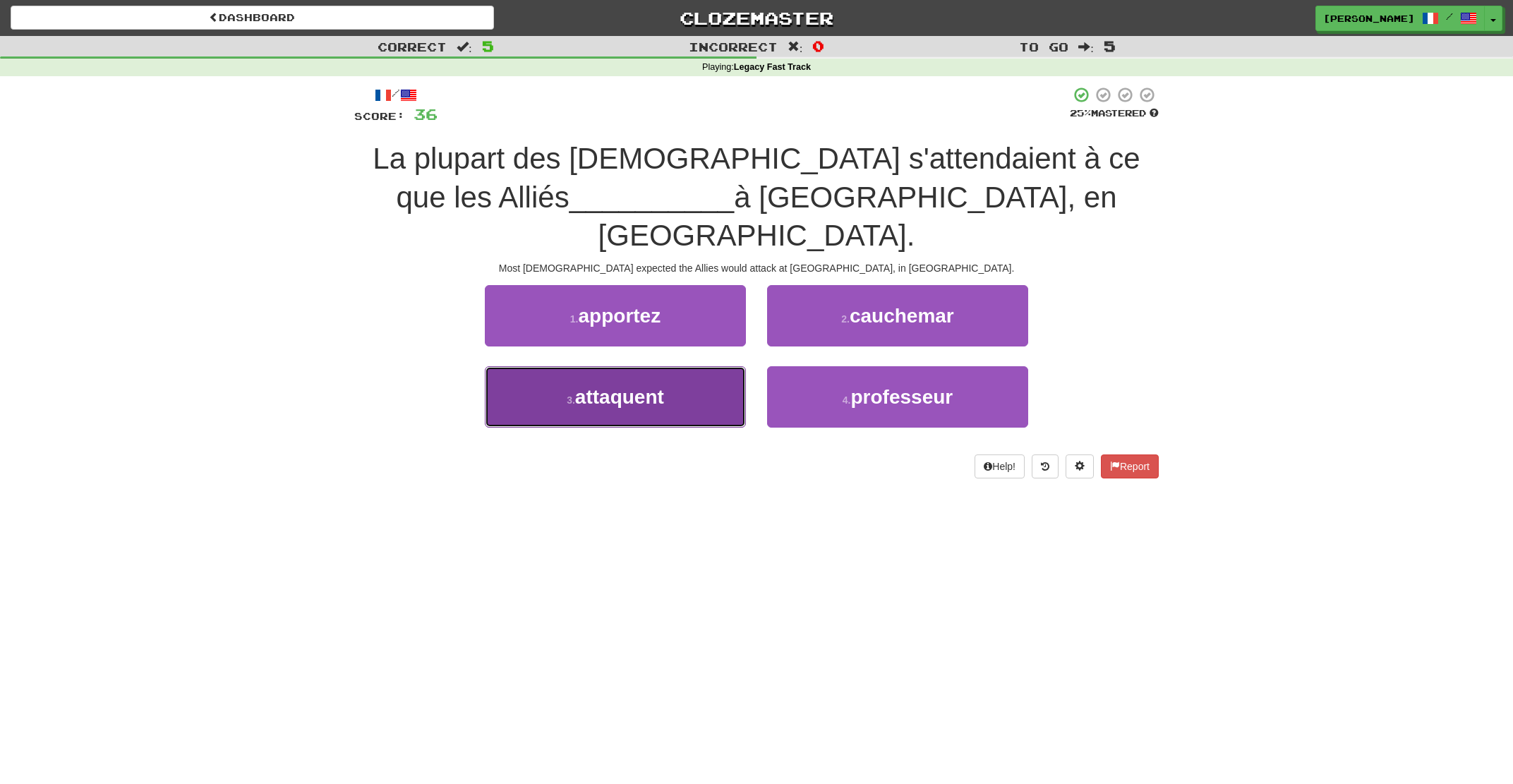
click at [689, 366] on button "3 . attaquent" at bounding box center [615, 396] width 261 height 61
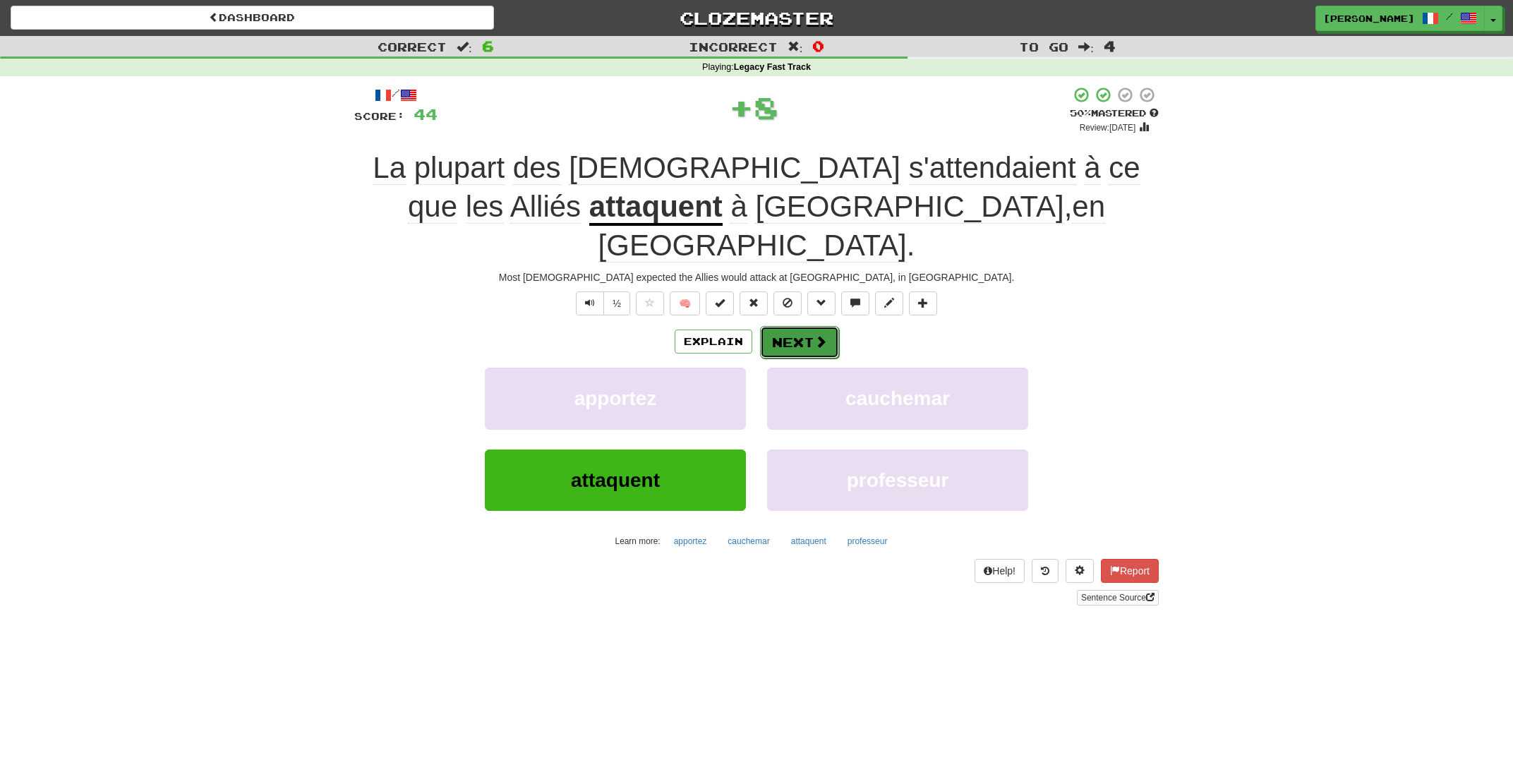
click at [811, 326] on button "Next" at bounding box center [799, 342] width 79 height 33
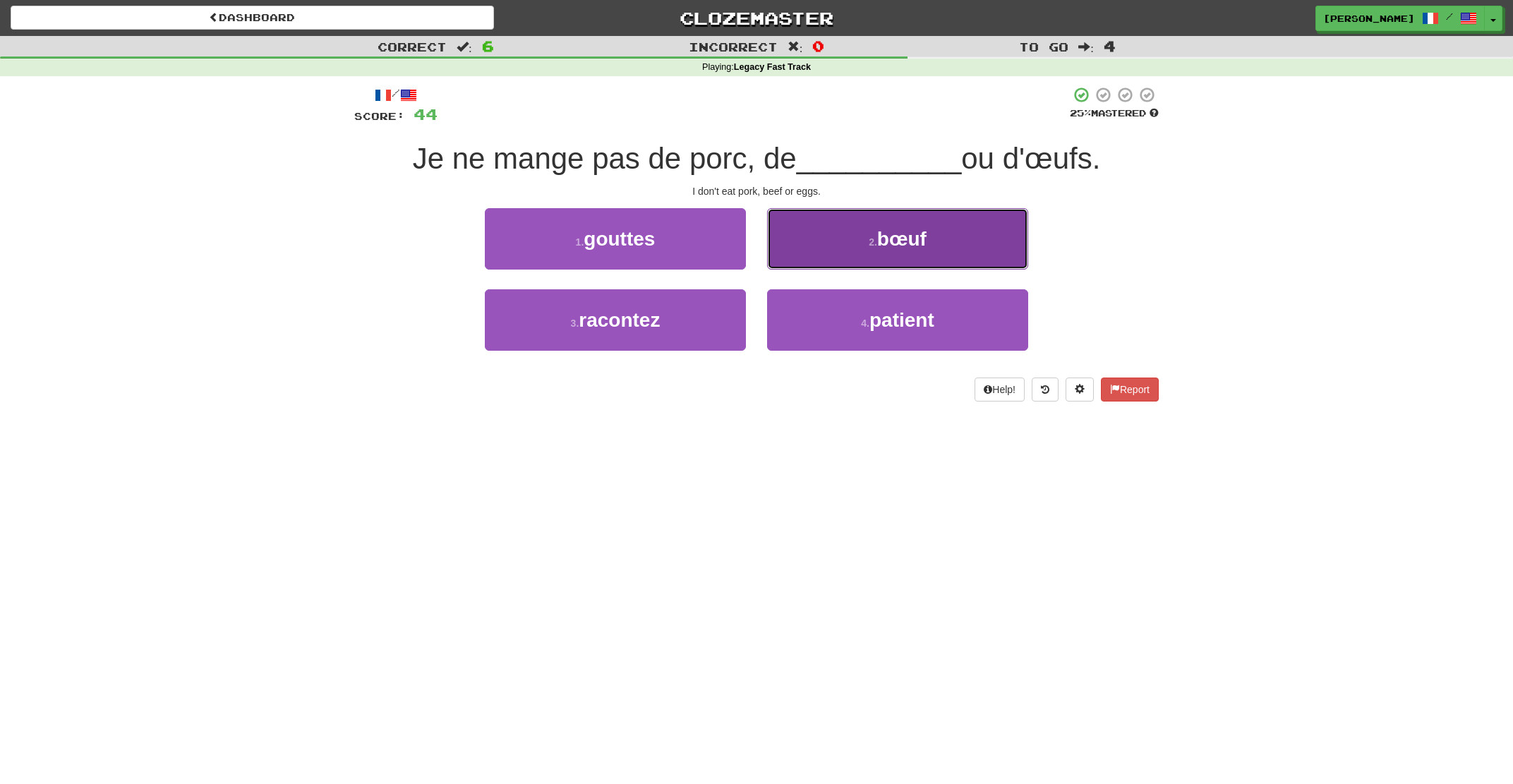
click at [865, 247] on button "2 . bœuf" at bounding box center [898, 238] width 261 height 61
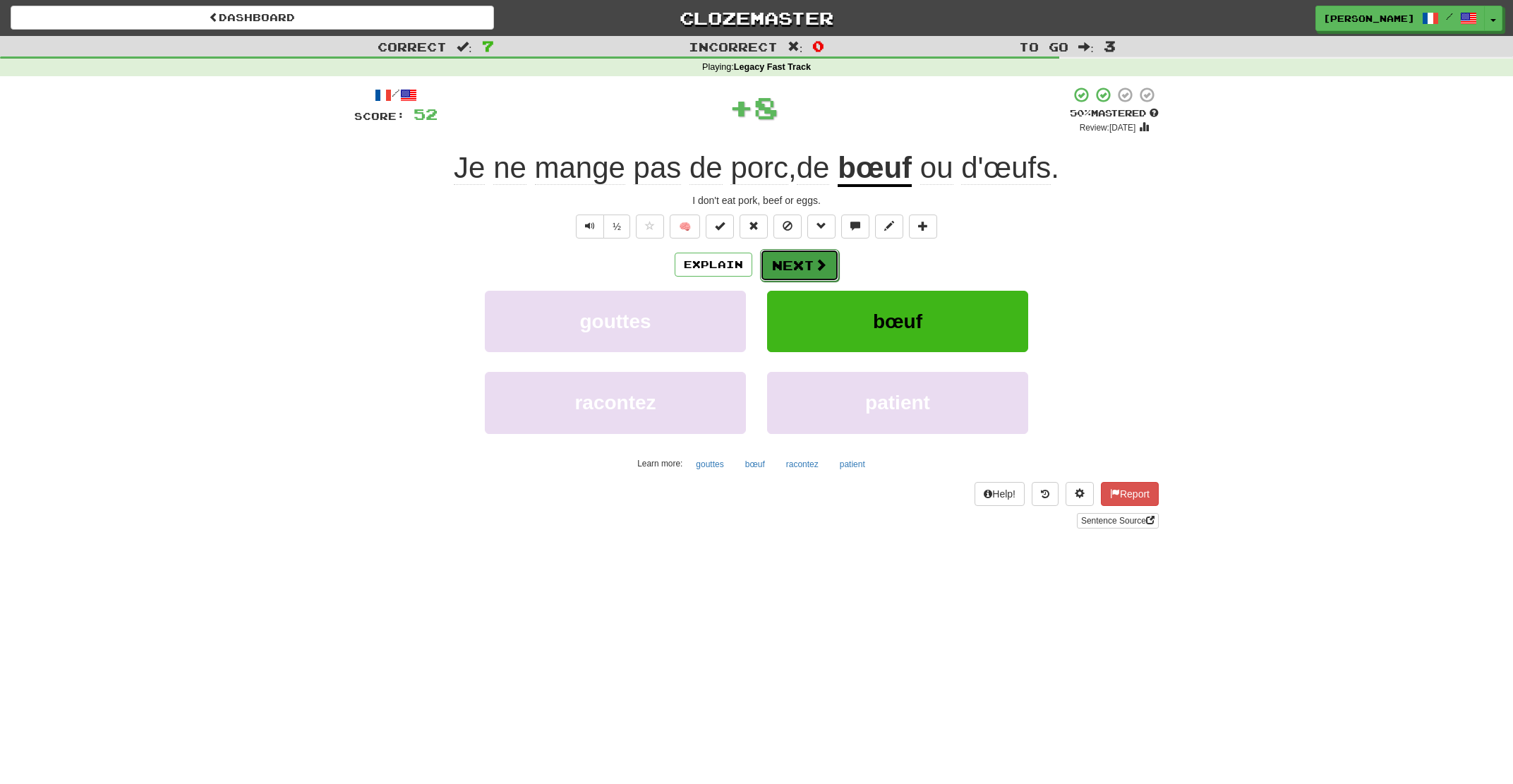
click at [813, 263] on button "Next" at bounding box center [799, 265] width 79 height 33
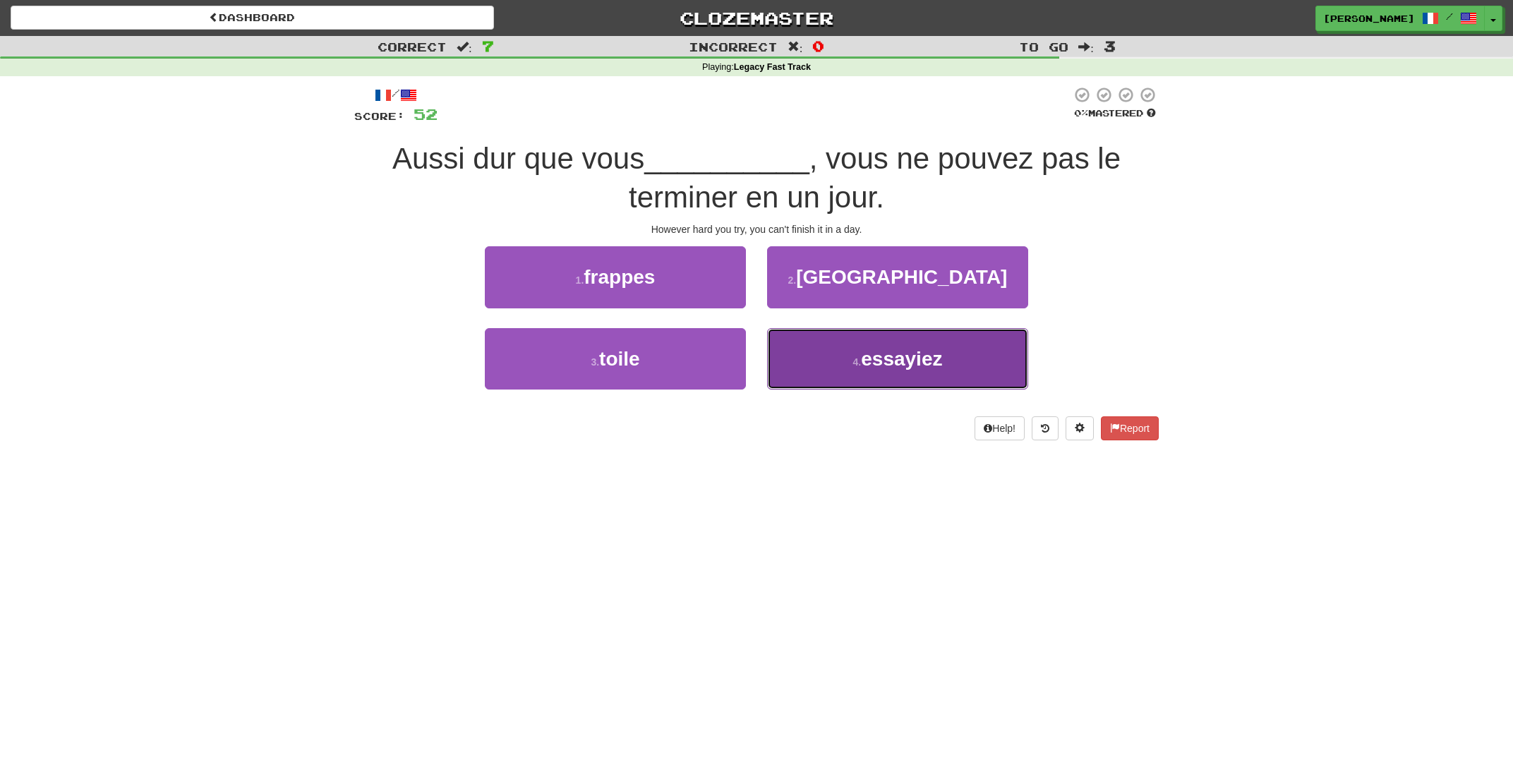
click at [840, 366] on button "4 . essayiez" at bounding box center [898, 358] width 261 height 61
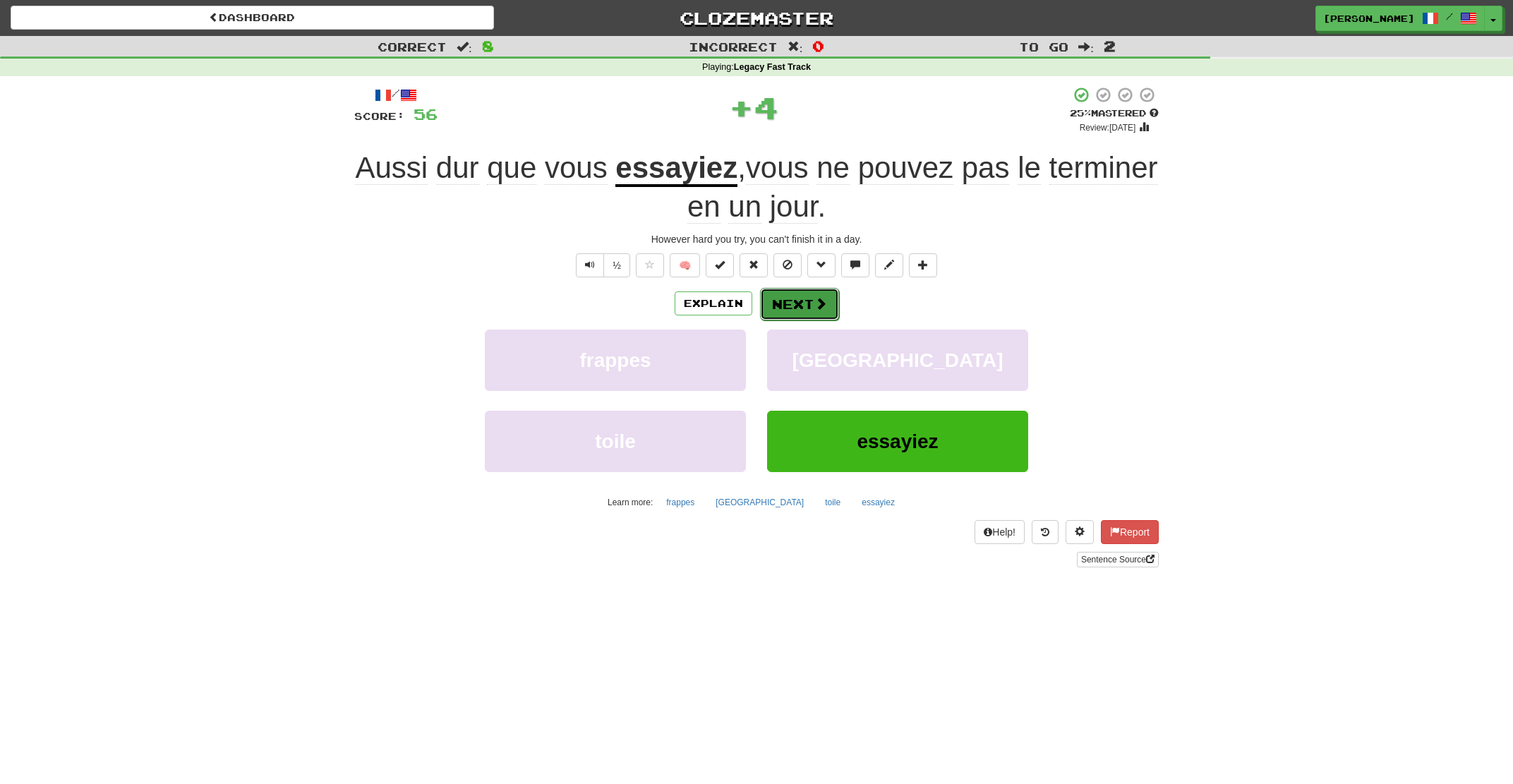
click at [798, 293] on button "Next" at bounding box center [799, 304] width 79 height 33
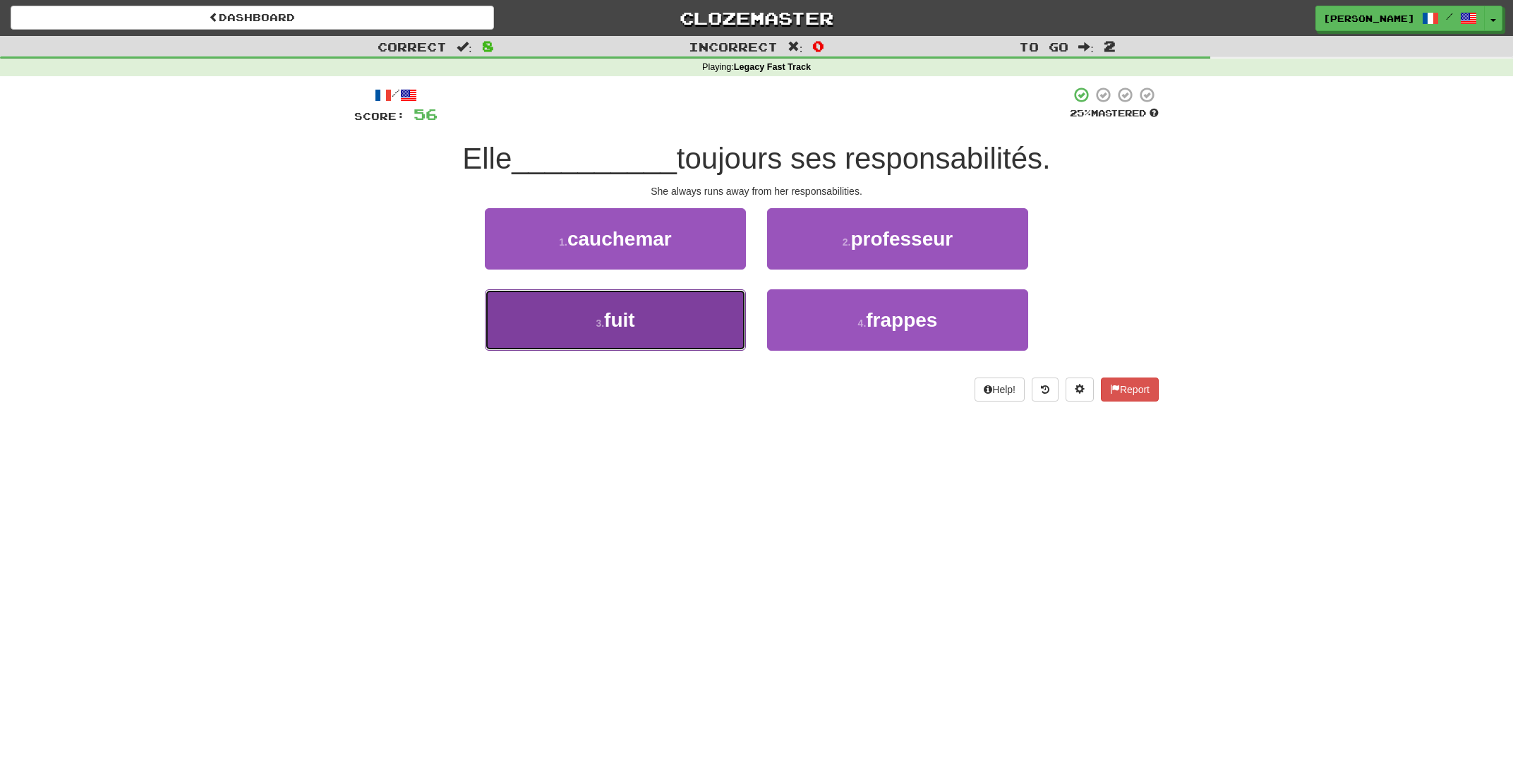
click at [709, 315] on button "3 . fuit" at bounding box center [615, 319] width 261 height 61
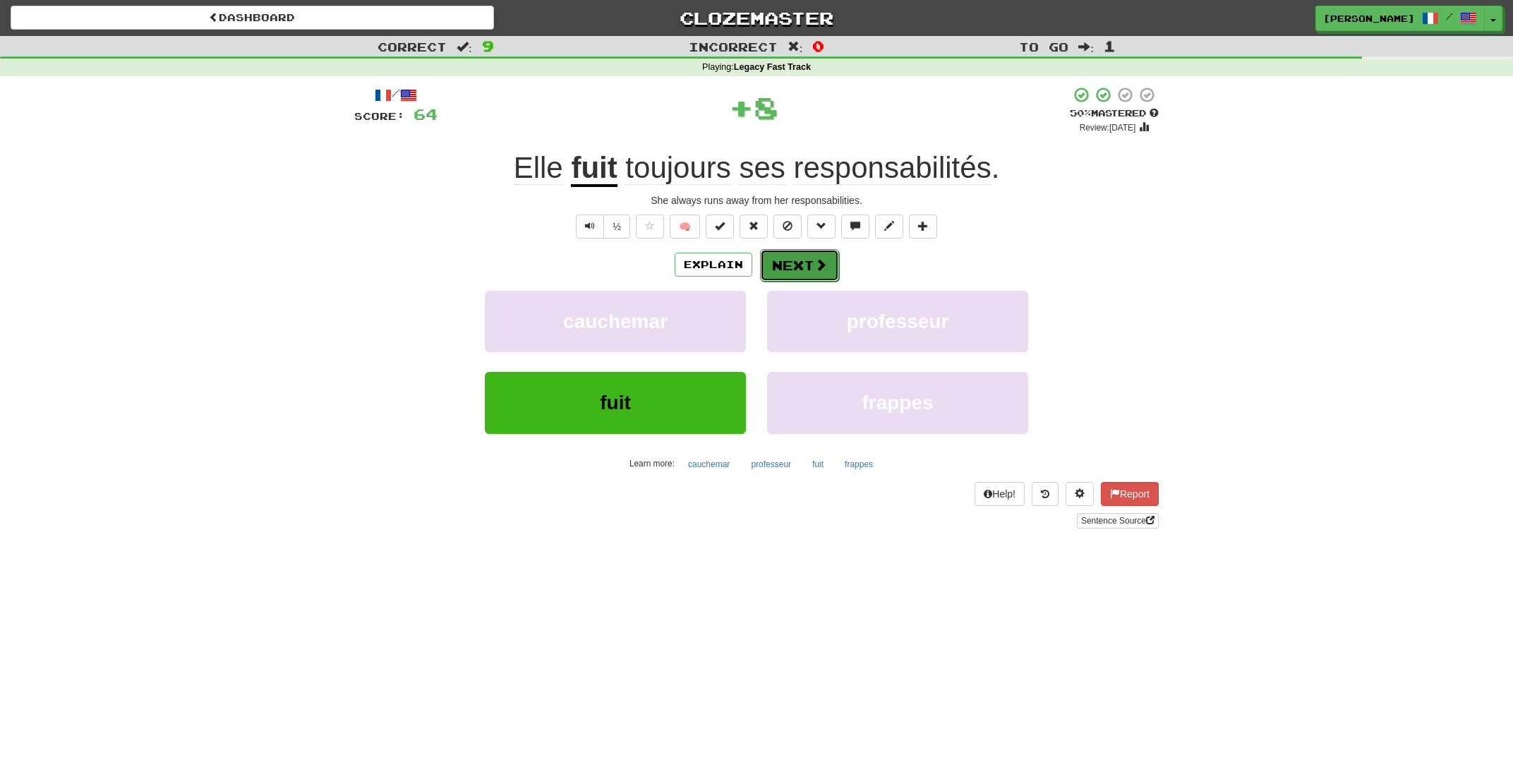
click at [816, 262] on span at bounding box center [821, 265] width 13 height 13
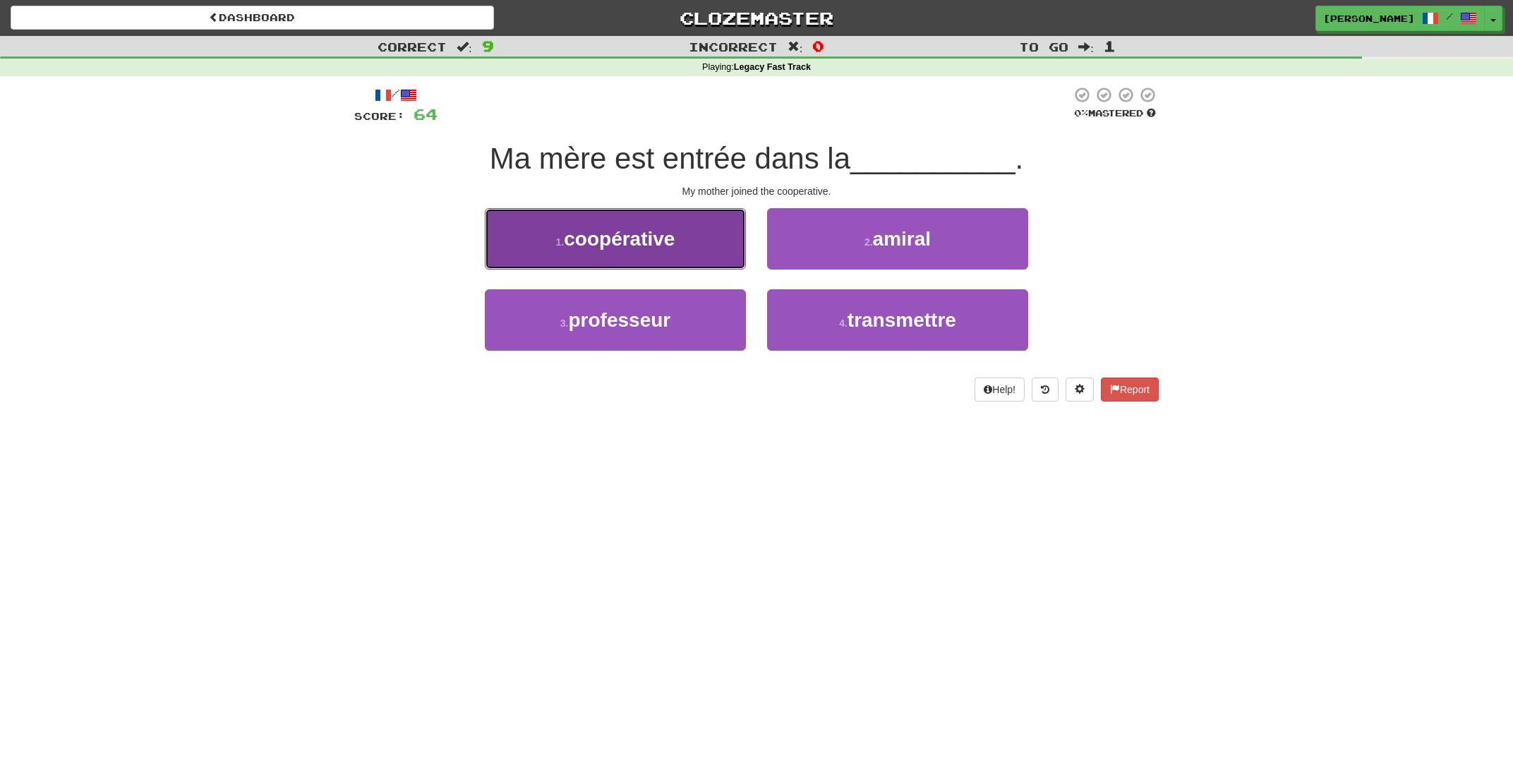
click at [674, 258] on button "1 . coopérative" at bounding box center [615, 238] width 261 height 61
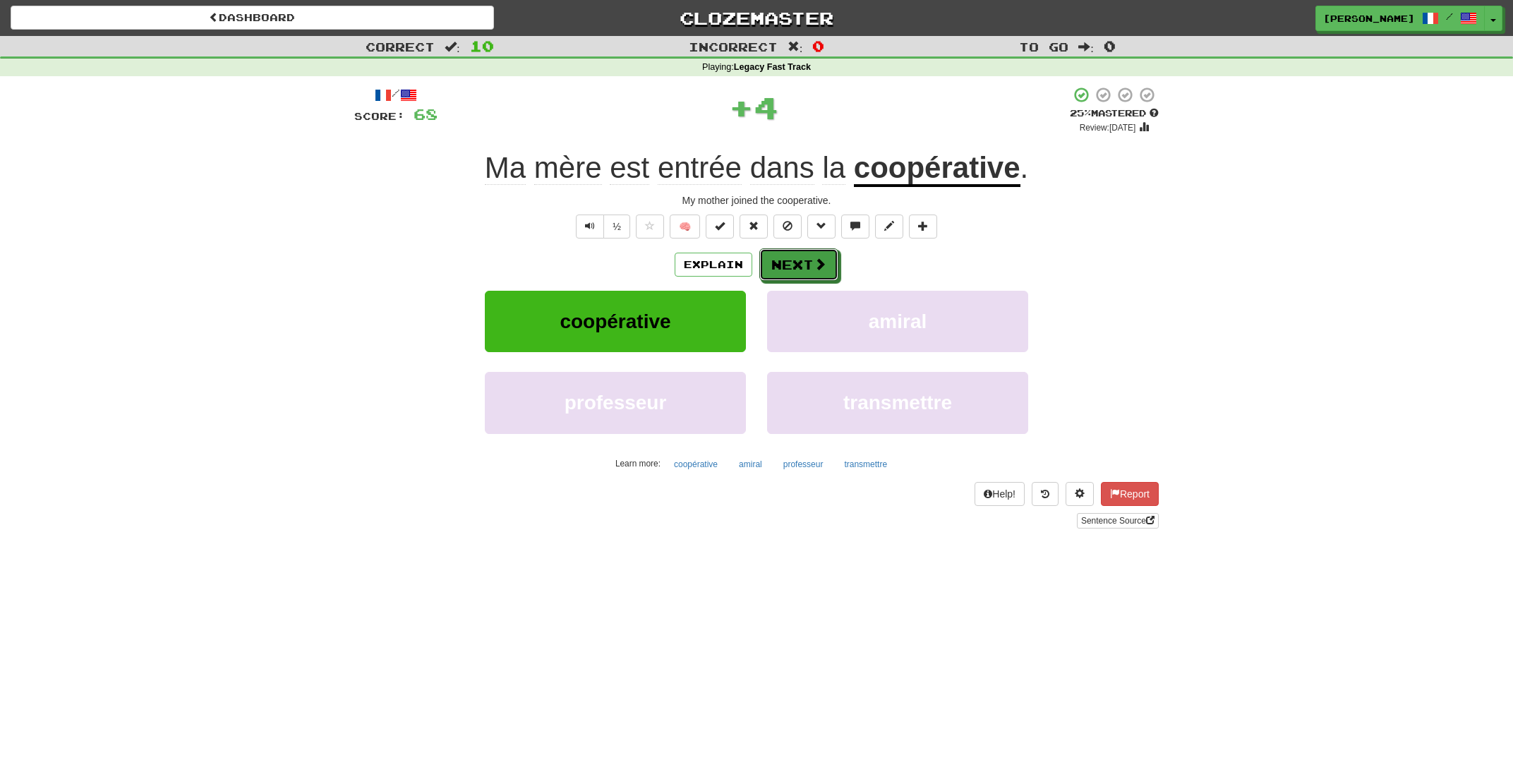
drag, startPoint x: 674, startPoint y: 258, endPoint x: 775, endPoint y: 259, distance: 101.0
click at [765, 259] on button "Next" at bounding box center [799, 265] width 79 height 33
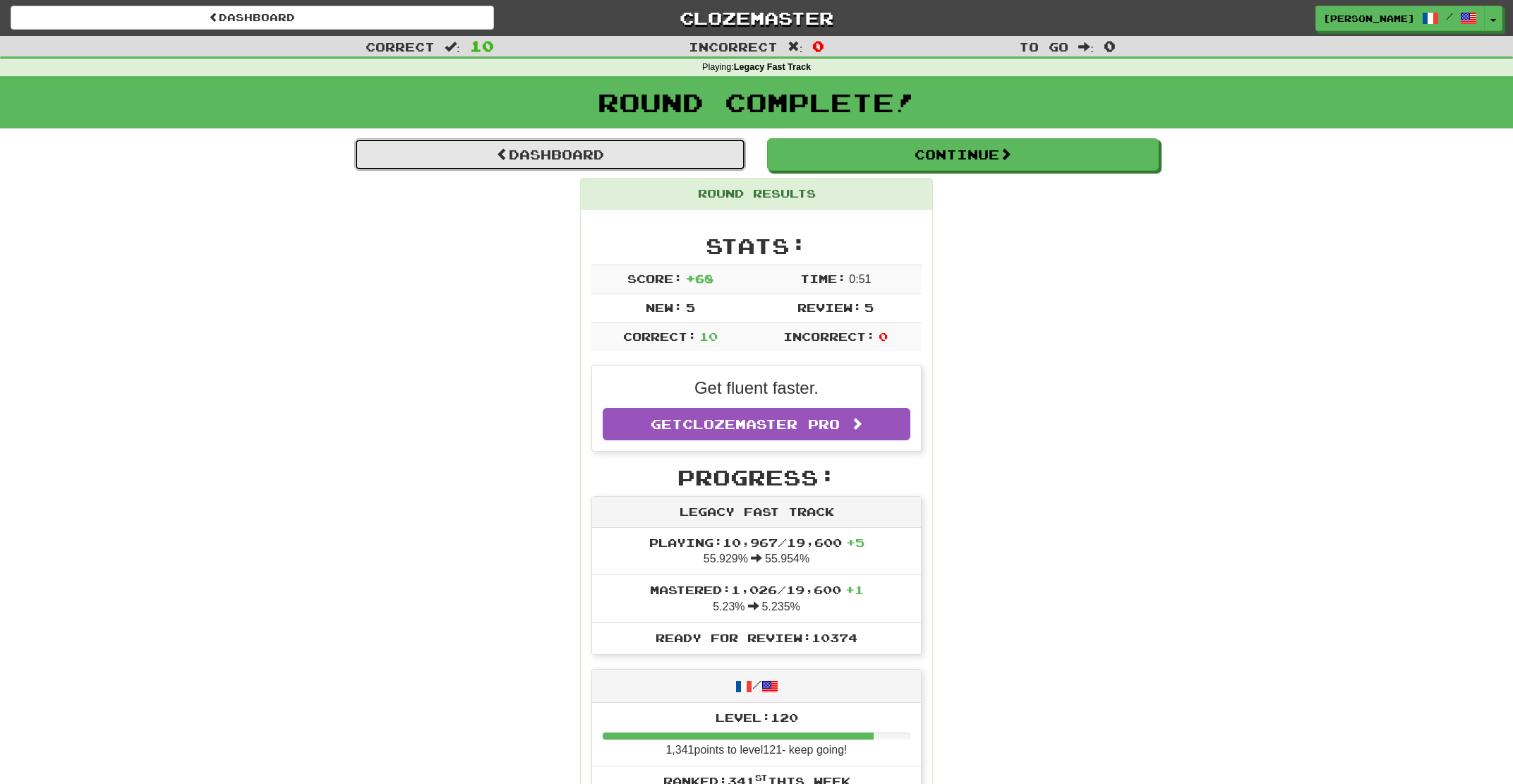
click at [601, 151] on link "Dashboard" at bounding box center [549, 154] width 392 height 33
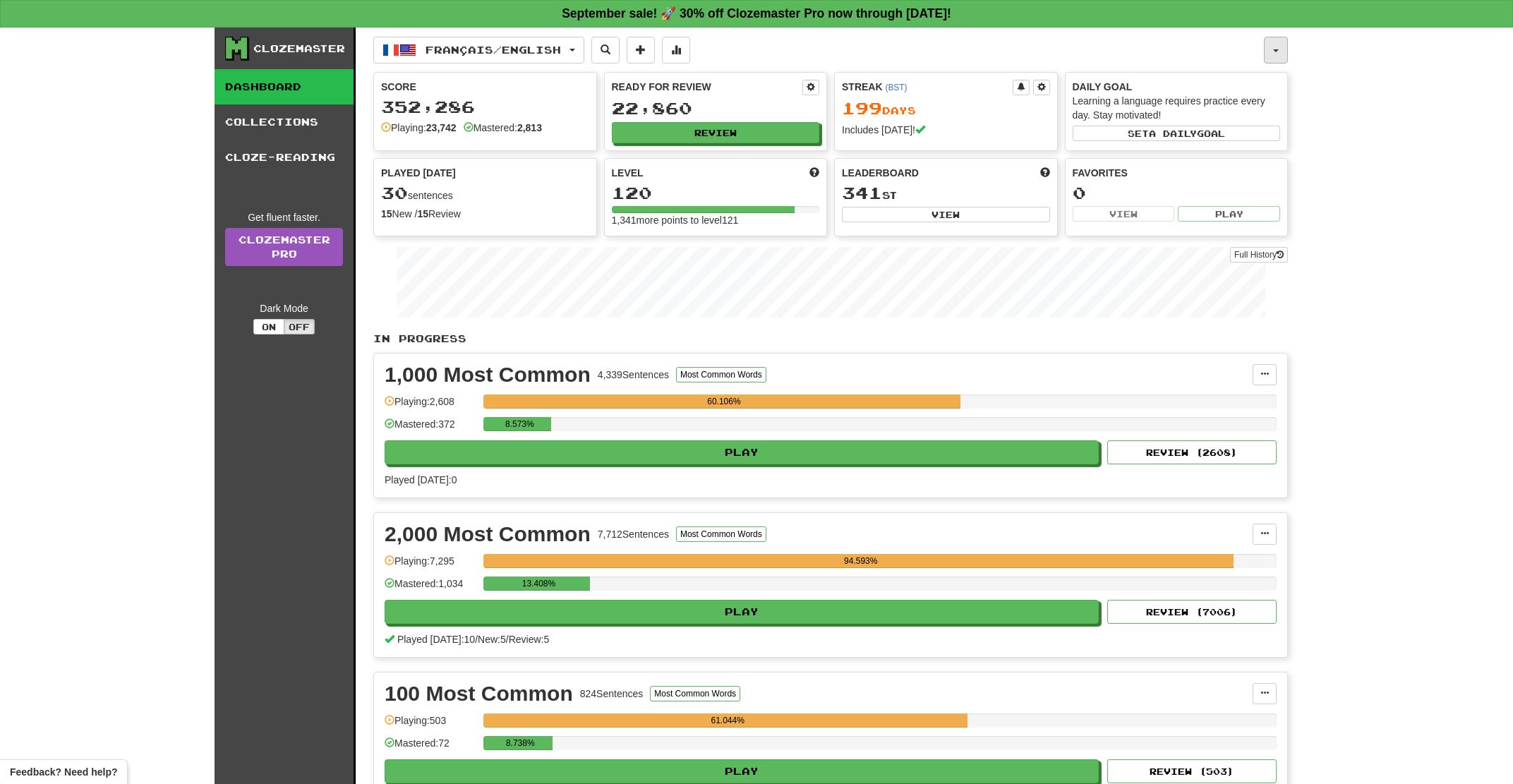
click at [1275, 49] on button "button" at bounding box center [1276, 50] width 24 height 27
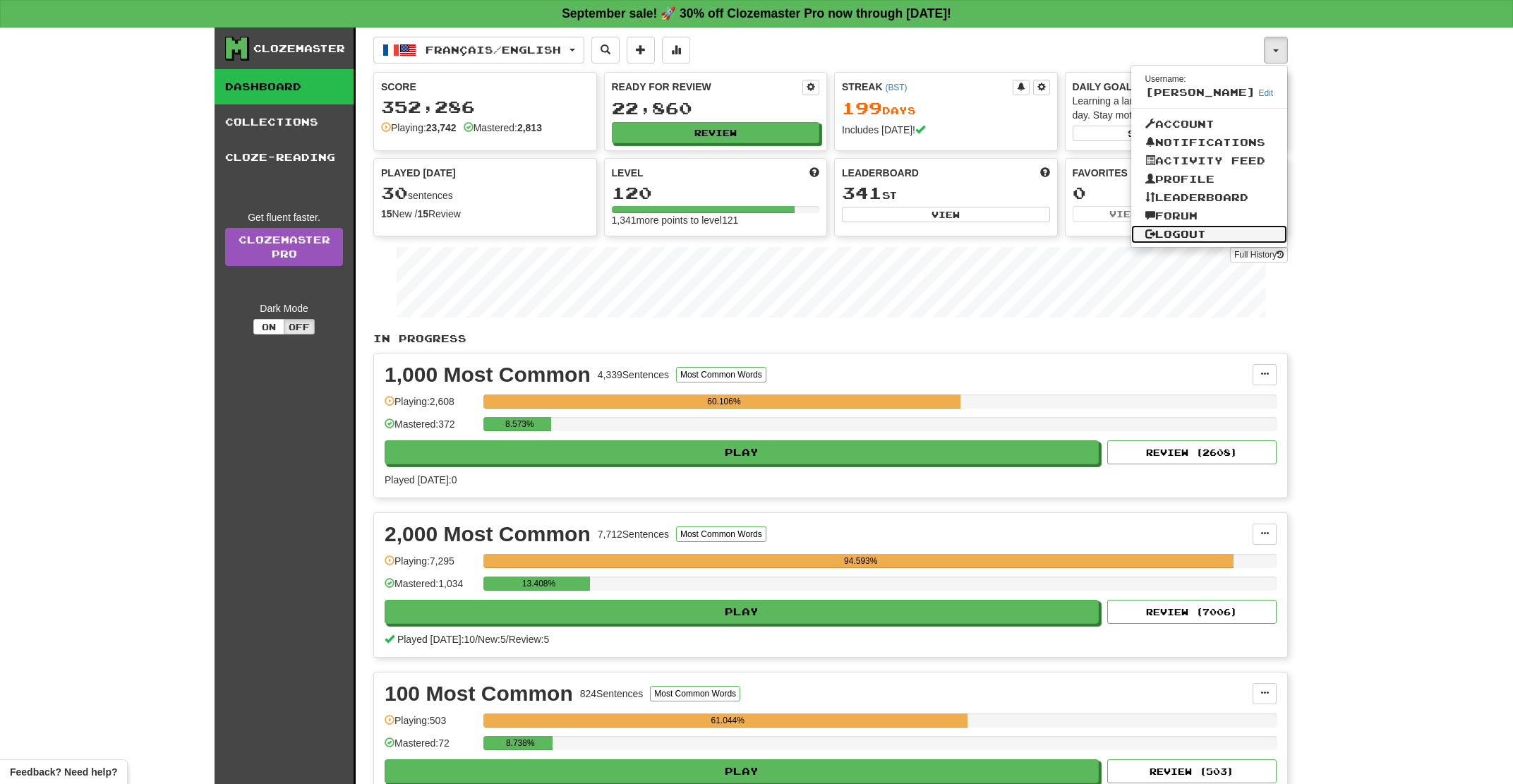
click at [1178, 240] on link "Logout" at bounding box center [1210, 235] width 157 height 19
